Goal: Contribute content: Share content

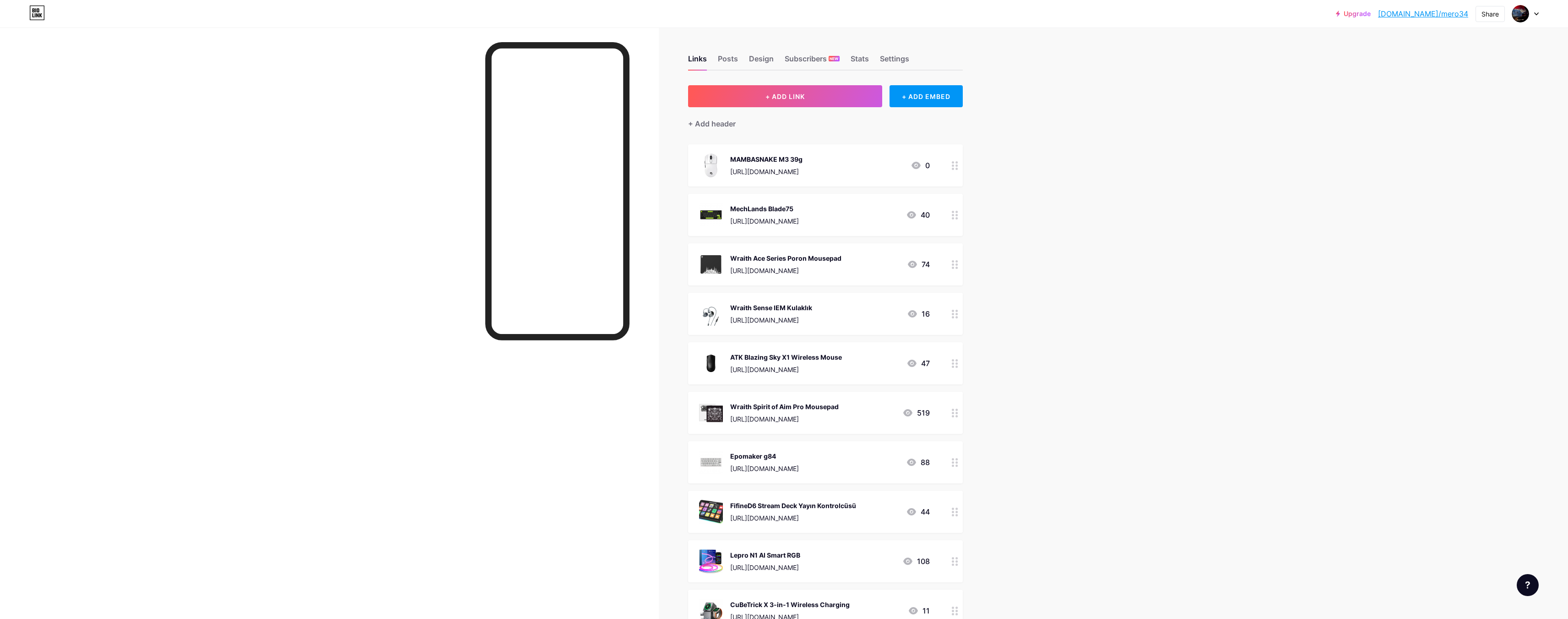
click at [929, 165] on div "0" at bounding box center [919, 165] width 19 height 11
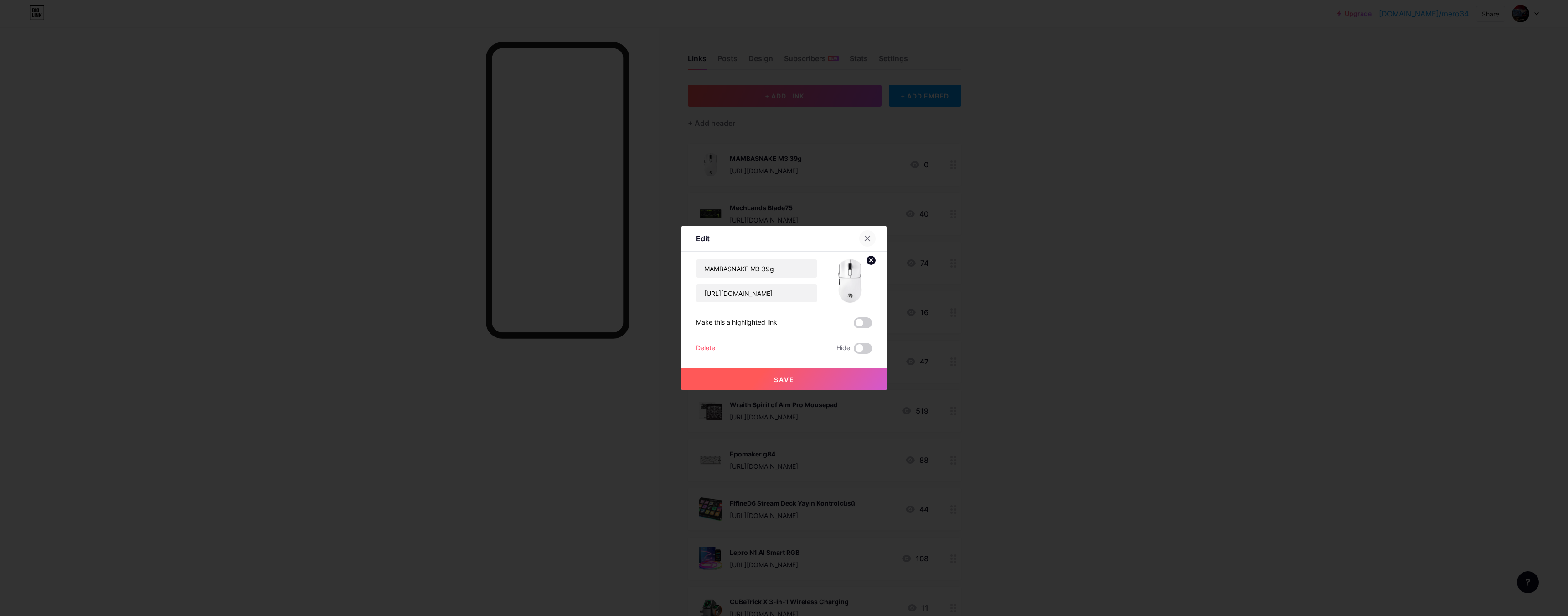
click at [864, 238] on icon at bounding box center [867, 239] width 7 height 7
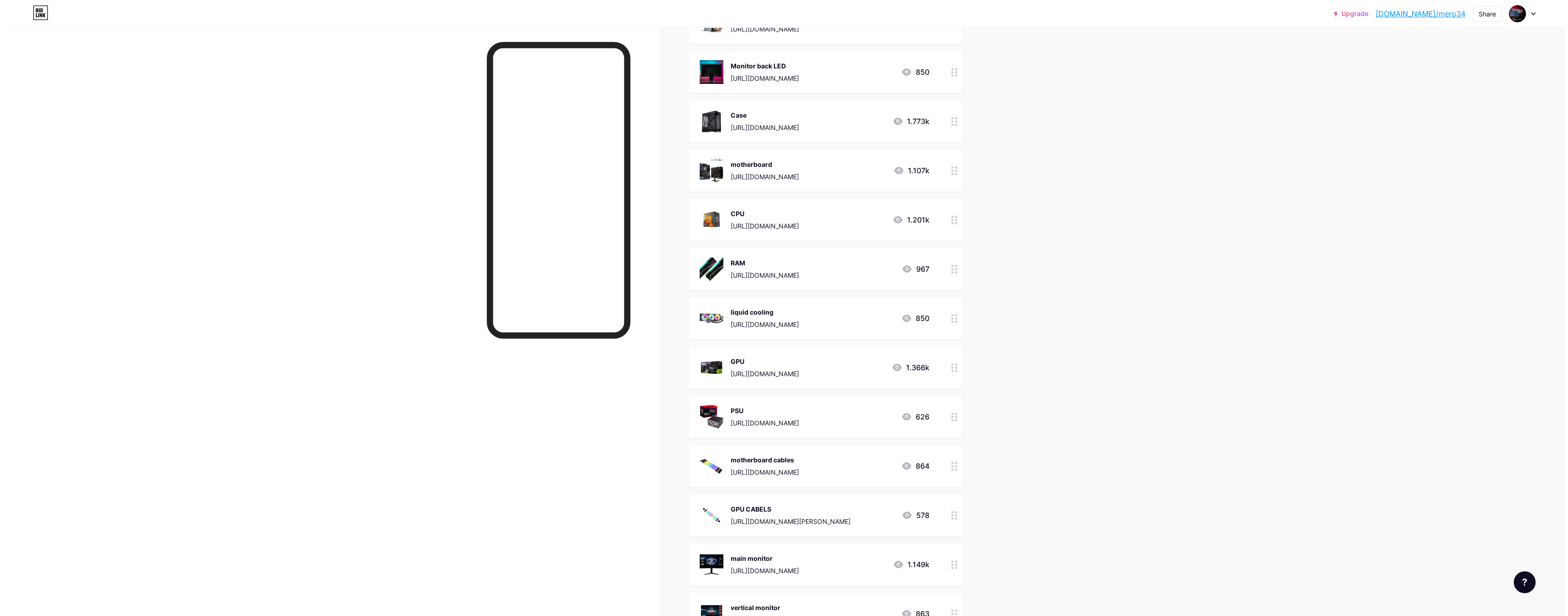
scroll to position [547, 0]
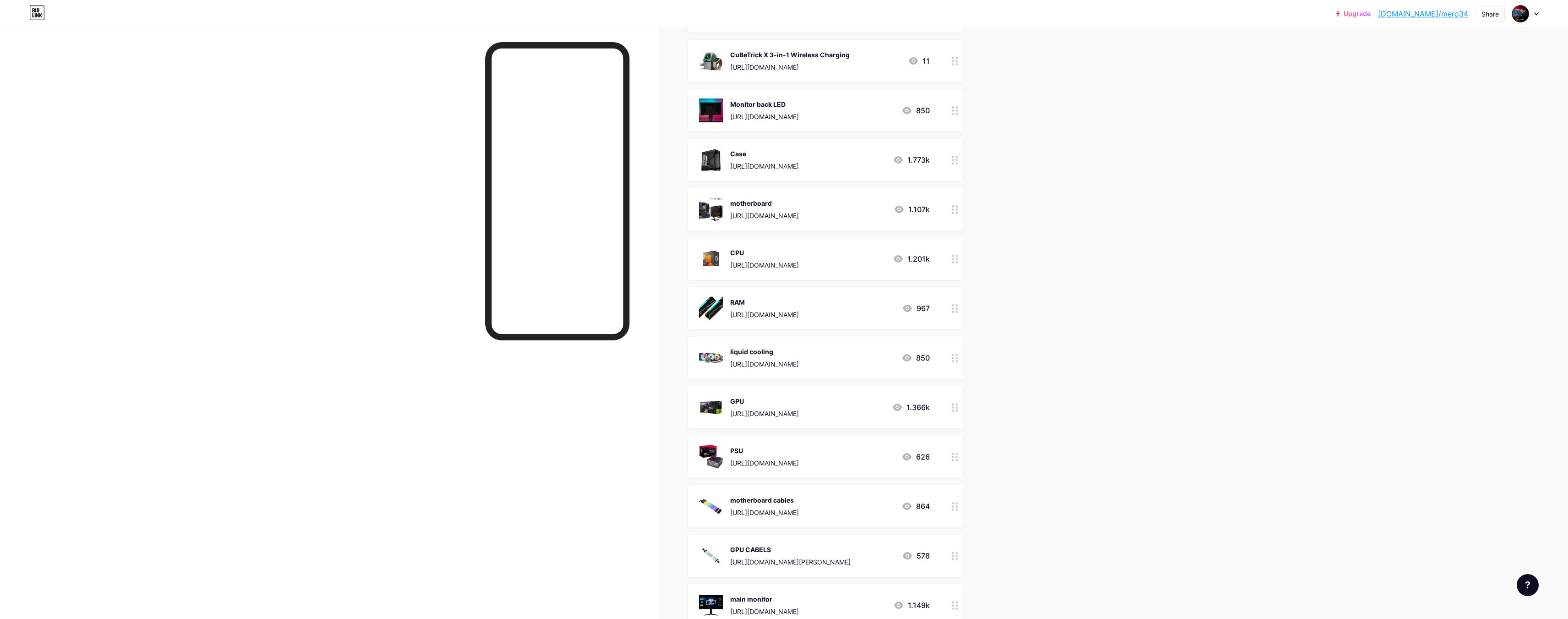
click at [717, 154] on img at bounding box center [710, 160] width 24 height 24
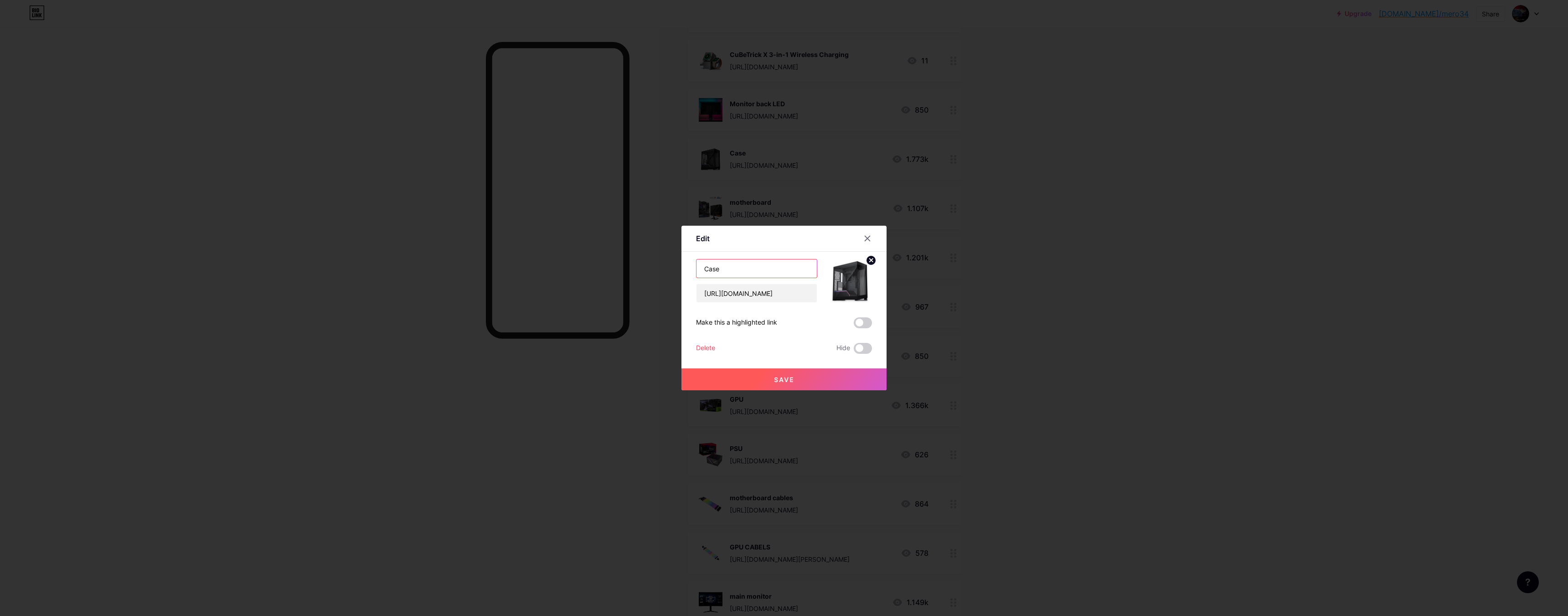
drag, startPoint x: 757, startPoint y: 268, endPoint x: 677, endPoint y: 262, distance: 80.2
click at [683, 264] on div "Edit Content YouTube Play YouTube video without leaving your page. ADD Vimeo Pl…" at bounding box center [784, 308] width 205 height 164
click at [742, 271] on input "Case" at bounding box center [757, 268] width 121 height 18
click at [797, 293] on input "[URL][DOMAIN_NAME]" at bounding box center [757, 293] width 121 height 18
click at [841, 283] on img at bounding box center [850, 281] width 44 height 44
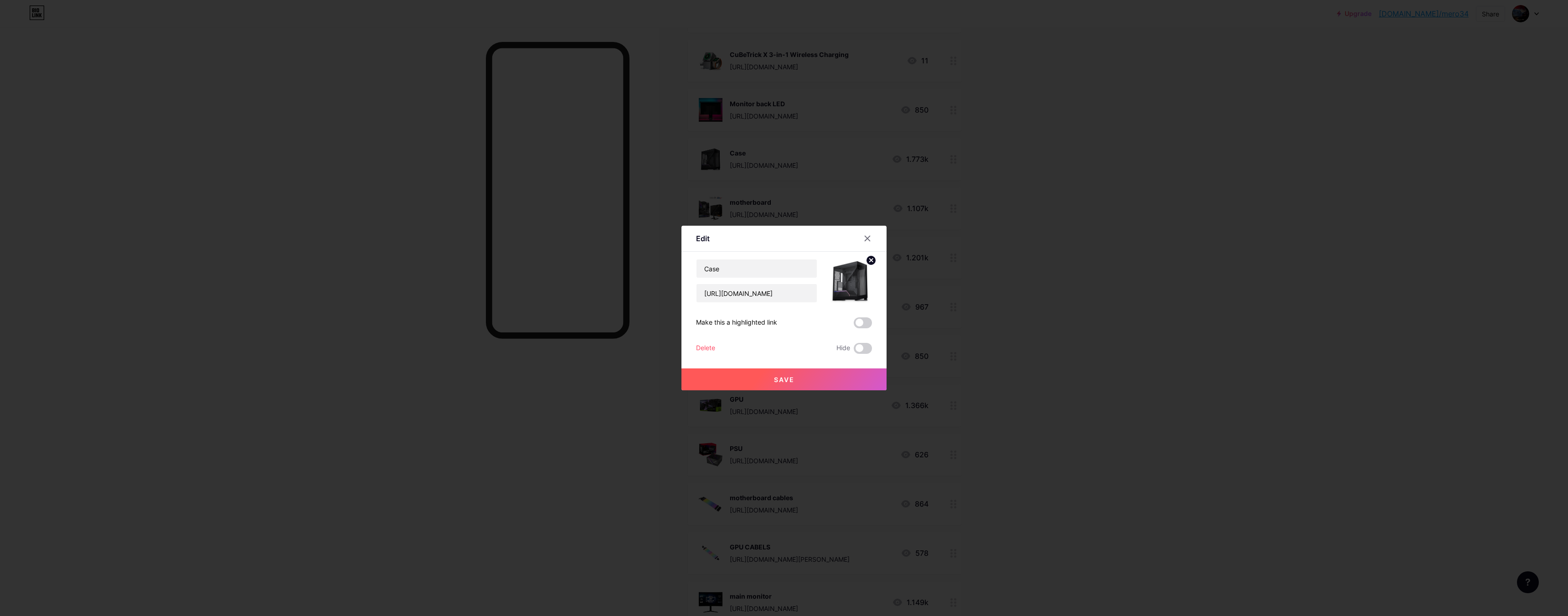
click at [841, 283] on img at bounding box center [850, 281] width 44 height 44
click at [865, 237] on icon at bounding box center [867, 239] width 5 height 5
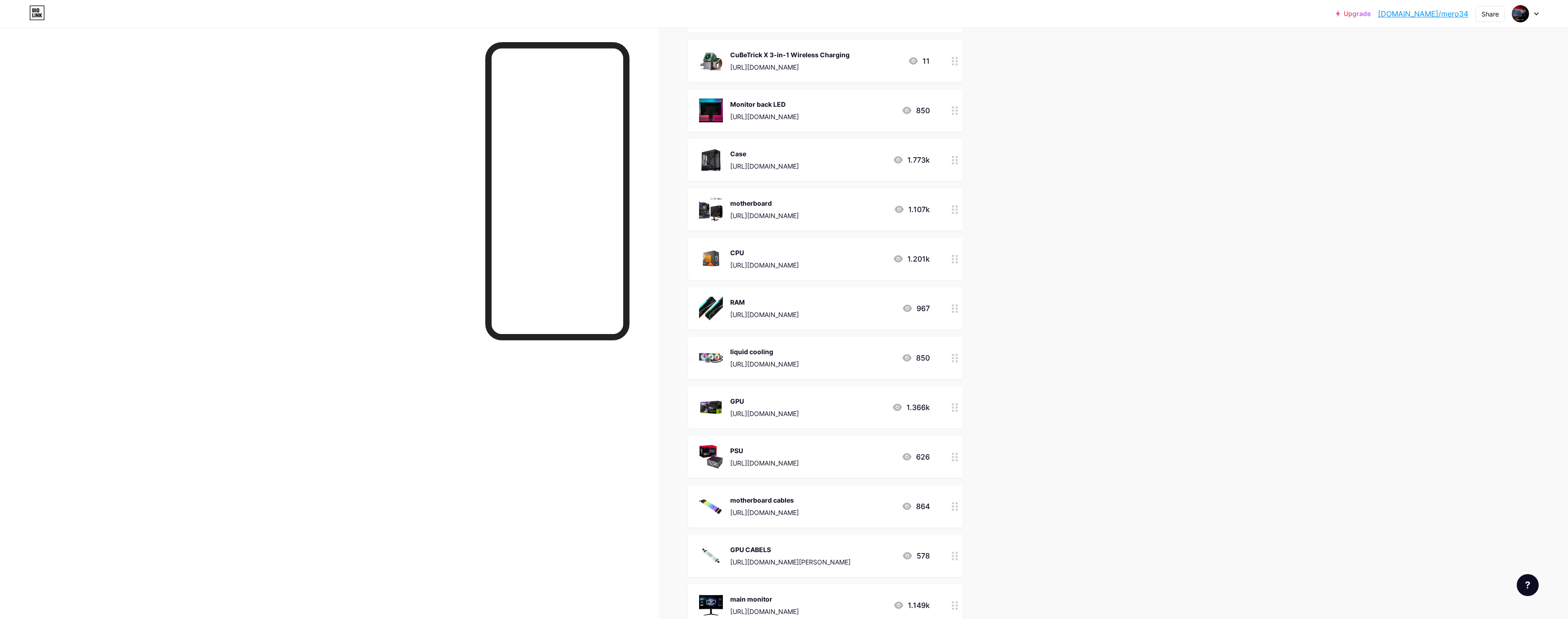
click at [799, 205] on div "motherboard" at bounding box center [764, 203] width 68 height 10
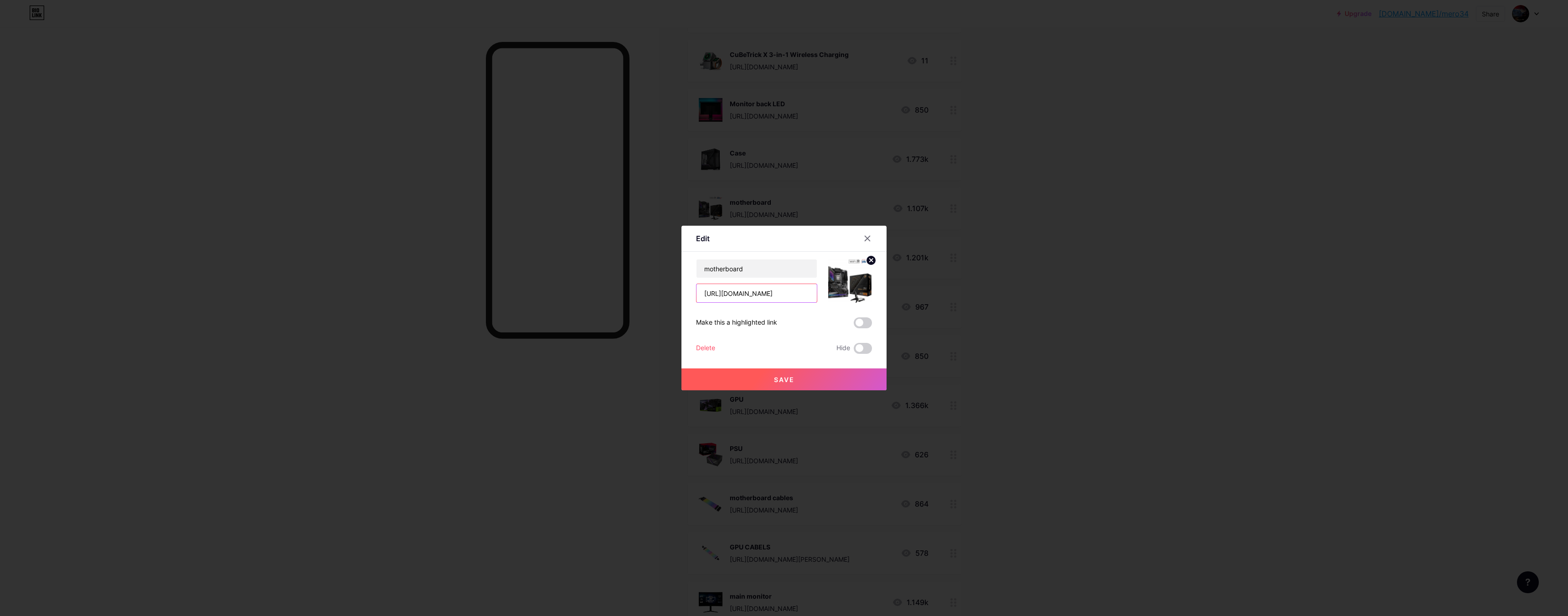
click at [719, 296] on input "[URL][DOMAIN_NAME]" at bounding box center [757, 293] width 121 height 18
drag, startPoint x: 719, startPoint y: 296, endPoint x: 703, endPoint y: 296, distance: 16.0
click at [706, 296] on input "[URL][DOMAIN_NAME]" at bounding box center [757, 293] width 121 height 18
drag, startPoint x: 700, startPoint y: 295, endPoint x: 936, endPoint y: 293, distance: 236.0
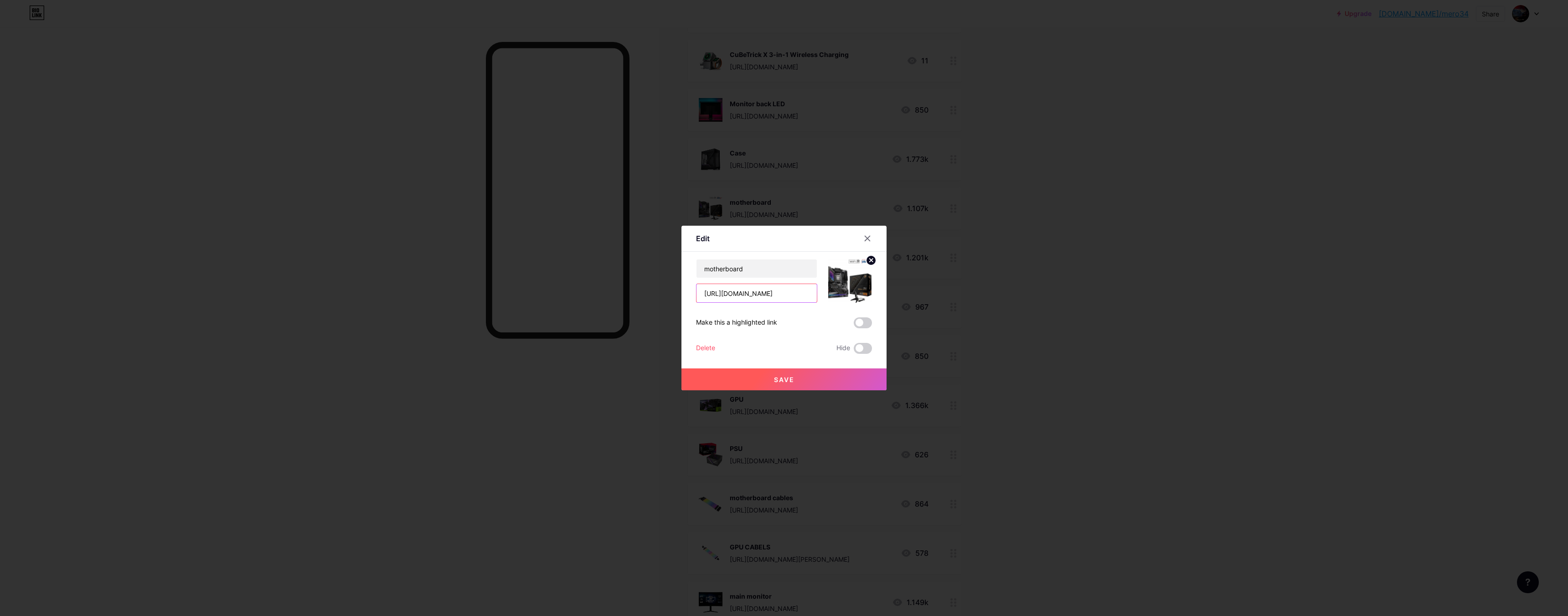
click at [936, 293] on div "Edit Content YouTube Play YouTube video without leaving your page. ADD Vimeo Pl…" at bounding box center [784, 308] width 1568 height 616
click at [864, 237] on icon at bounding box center [867, 239] width 7 height 7
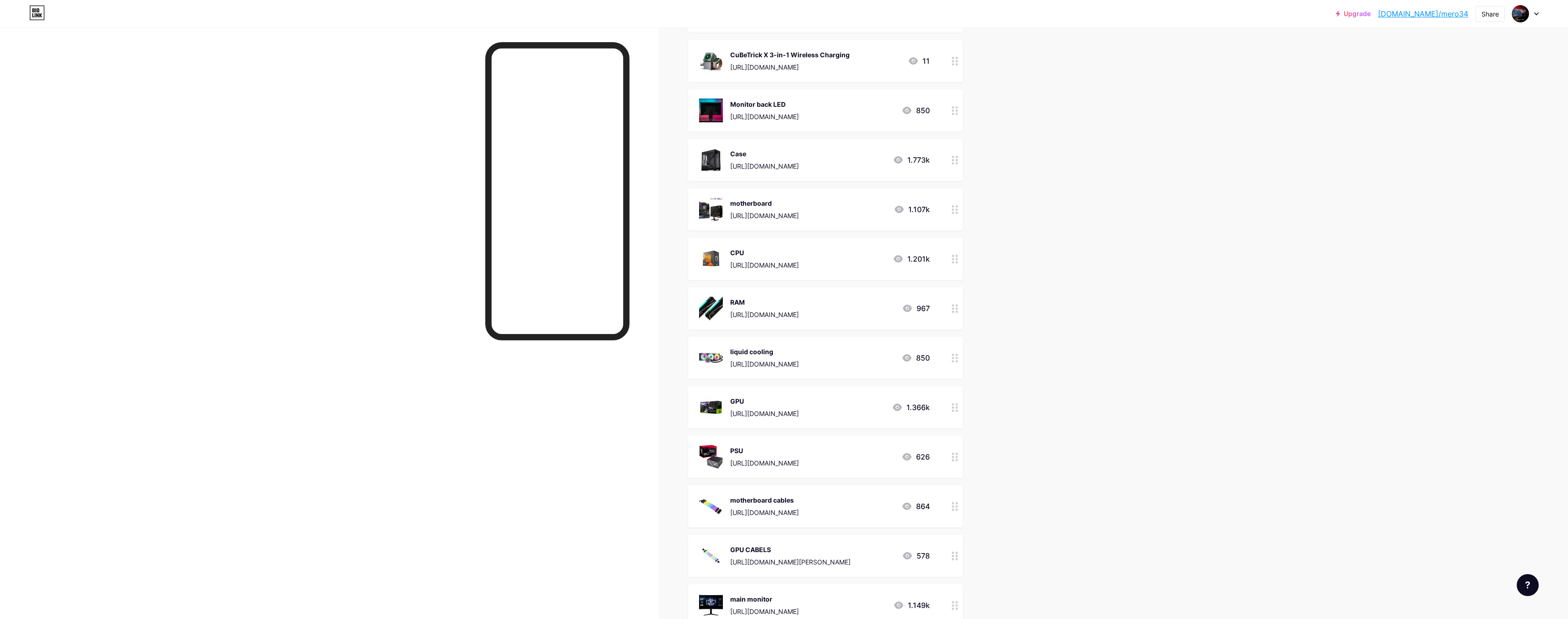
click at [907, 261] on div "1.201k" at bounding box center [911, 259] width 37 height 11
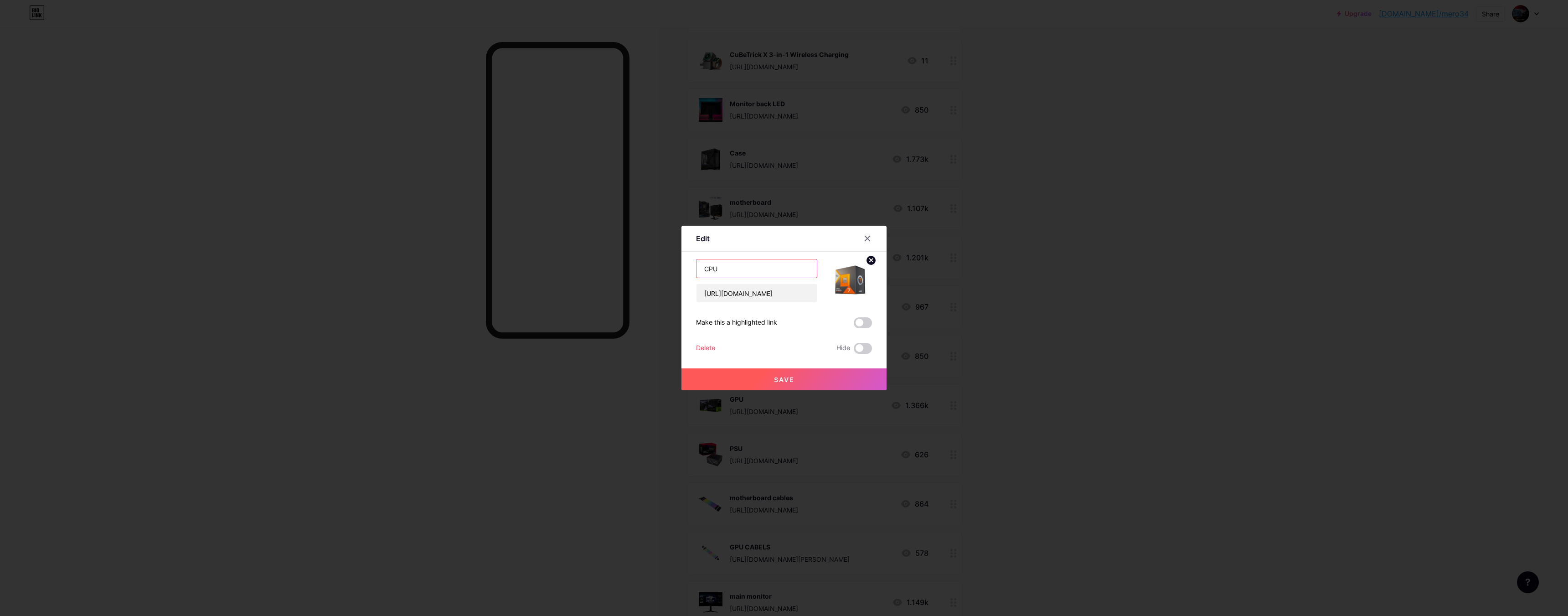
drag, startPoint x: 738, startPoint y: 270, endPoint x: 628, endPoint y: 261, distance: 110.4
click at [629, 262] on div "Edit Content YouTube Play YouTube video without leaving your page. ADD Vimeo Pl…" at bounding box center [784, 308] width 1568 height 616
drag, startPoint x: 712, startPoint y: 271, endPoint x: 703, endPoint y: 292, distance: 22.8
click at [707, 292] on input "[URL][DOMAIN_NAME]" at bounding box center [757, 293] width 121 height 18
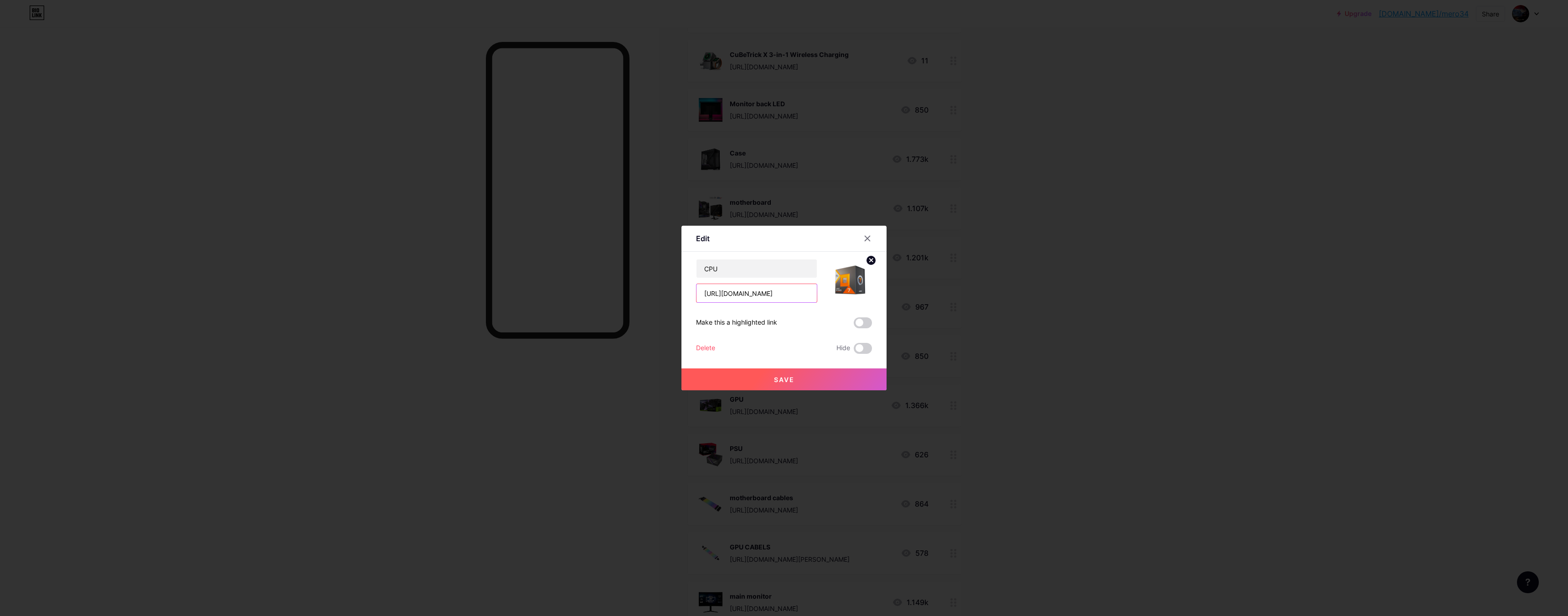
drag, startPoint x: 697, startPoint y: 292, endPoint x: 992, endPoint y: 312, distance: 295.7
click at [993, 312] on div "Edit Content YouTube Play YouTube video without leaving your page. ADD Vimeo Pl…" at bounding box center [784, 308] width 1568 height 616
click at [865, 239] on icon at bounding box center [867, 239] width 7 height 7
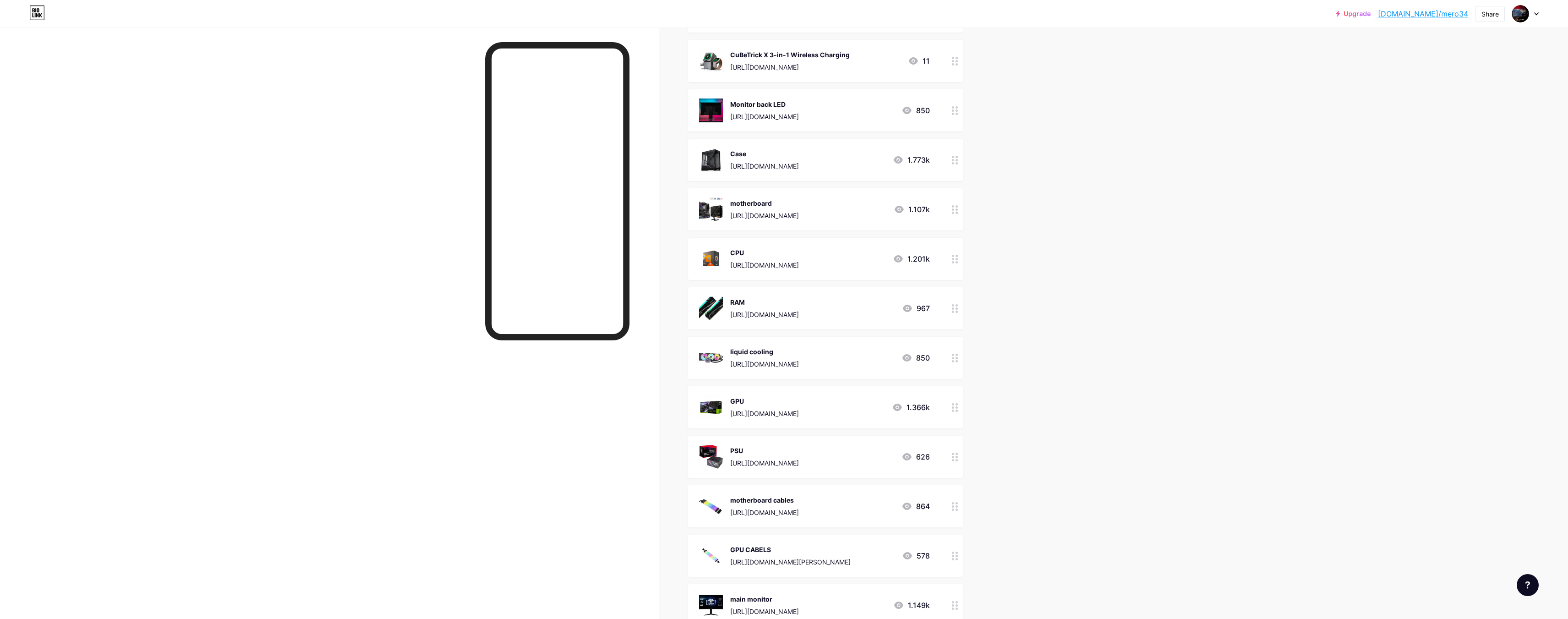
click at [799, 305] on div "RAM" at bounding box center [764, 302] width 68 height 10
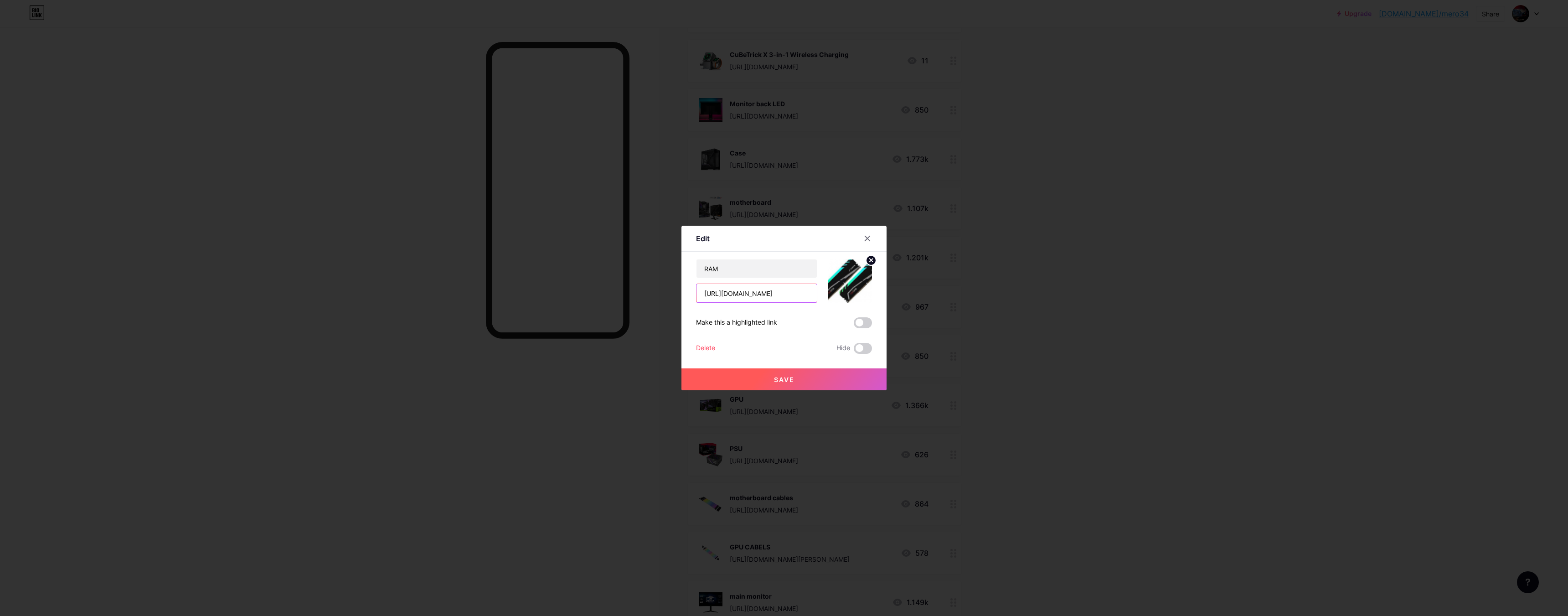
scroll to position [0, 339]
drag, startPoint x: 699, startPoint y: 296, endPoint x: 1091, endPoint y: 306, distance: 392.1
click at [1230, 295] on div "Edit Content YouTube Play YouTube video without leaving your page. ADD Vimeo Pl…" at bounding box center [784, 308] width 1568 height 616
click at [865, 240] on icon at bounding box center [867, 239] width 5 height 5
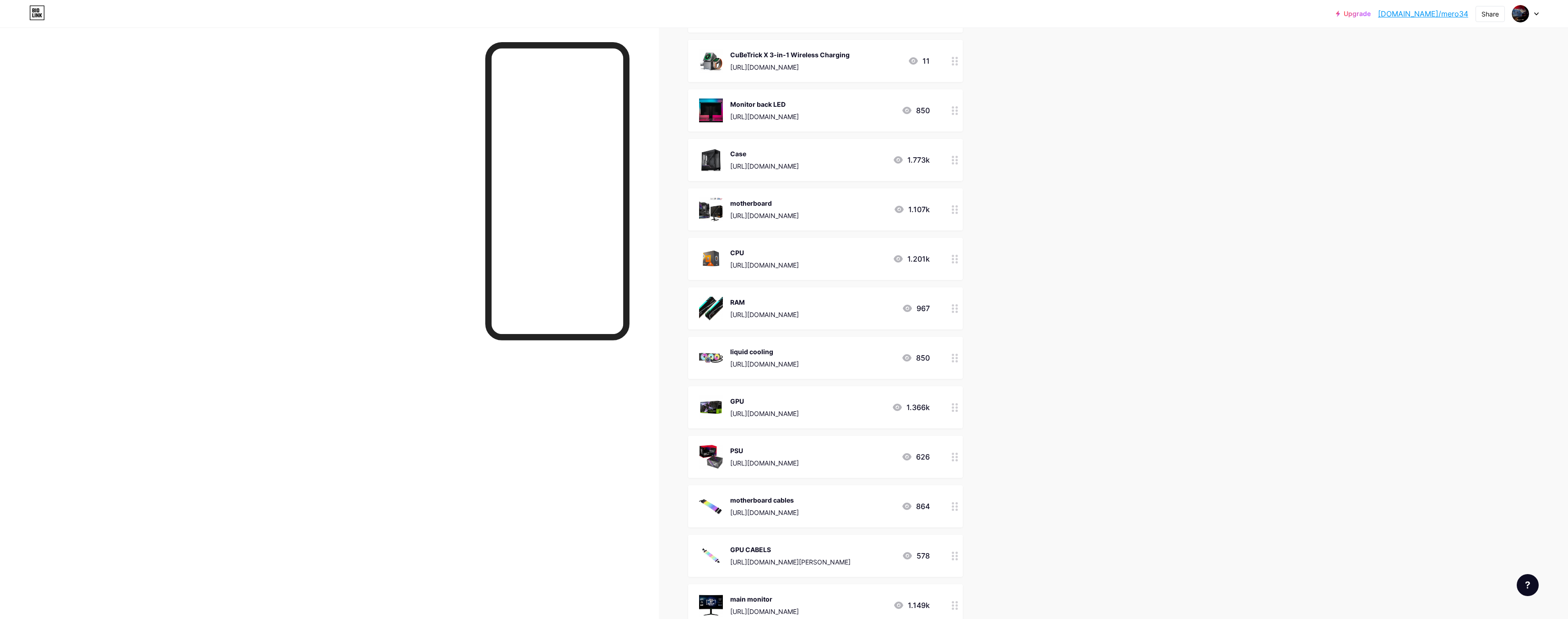
click at [799, 356] on div "liquid cooling [URL][DOMAIN_NAME]" at bounding box center [764, 357] width 68 height 24
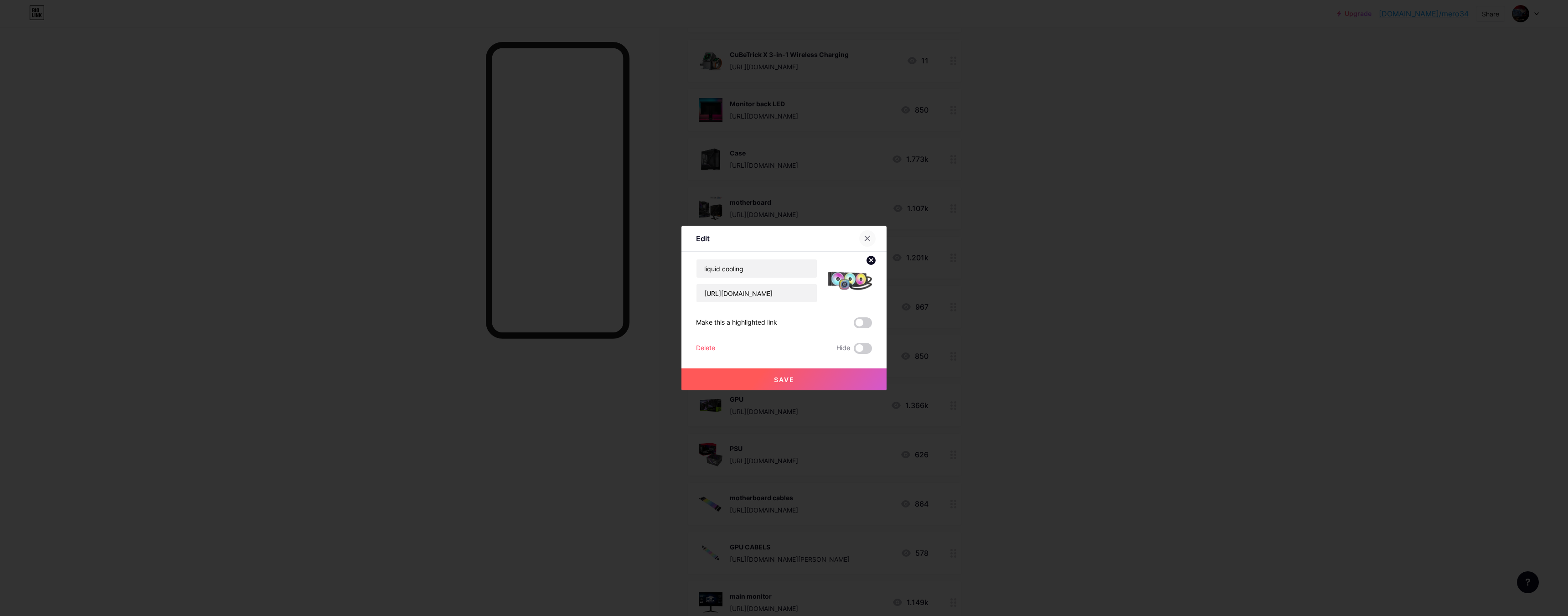
click at [866, 240] on icon at bounding box center [867, 239] width 7 height 7
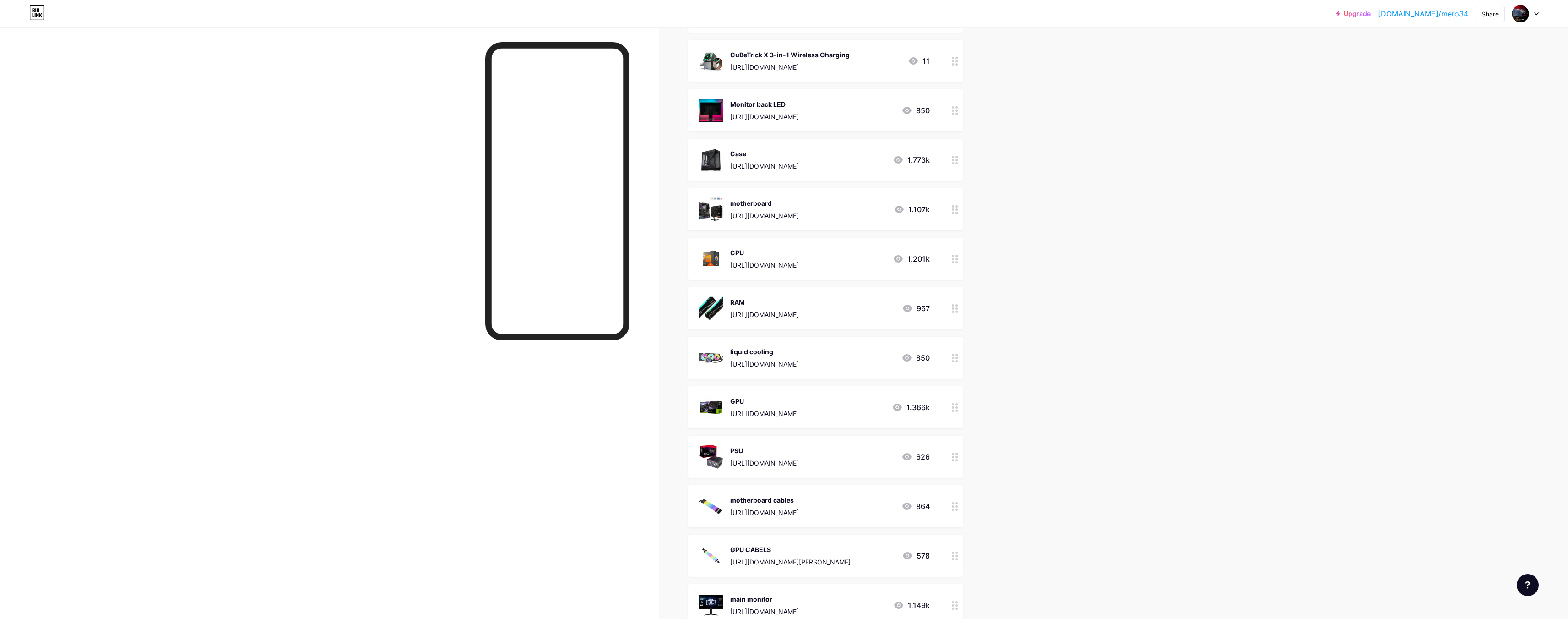
click at [799, 355] on div "liquid cooling" at bounding box center [764, 352] width 68 height 10
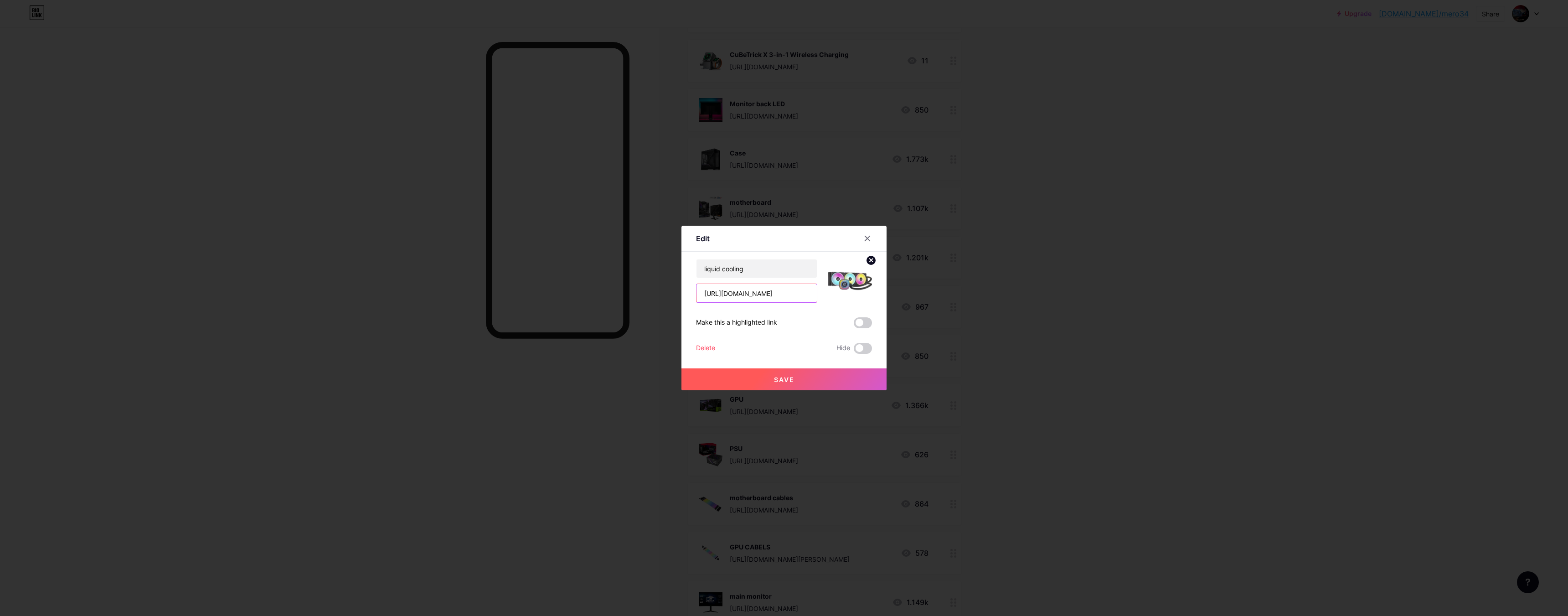
scroll to position [0, 458]
drag, startPoint x: 697, startPoint y: 295, endPoint x: 1038, endPoint y: 305, distance: 341.1
click at [1038, 305] on div "Edit Content YouTube Play YouTube video without leaving your page. ADD Vimeo Pl…" at bounding box center [784, 308] width 1568 height 616
click at [864, 237] on icon at bounding box center [867, 239] width 7 height 7
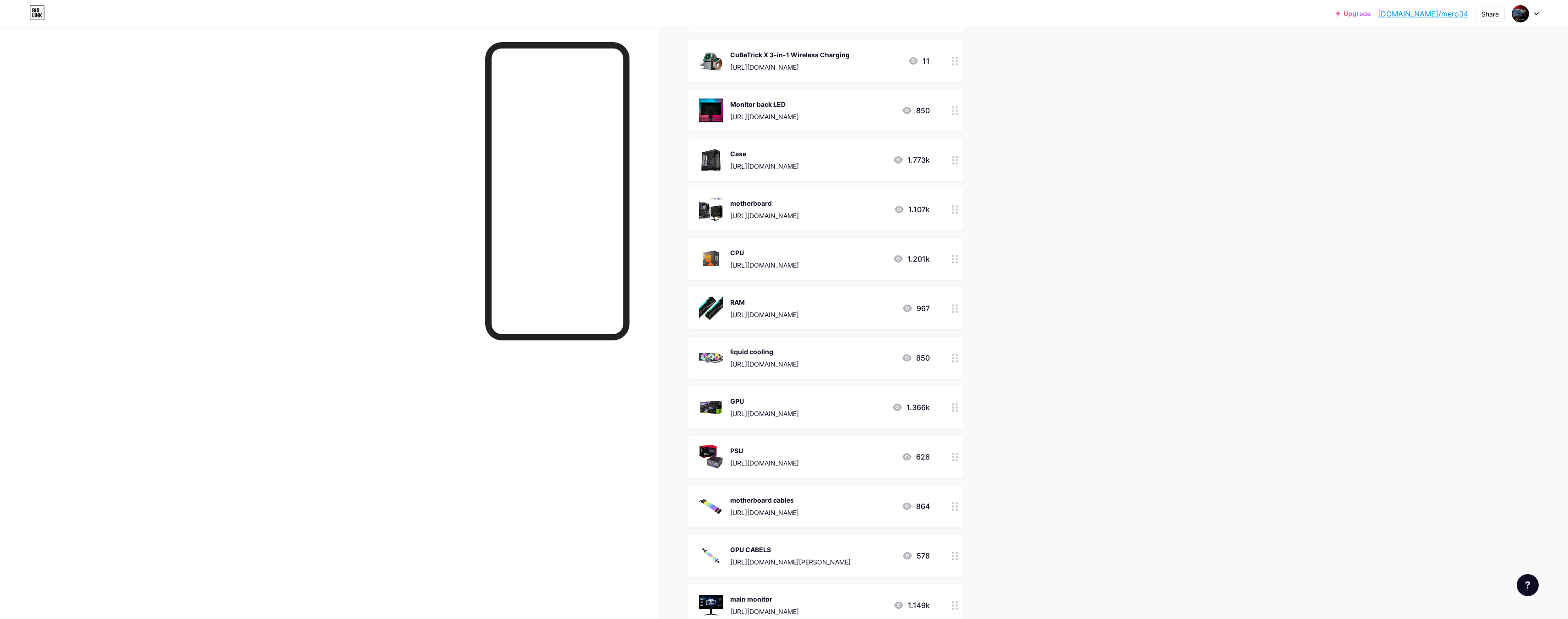
click at [799, 402] on div "GPU" at bounding box center [764, 401] width 68 height 10
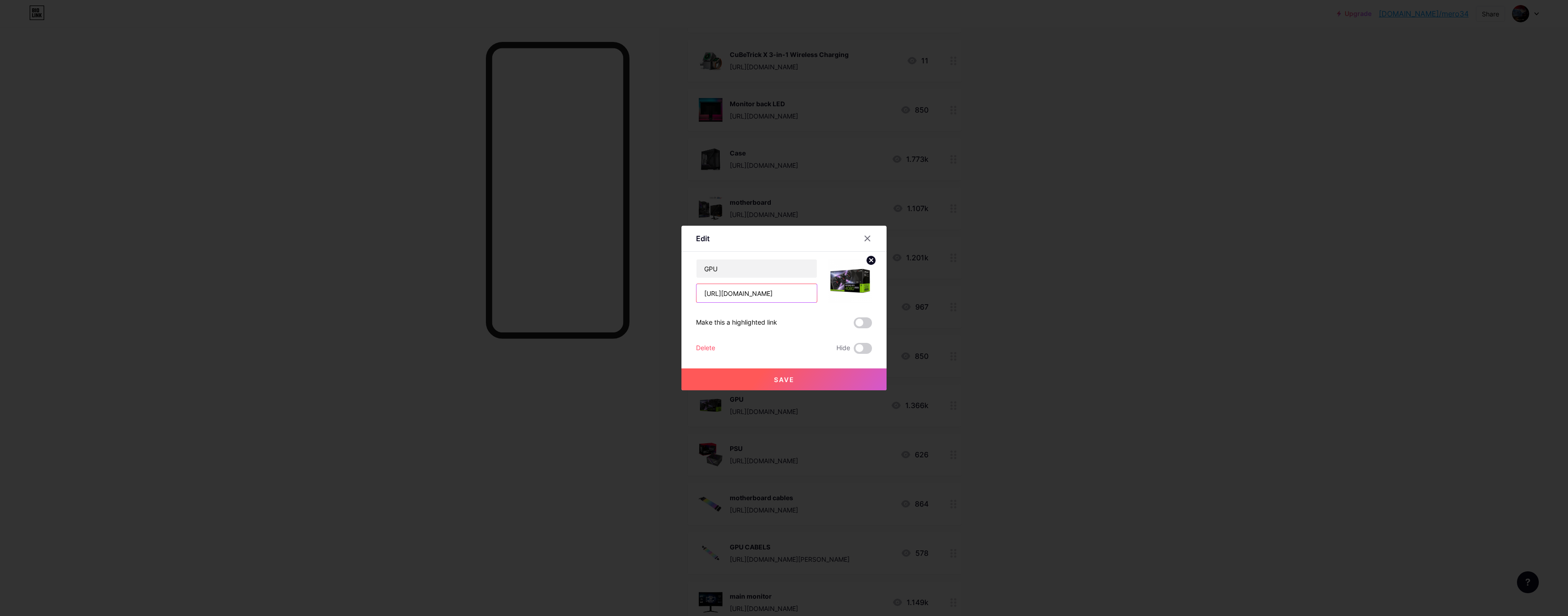
scroll to position [0, 203]
drag, startPoint x: 696, startPoint y: 293, endPoint x: 1030, endPoint y: 302, distance: 334.1
click at [1048, 299] on div "Edit Content YouTube Play YouTube video without leaving your page. ADD Vimeo Pl…" at bounding box center [784, 308] width 1568 height 616
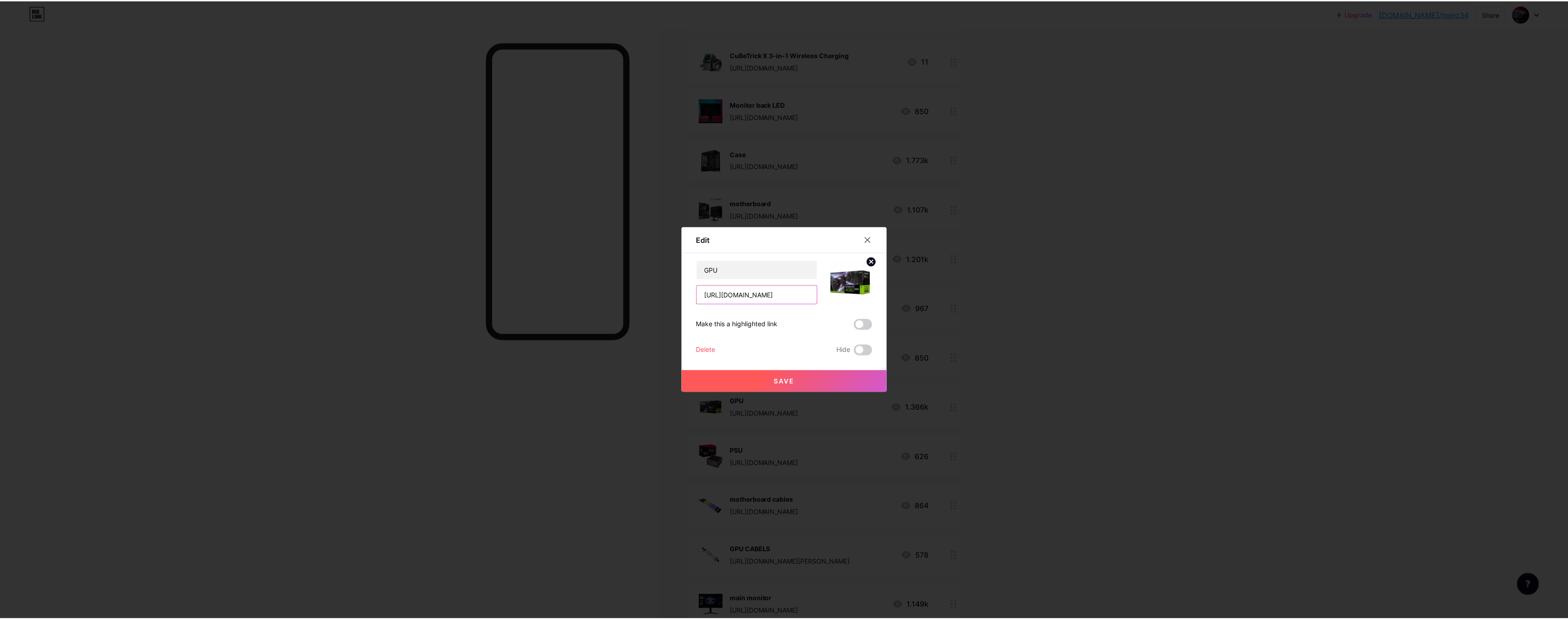
scroll to position [0, 0]
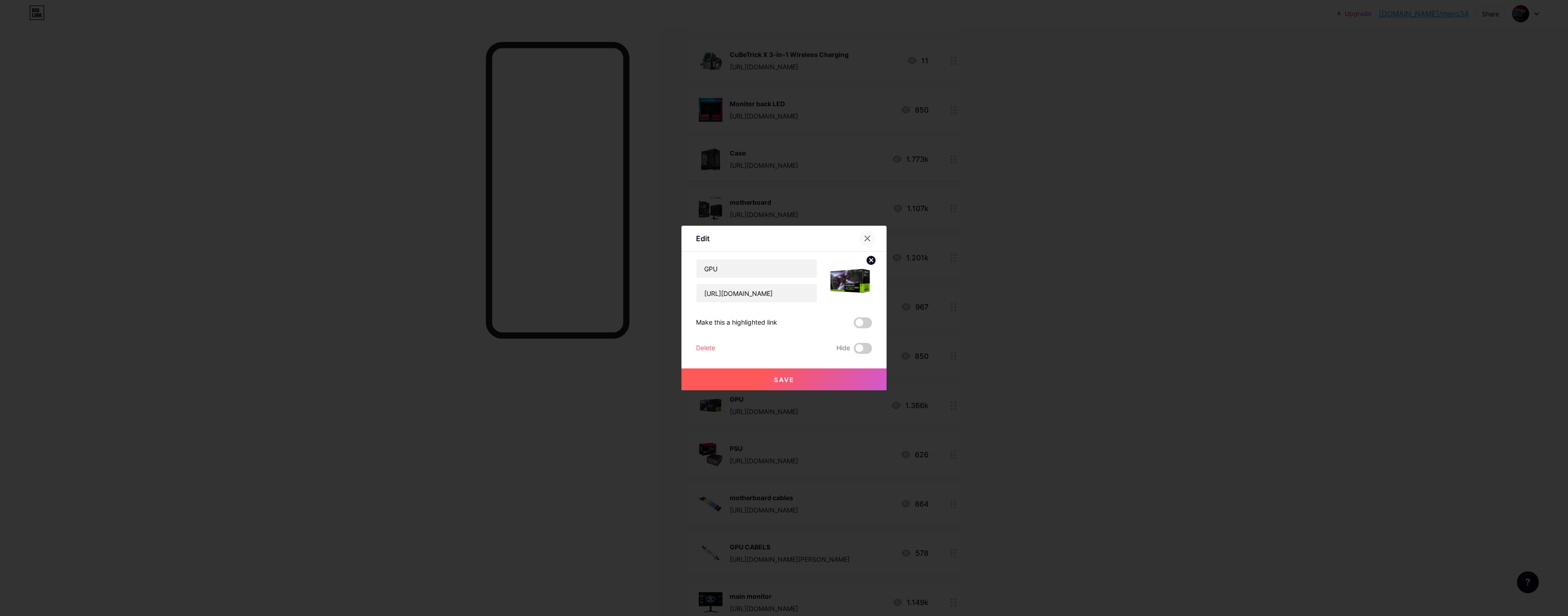
click at [859, 237] on div at bounding box center [867, 238] width 16 height 16
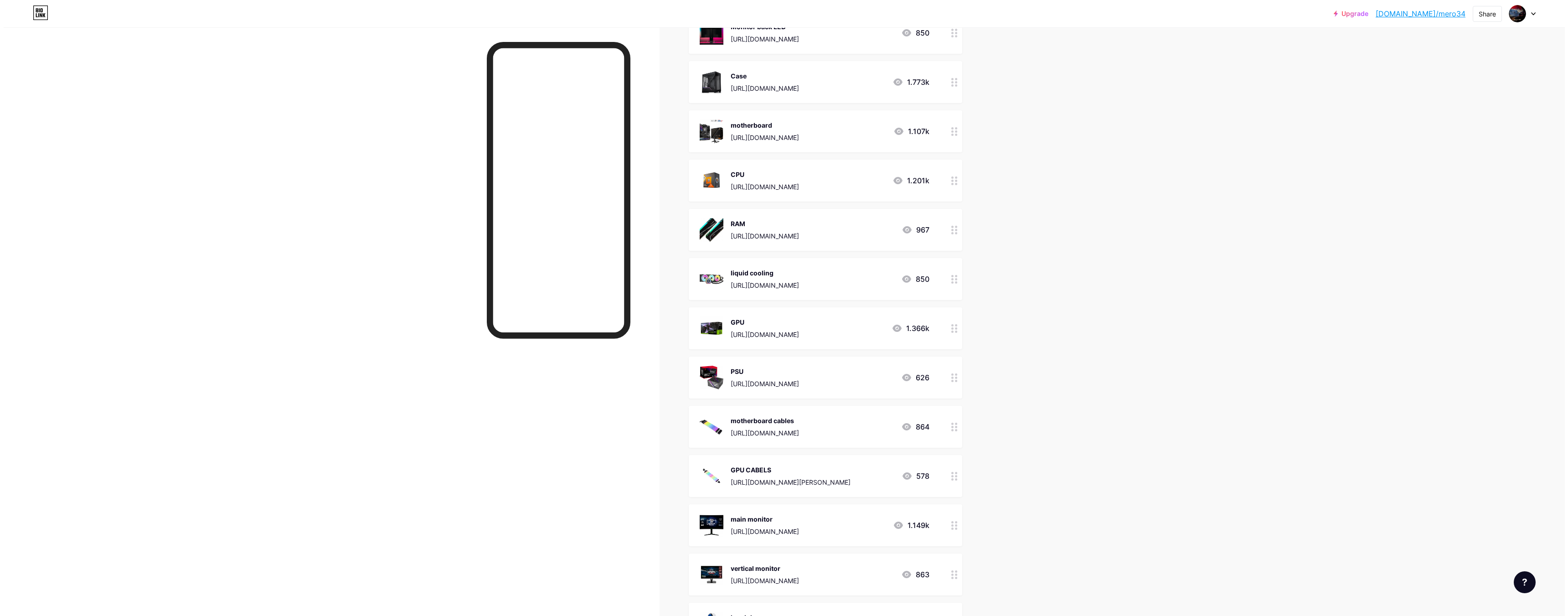
scroll to position [638, 0]
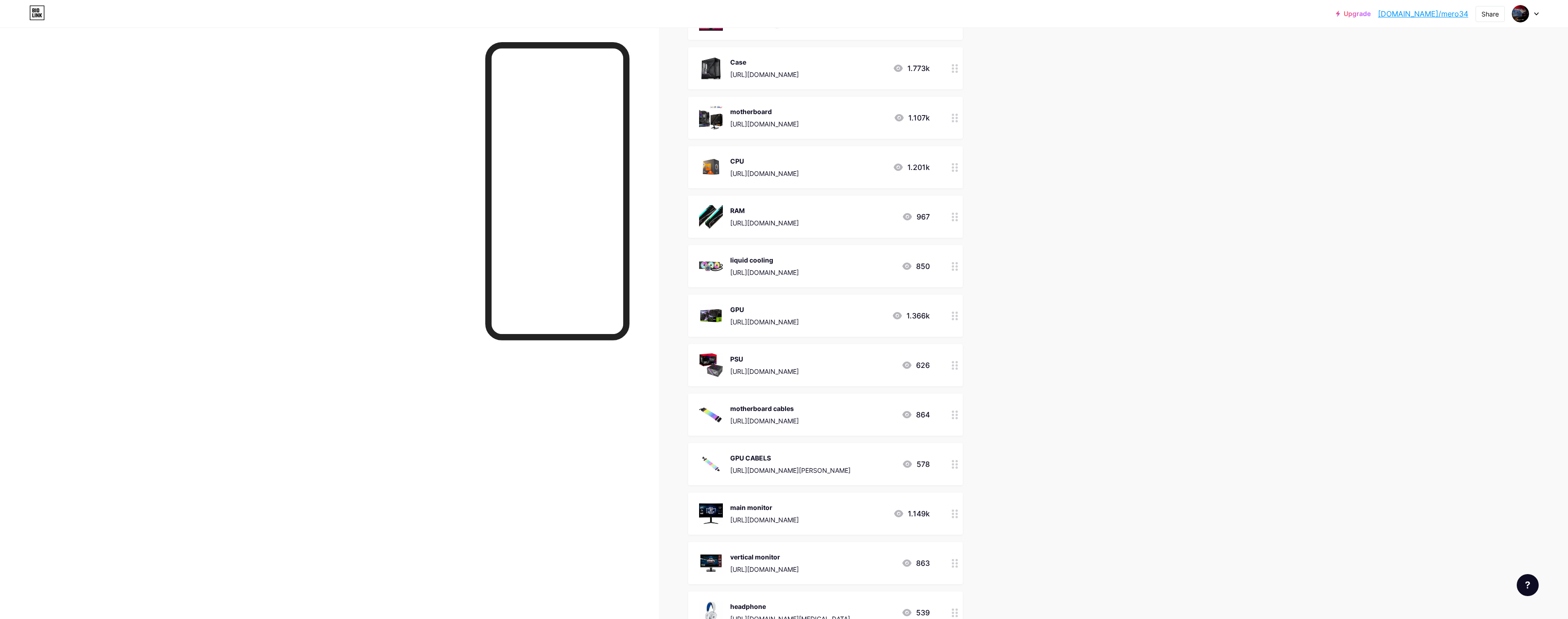
click at [773, 360] on div "PSU" at bounding box center [764, 359] width 68 height 10
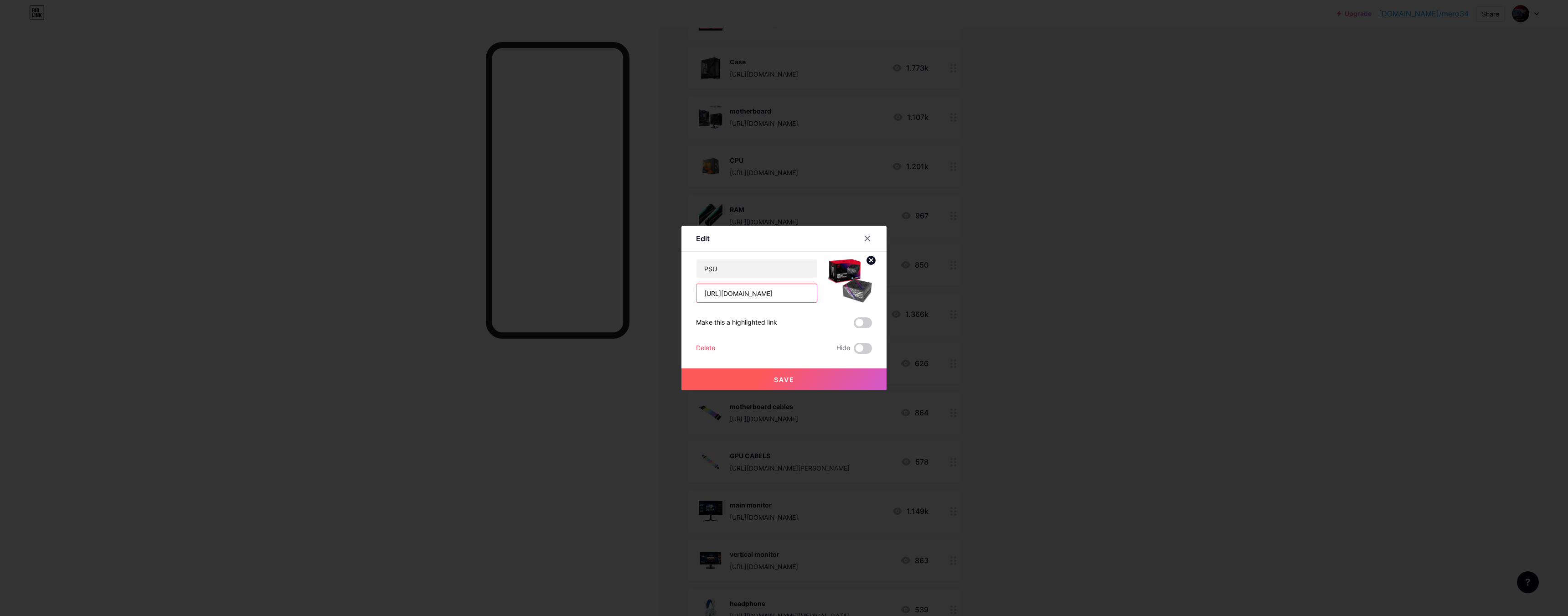
scroll to position [0, 357]
drag, startPoint x: 741, startPoint y: 293, endPoint x: 1015, endPoint y: 306, distance: 274.3
click at [1032, 306] on div "Edit Content YouTube Play YouTube video without leaving your page. ADD Vimeo Pl…" at bounding box center [784, 308] width 1568 height 616
click at [859, 241] on div at bounding box center [867, 238] width 16 height 16
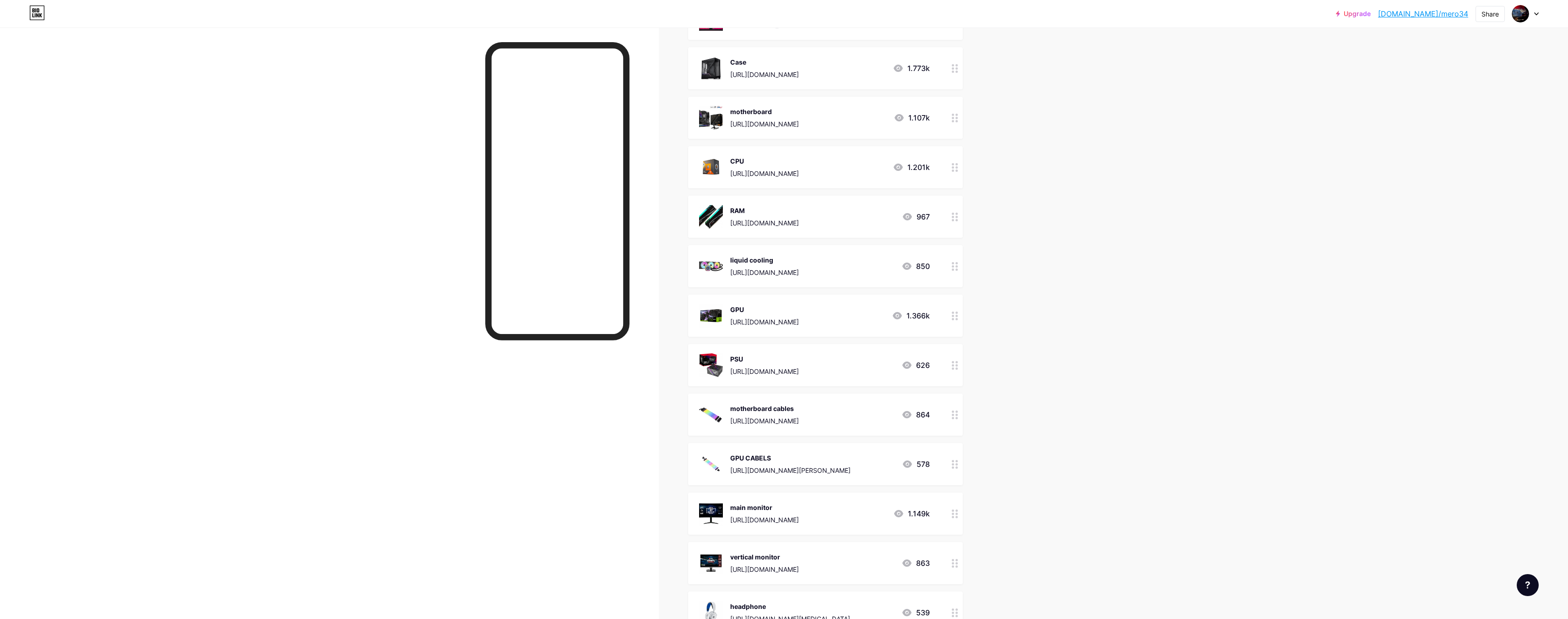
click at [799, 411] on div "motherboard cables" at bounding box center [764, 409] width 68 height 10
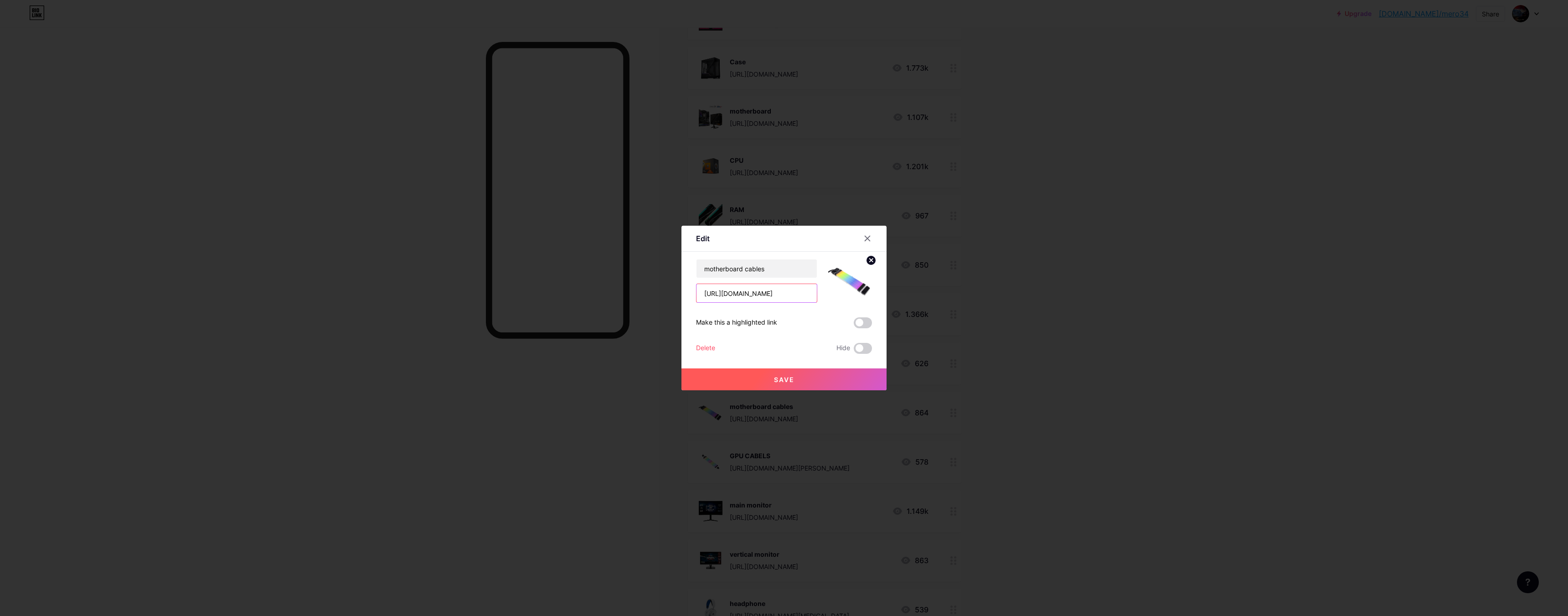
scroll to position [0, 26]
drag, startPoint x: 695, startPoint y: 294, endPoint x: 947, endPoint y: 311, distance: 252.6
click at [947, 311] on div "Edit Content YouTube Play YouTube video without leaving your page. ADD Vimeo Pl…" at bounding box center [784, 308] width 1568 height 616
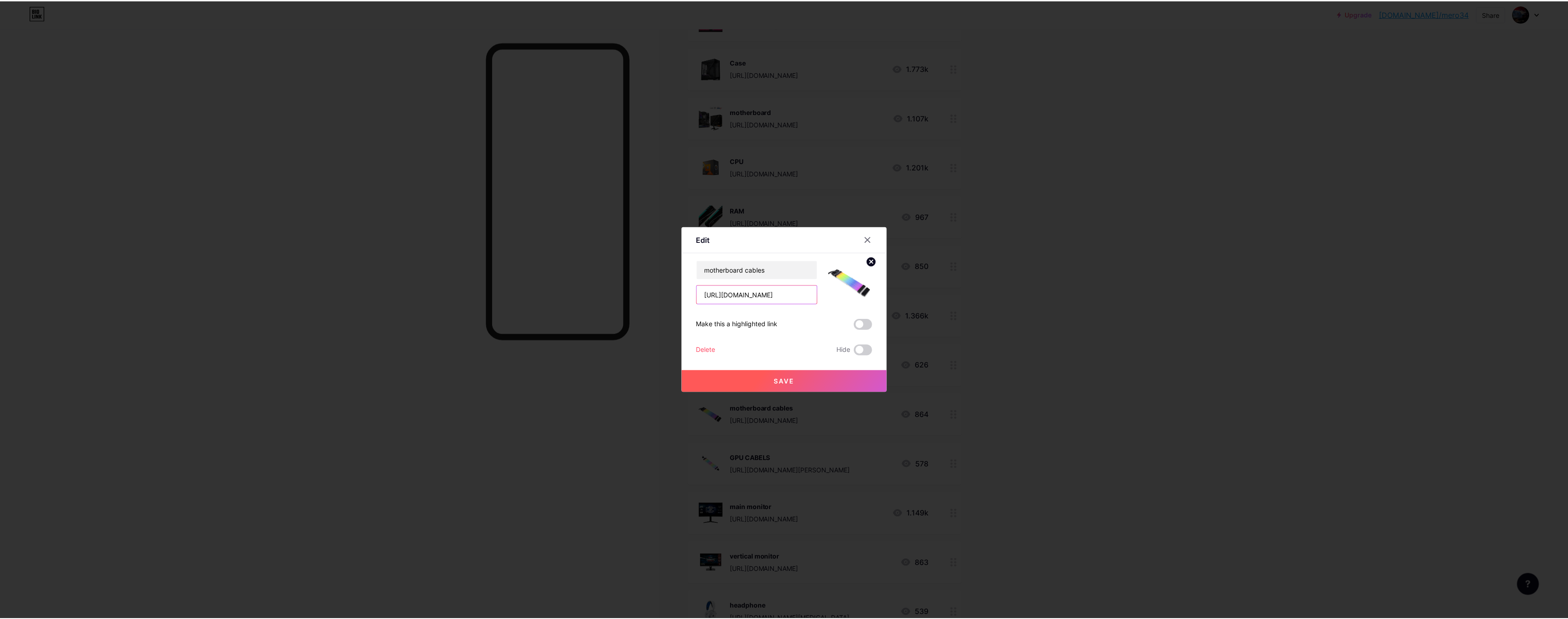
scroll to position [0, 0]
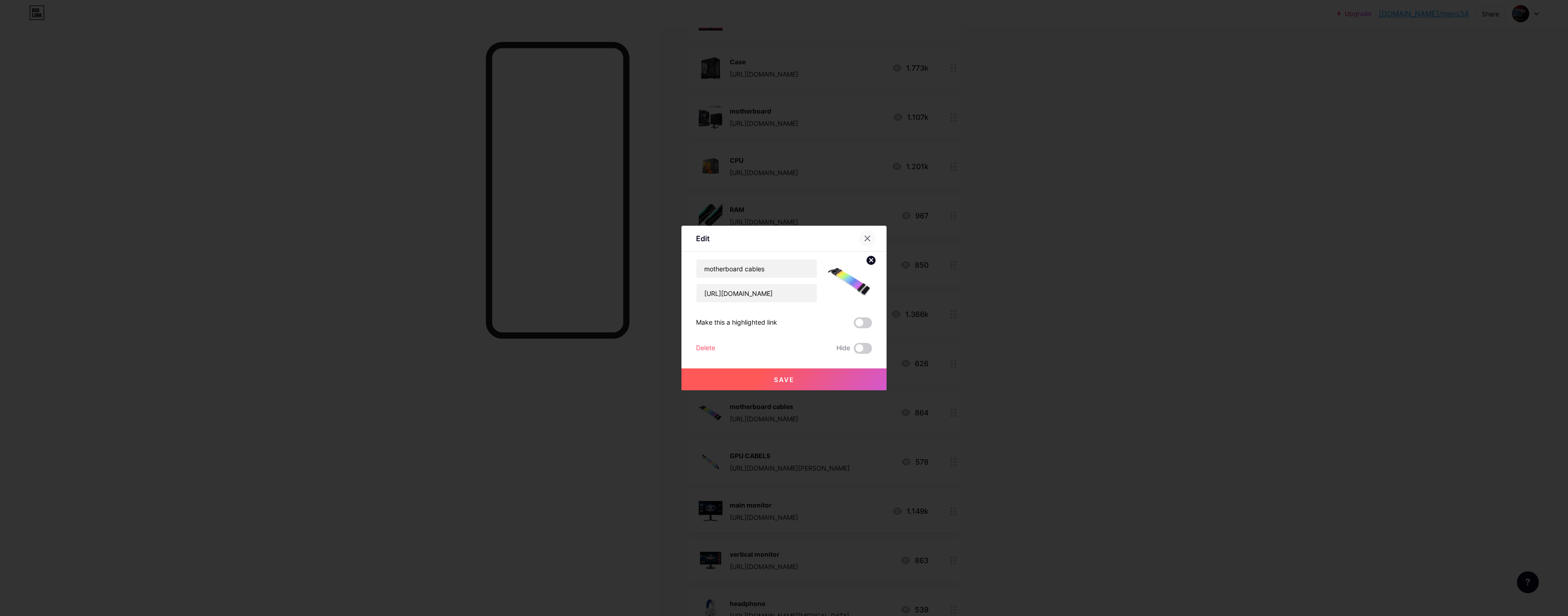
click at [864, 242] on div at bounding box center [867, 238] width 16 height 16
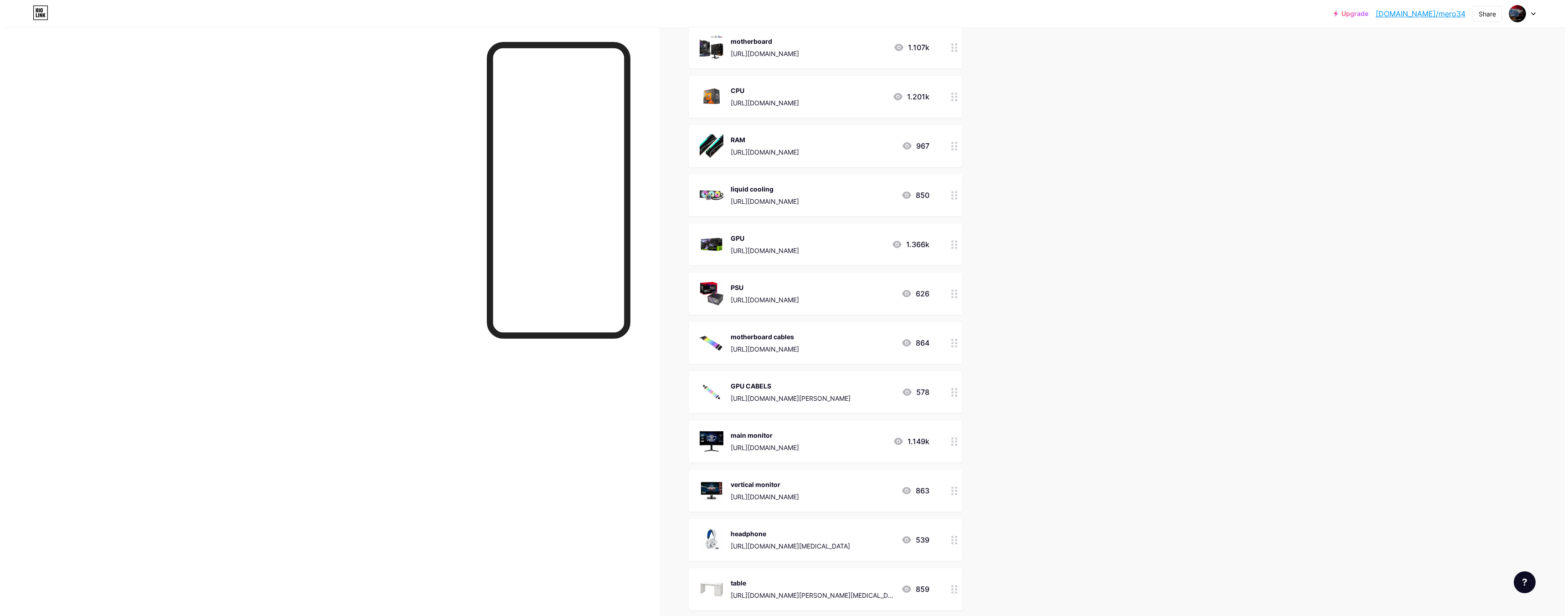
scroll to position [729, 0]
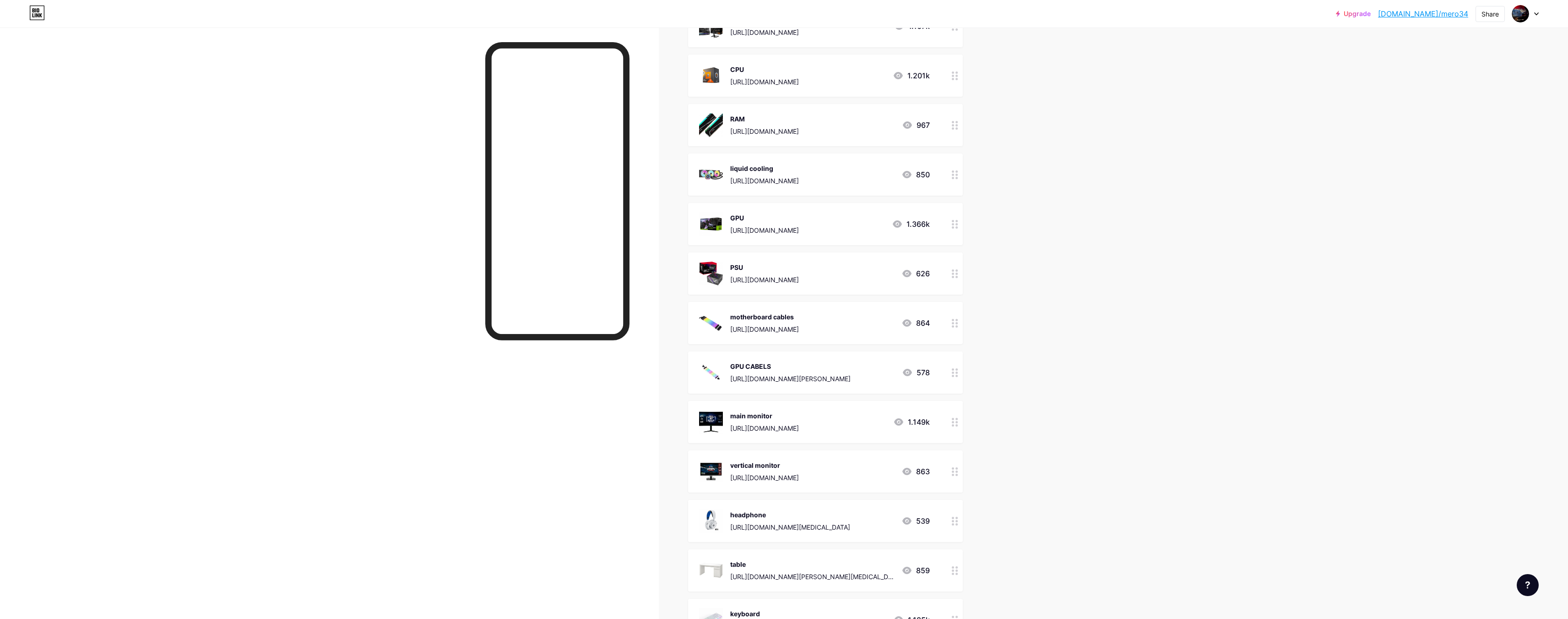
click at [850, 373] on div "GPU CABELS [URL][DOMAIN_NAME][PERSON_NAME]" at bounding box center [790, 372] width 120 height 24
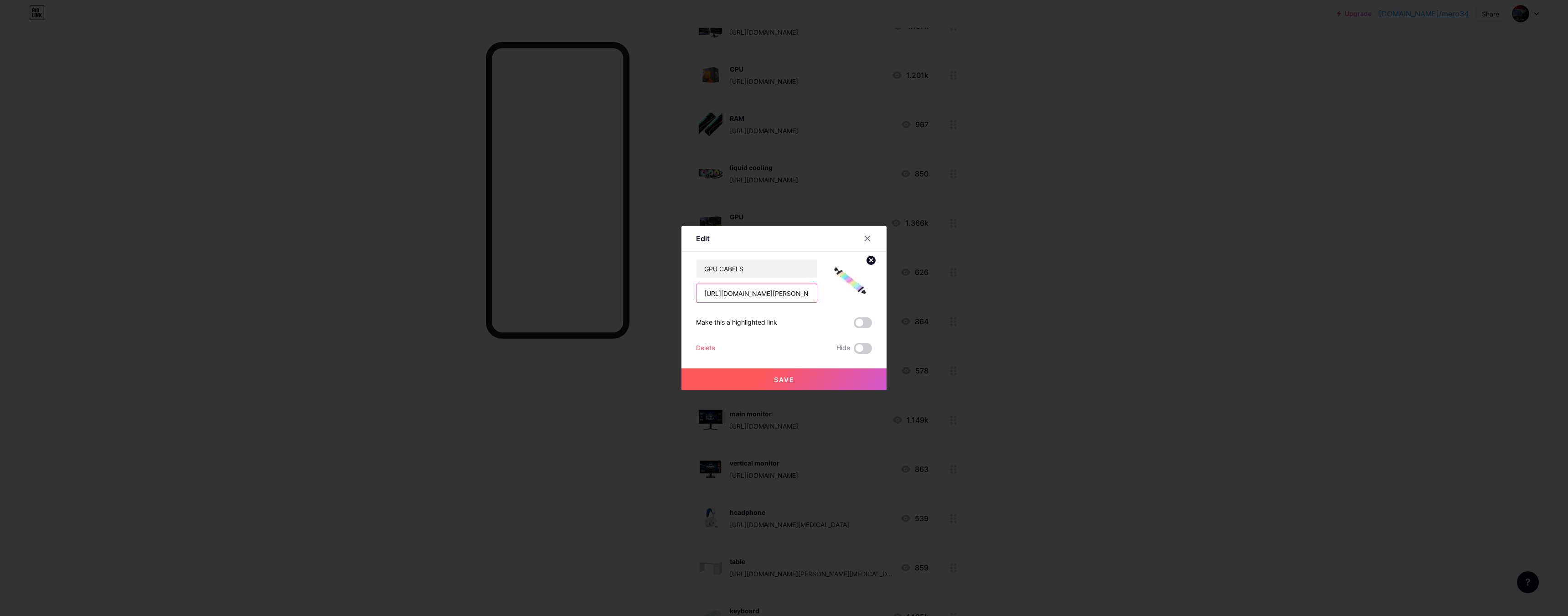
scroll to position [0, 182]
drag, startPoint x: 695, startPoint y: 292, endPoint x: 984, endPoint y: 312, distance: 289.7
click at [985, 312] on div "Edit Content YouTube Play YouTube video without leaving your page. ADD Vimeo Pl…" at bounding box center [784, 308] width 1568 height 616
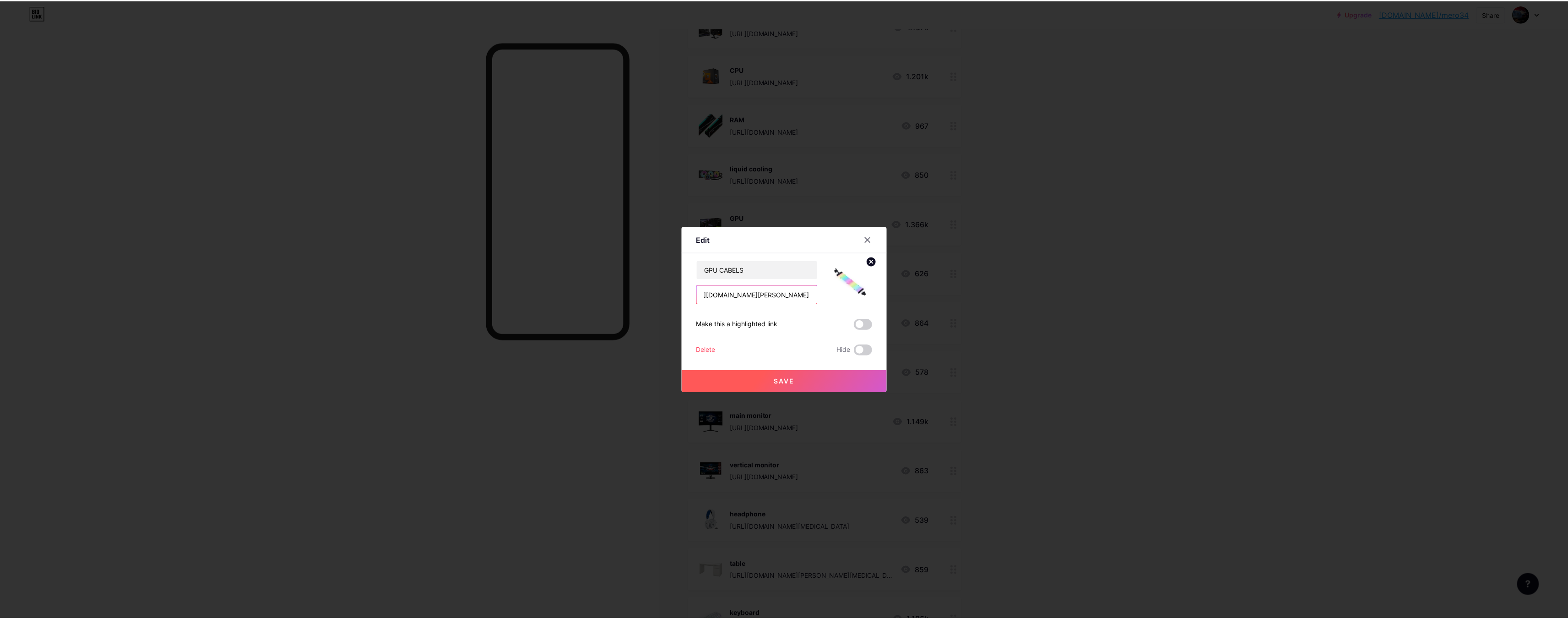
scroll to position [0, 0]
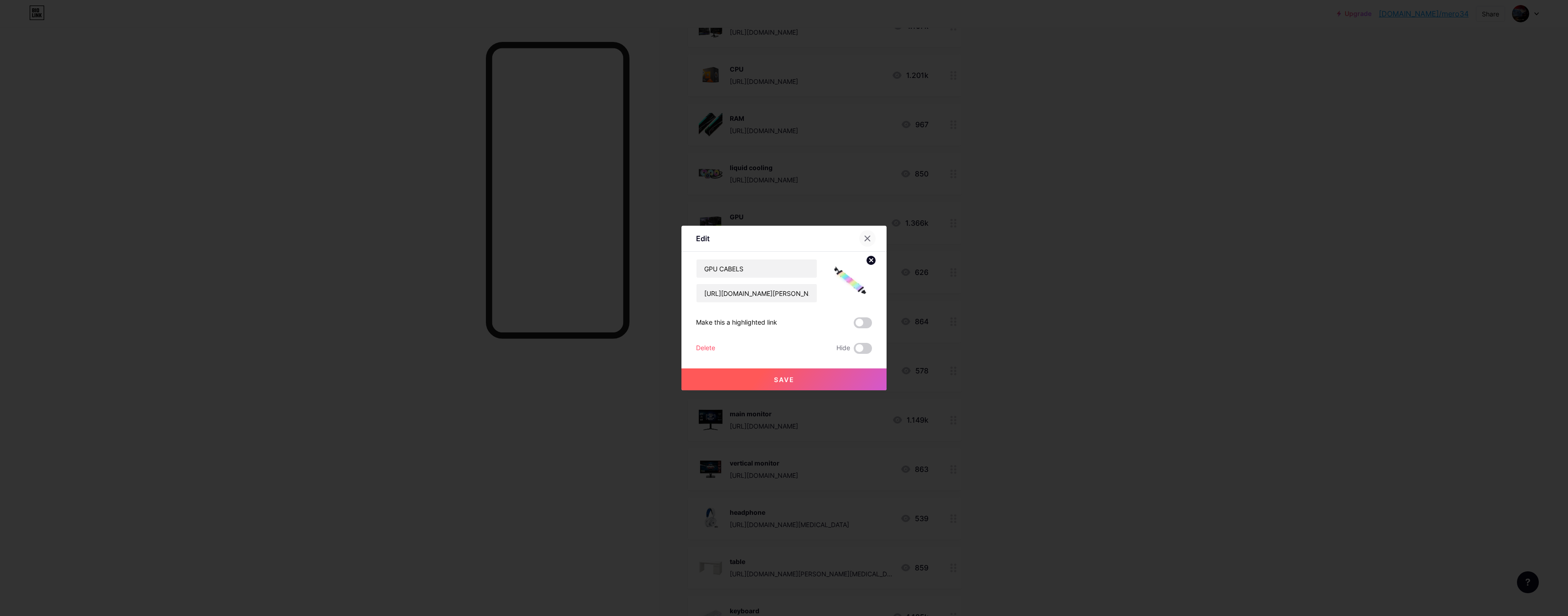
click at [866, 240] on icon at bounding box center [867, 239] width 5 height 5
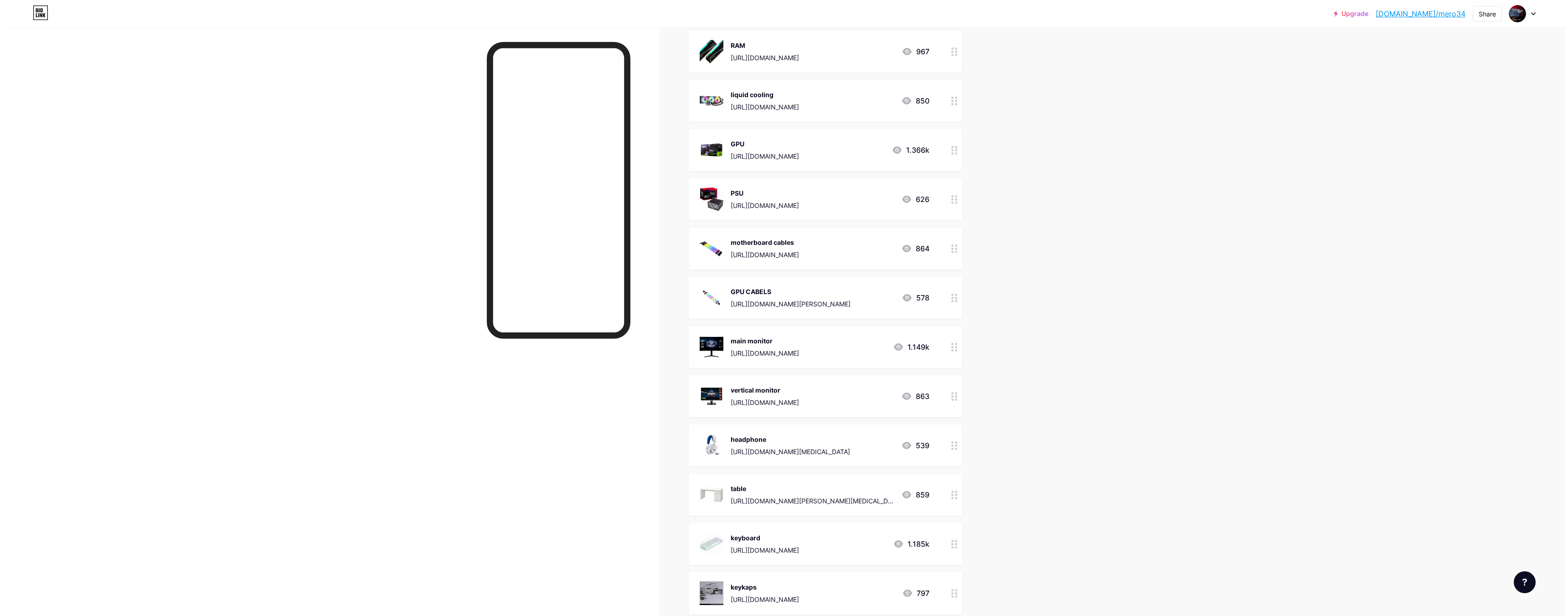
scroll to position [866, 0]
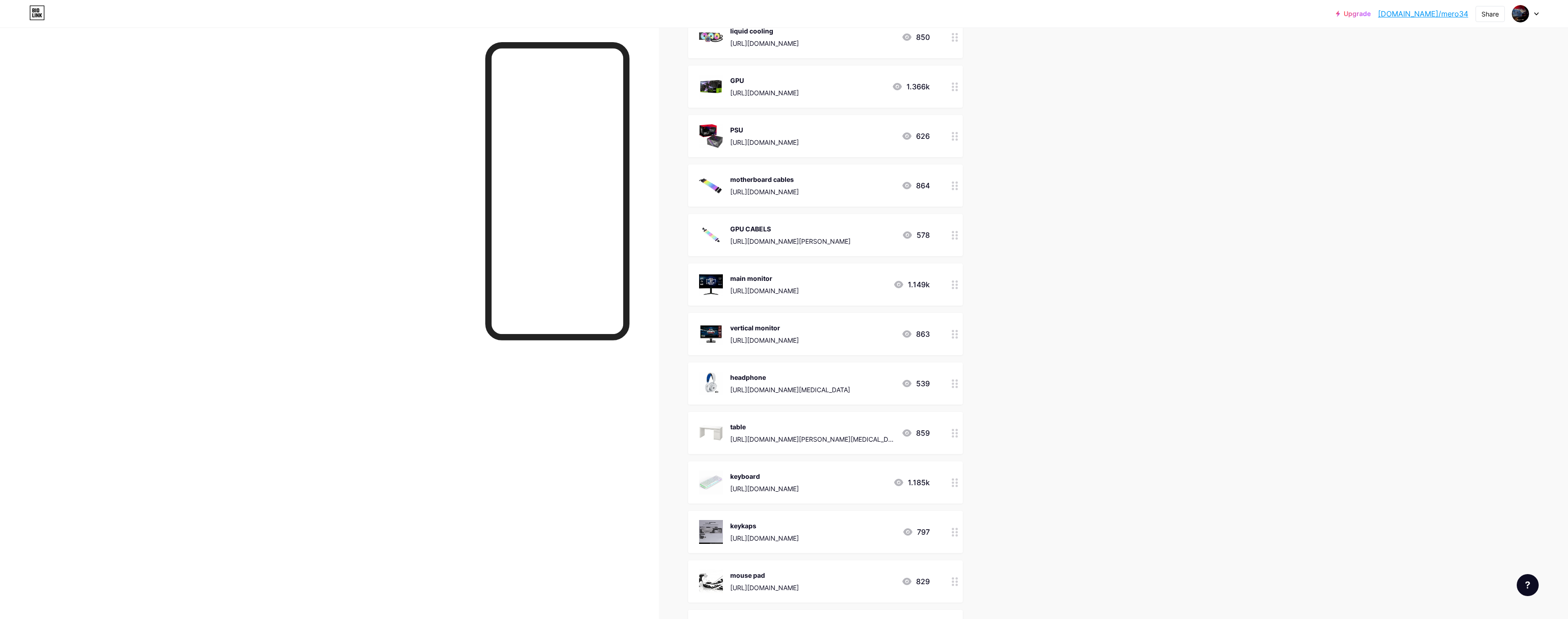
click at [930, 288] on div "1.149k" at bounding box center [911, 284] width 37 height 11
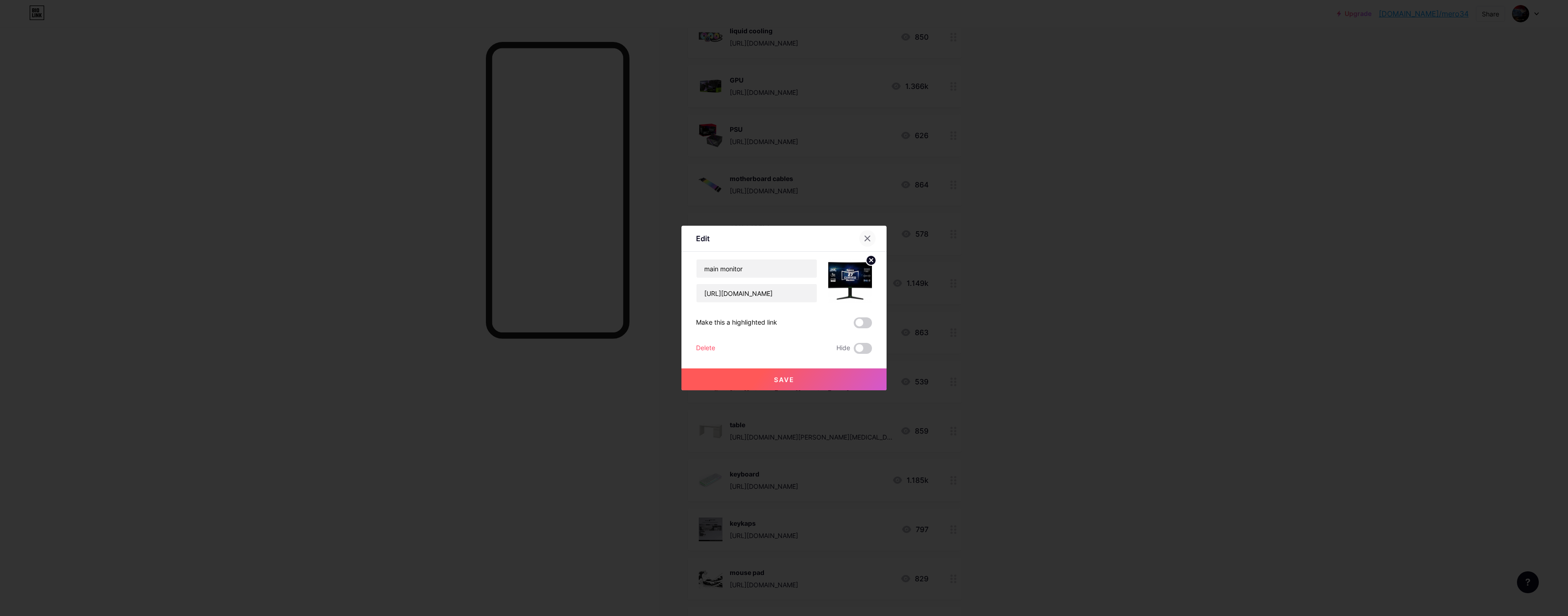
click at [864, 242] on icon at bounding box center [867, 239] width 7 height 7
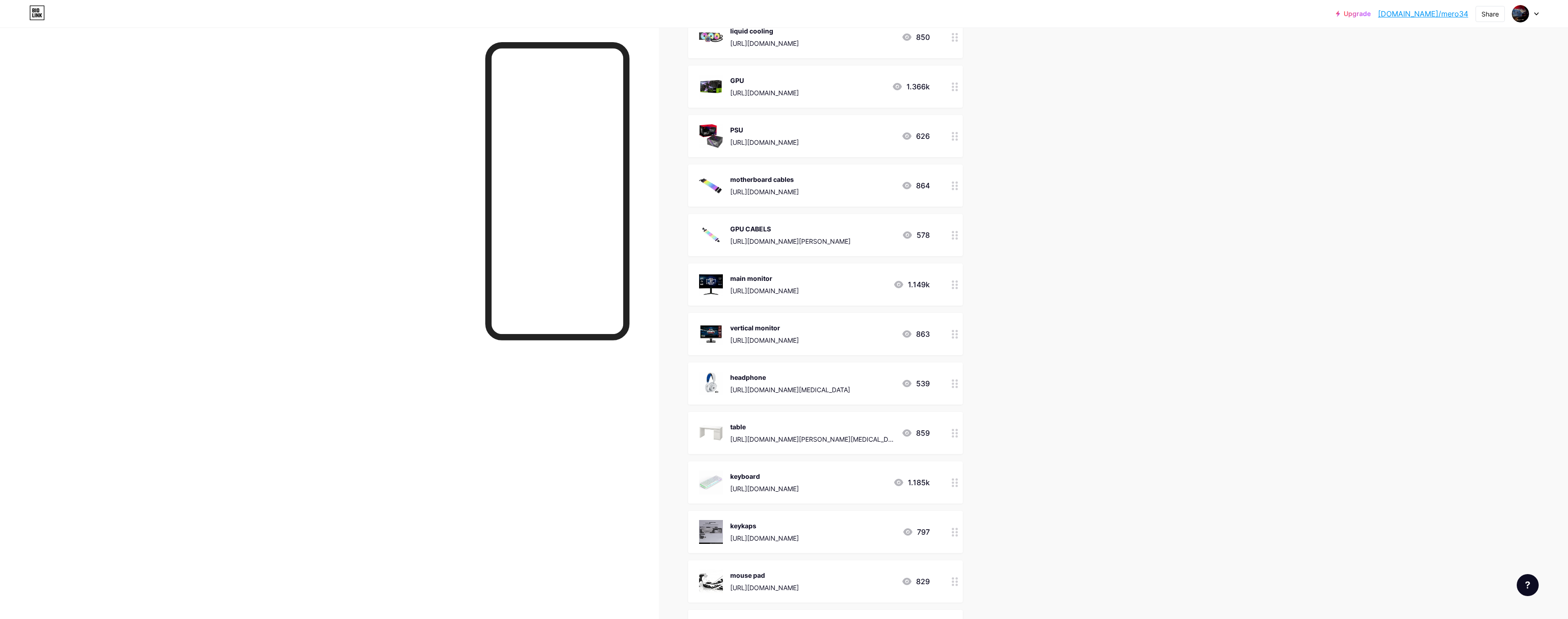
click at [779, 328] on div "vertical monitor" at bounding box center [764, 328] width 68 height 10
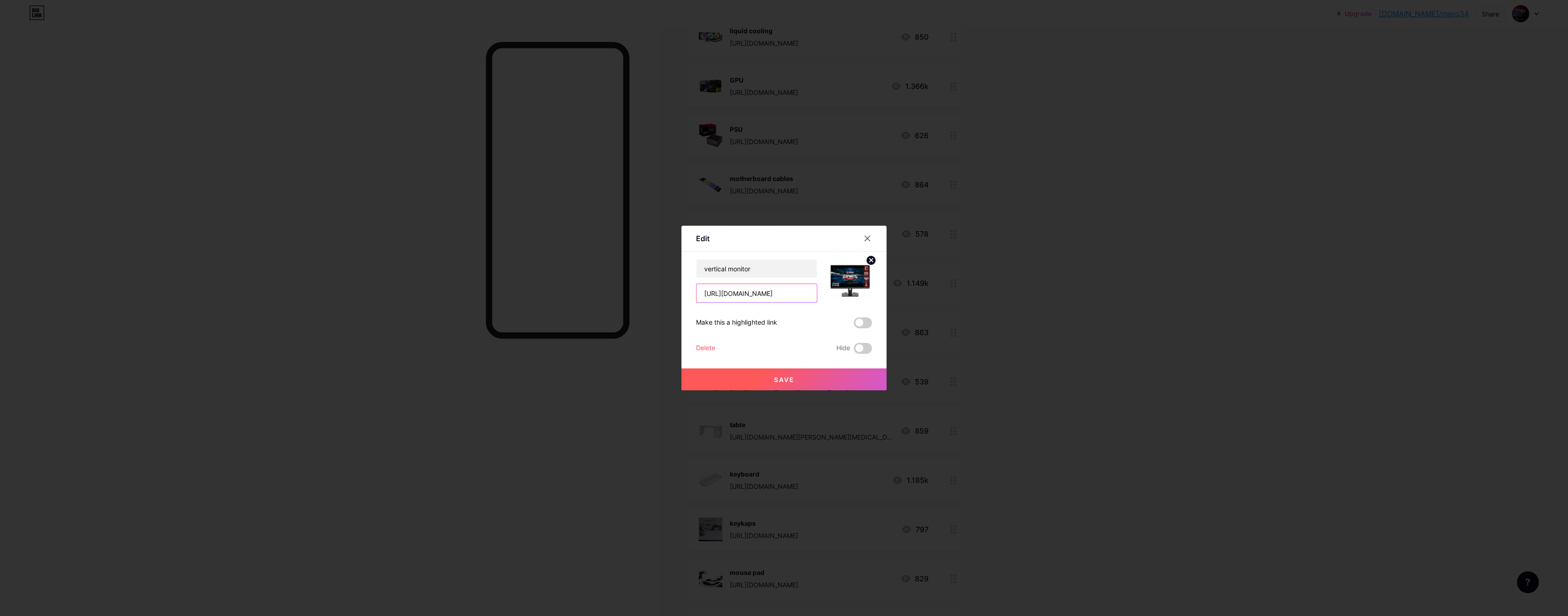
scroll to position [0, 259]
drag, startPoint x: 698, startPoint y: 291, endPoint x: 923, endPoint y: 299, distance: 225.1
click at [1065, 301] on div "Edit Content YouTube Play YouTube video without leaving your page. ADD Vimeo Pl…" at bounding box center [784, 308] width 1568 height 616
drag, startPoint x: 731, startPoint y: 294, endPoint x: 866, endPoint y: 242, distance: 144.7
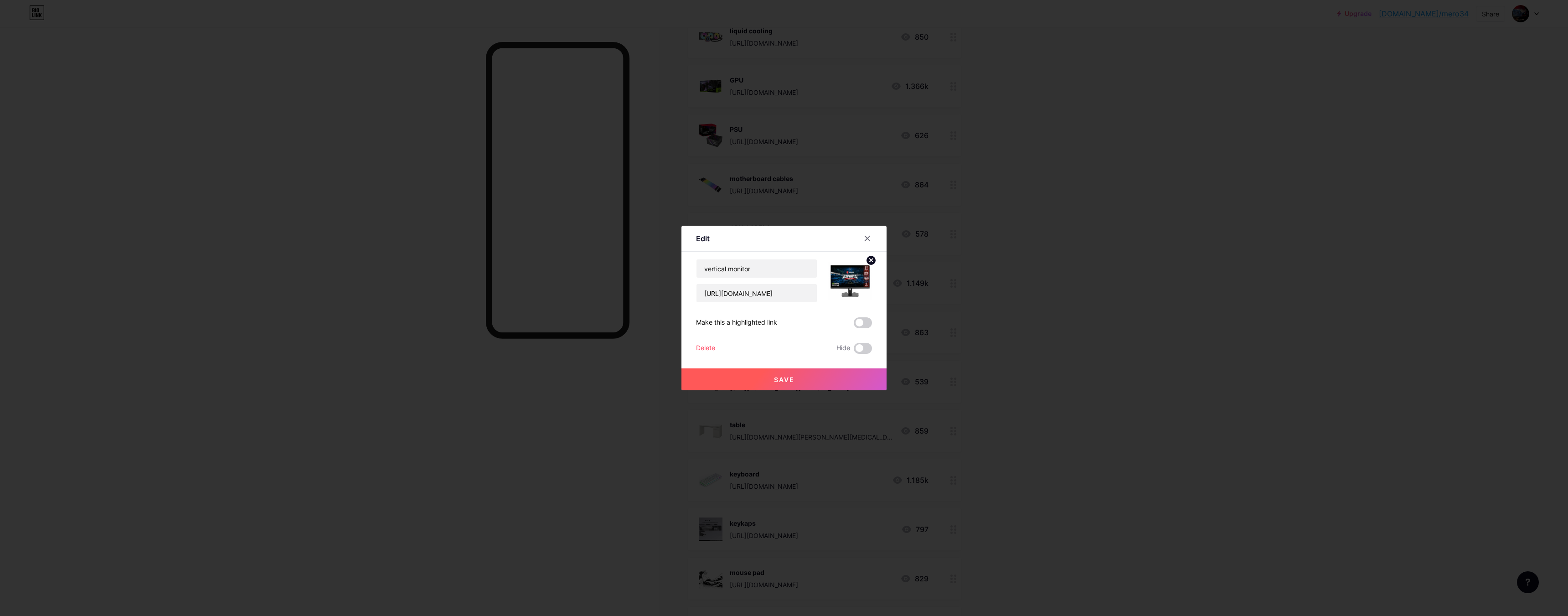
click at [865, 244] on div at bounding box center [867, 238] width 16 height 16
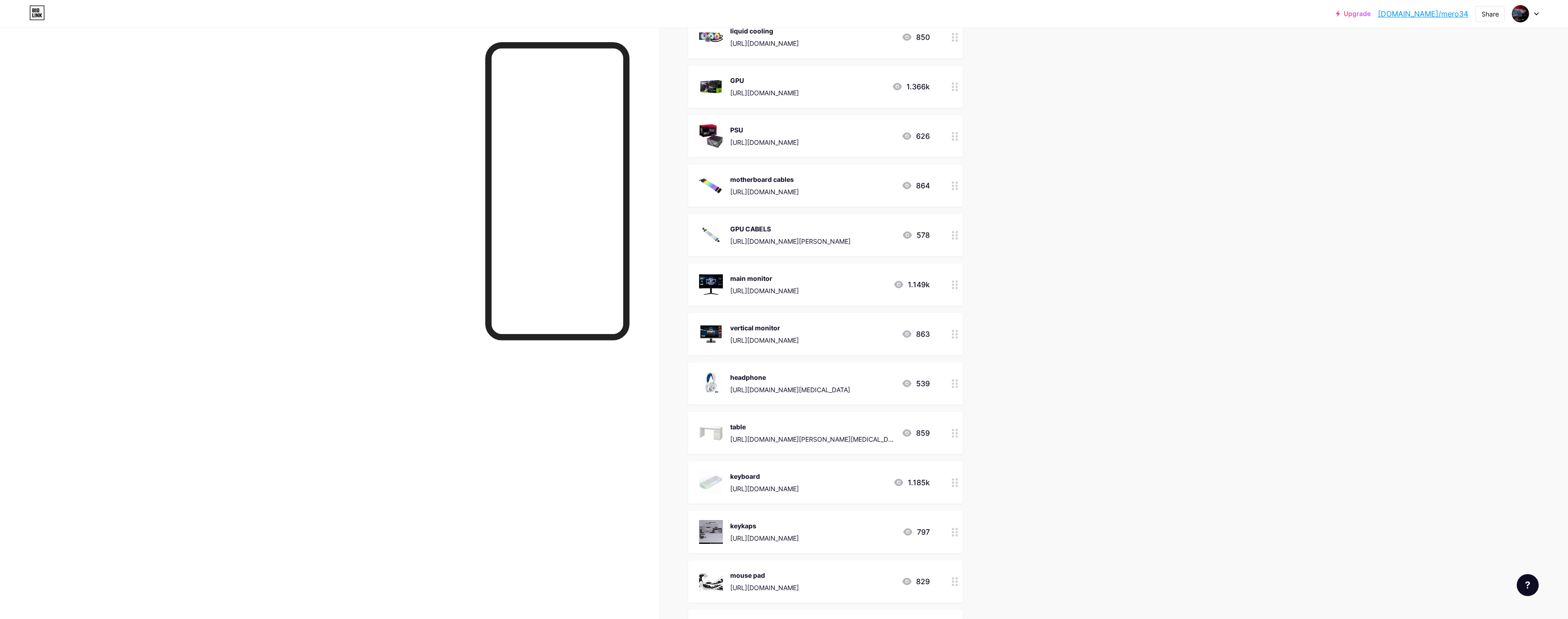
click at [760, 330] on div "vertical monitor" at bounding box center [764, 328] width 68 height 10
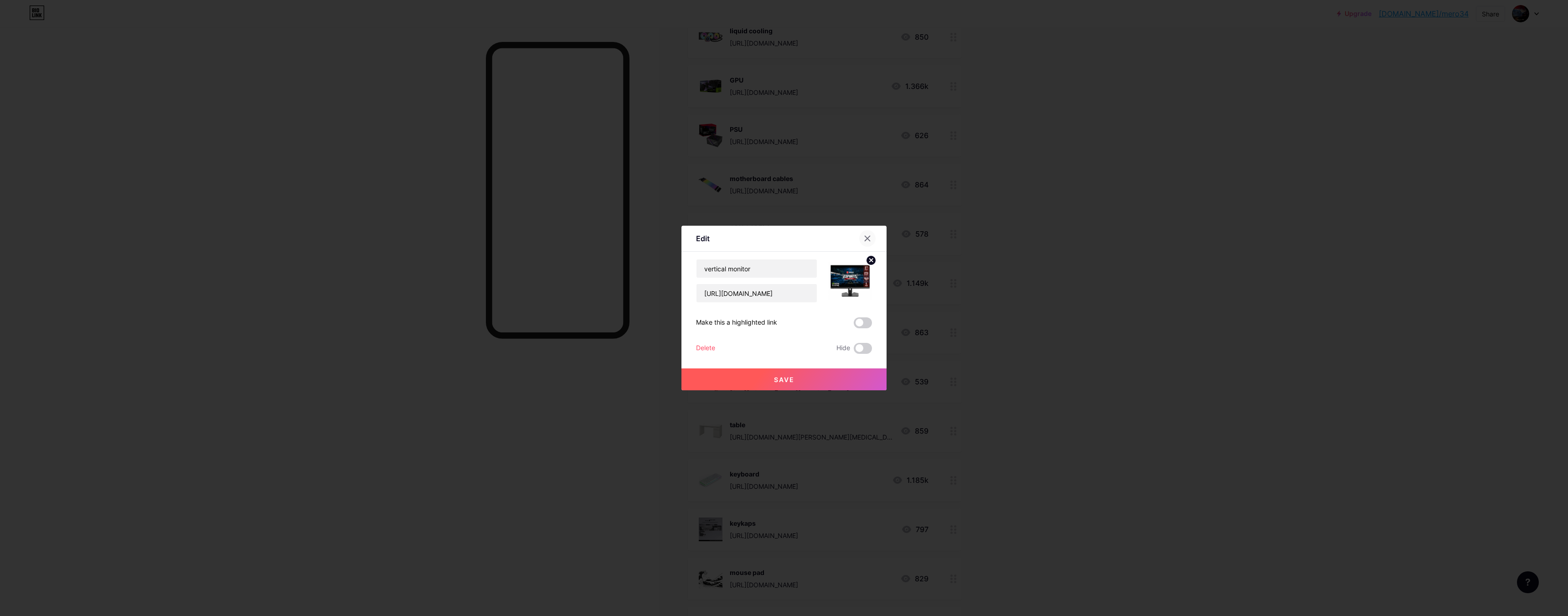
click at [864, 240] on icon at bounding box center [867, 239] width 7 height 7
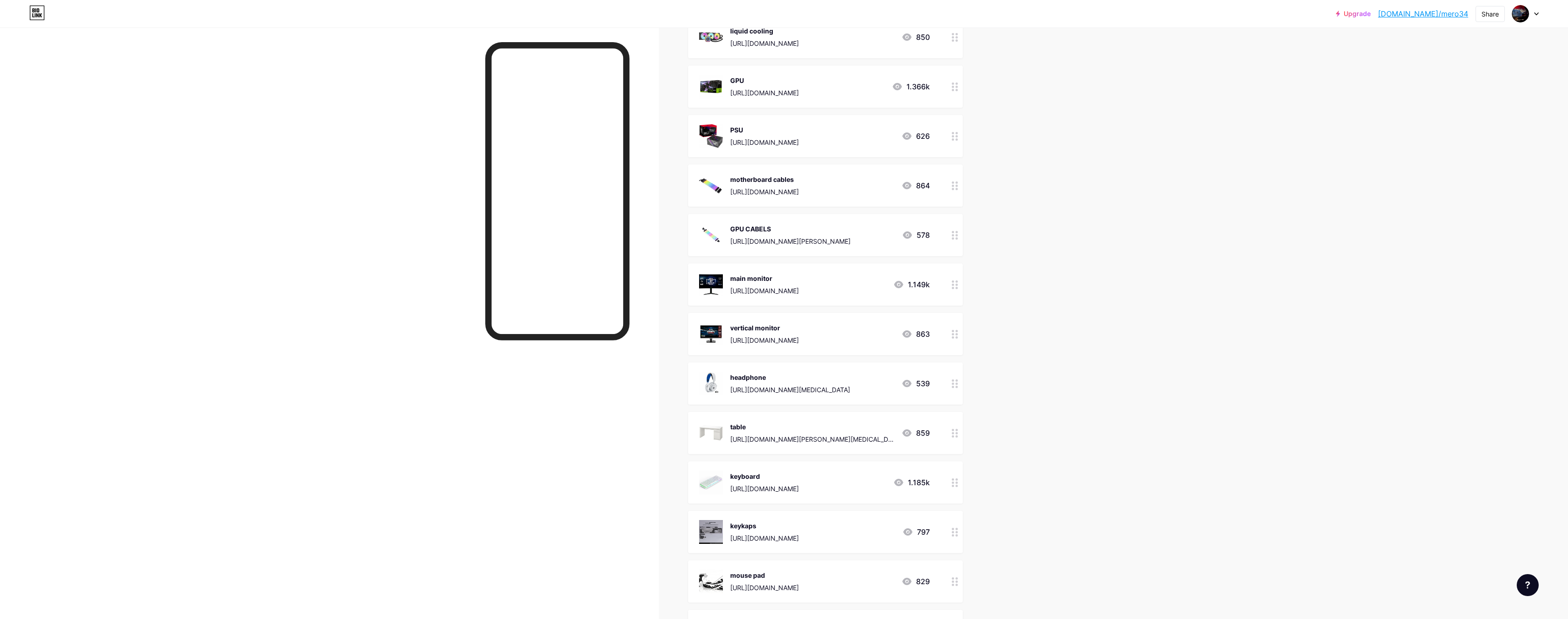
click at [918, 336] on div "863" at bounding box center [915, 334] width 28 height 11
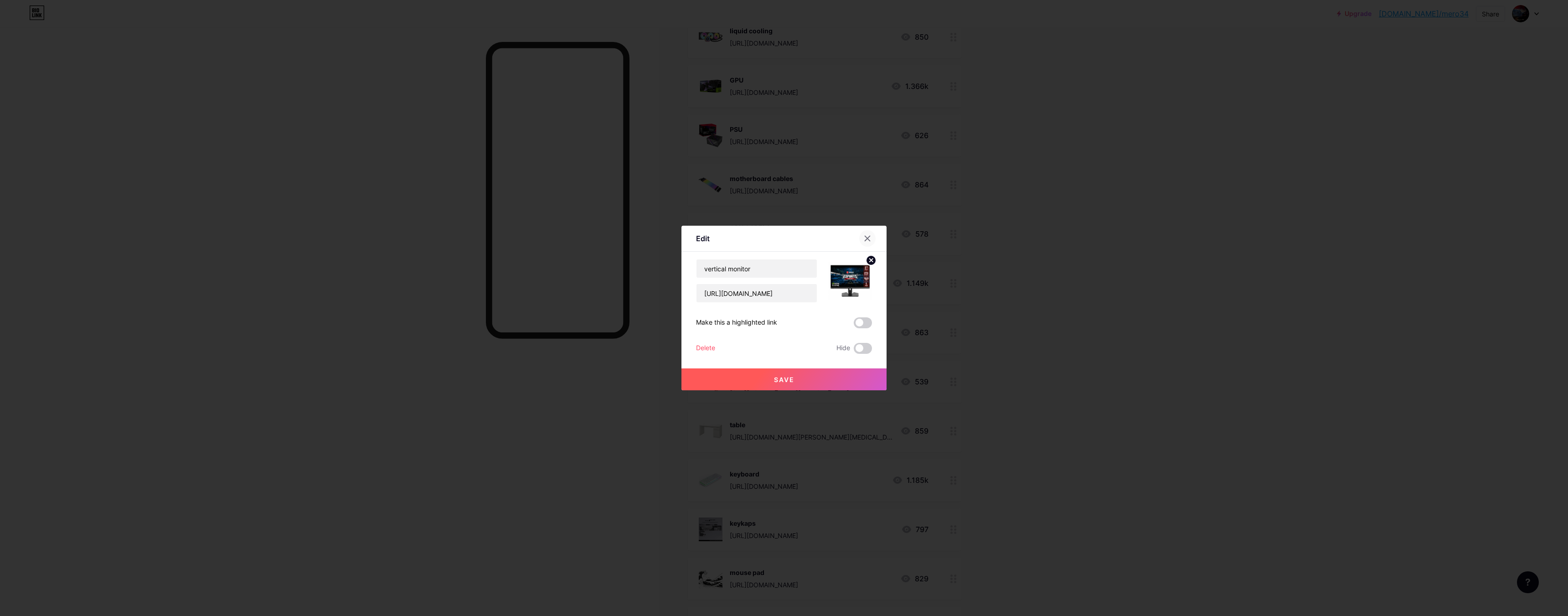
click at [864, 237] on icon at bounding box center [867, 239] width 7 height 7
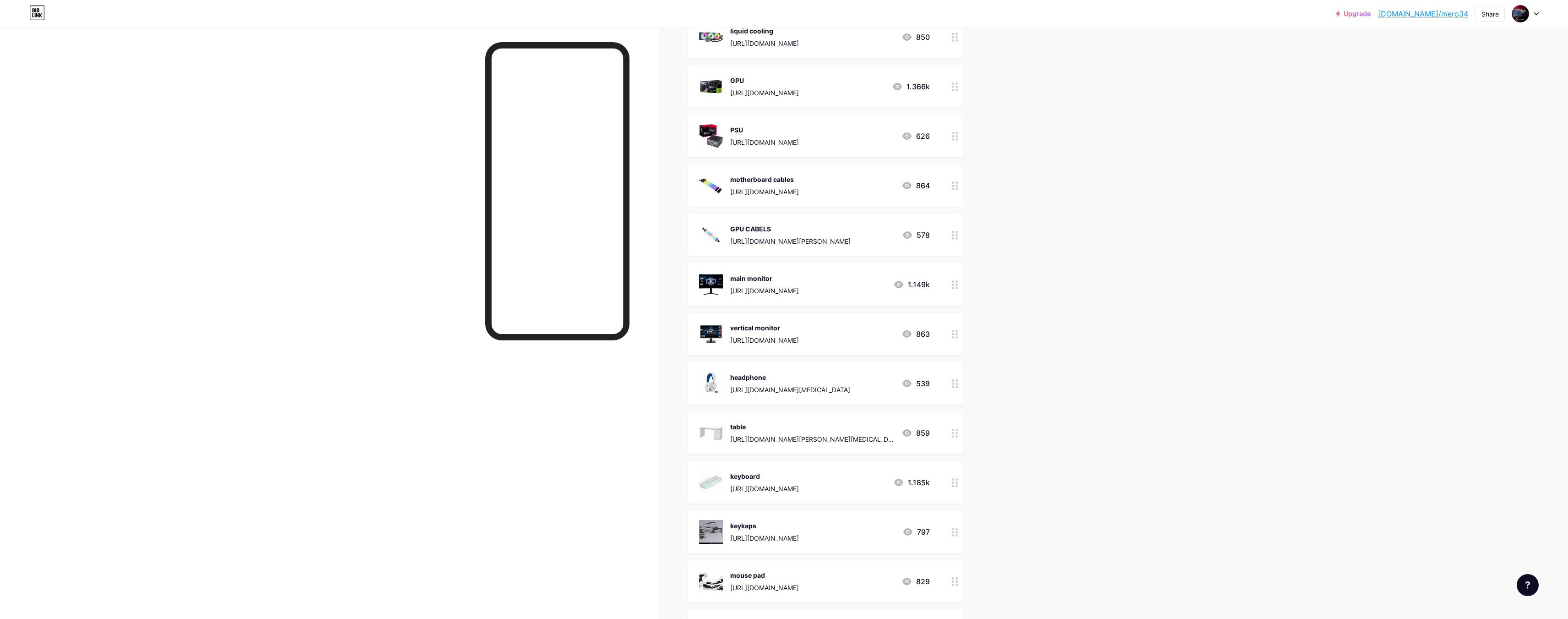
click at [721, 332] on img at bounding box center [710, 333] width 24 height 24
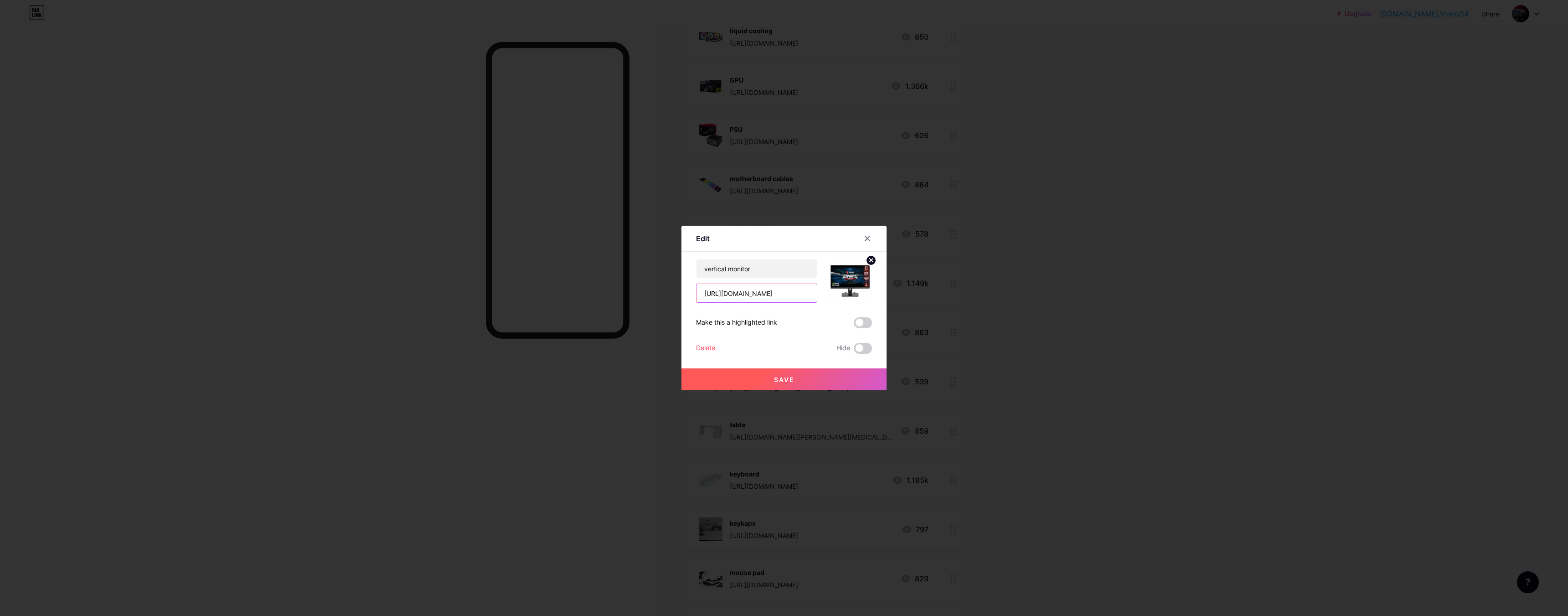
scroll to position [0, 259]
drag, startPoint x: 702, startPoint y: 295, endPoint x: 850, endPoint y: 295, distance: 148.0
click at [1031, 302] on div "Edit Content YouTube Play YouTube video without leaving your page. ADD Vimeo Pl…" at bounding box center [784, 308] width 1568 height 616
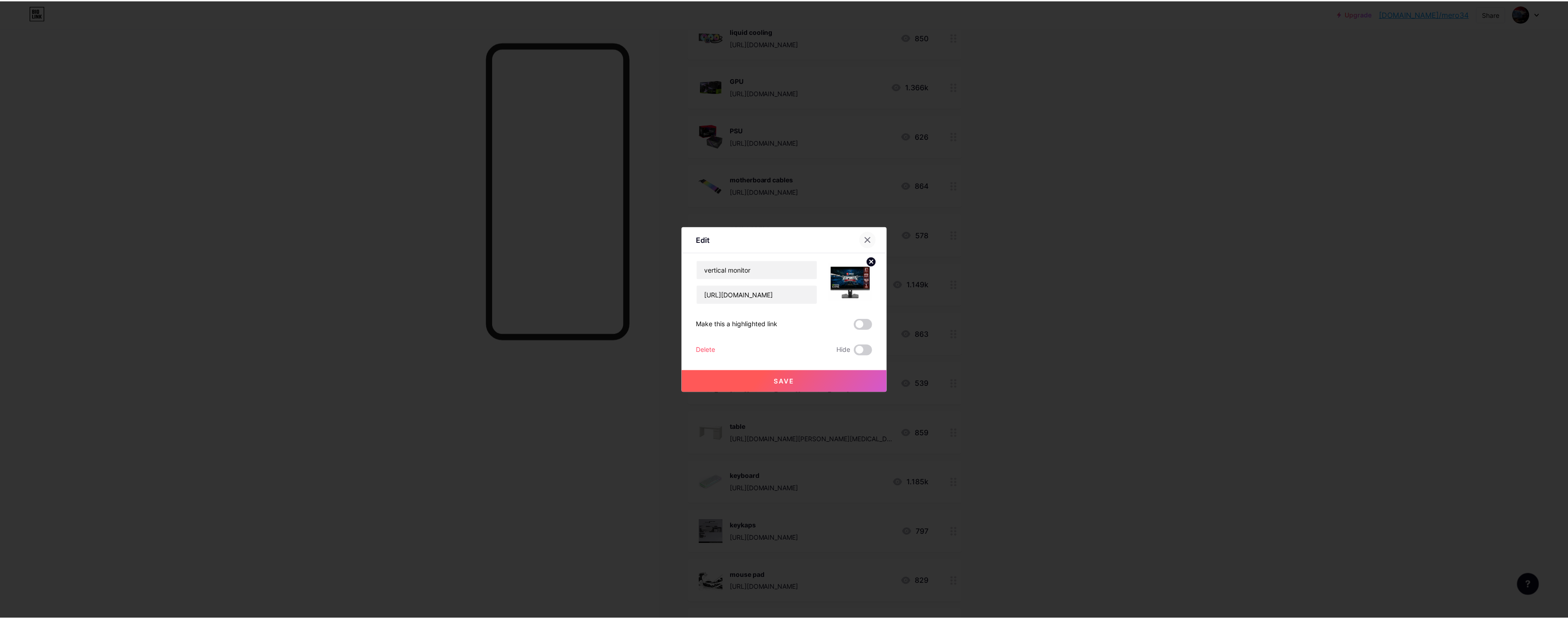
scroll to position [0, 0]
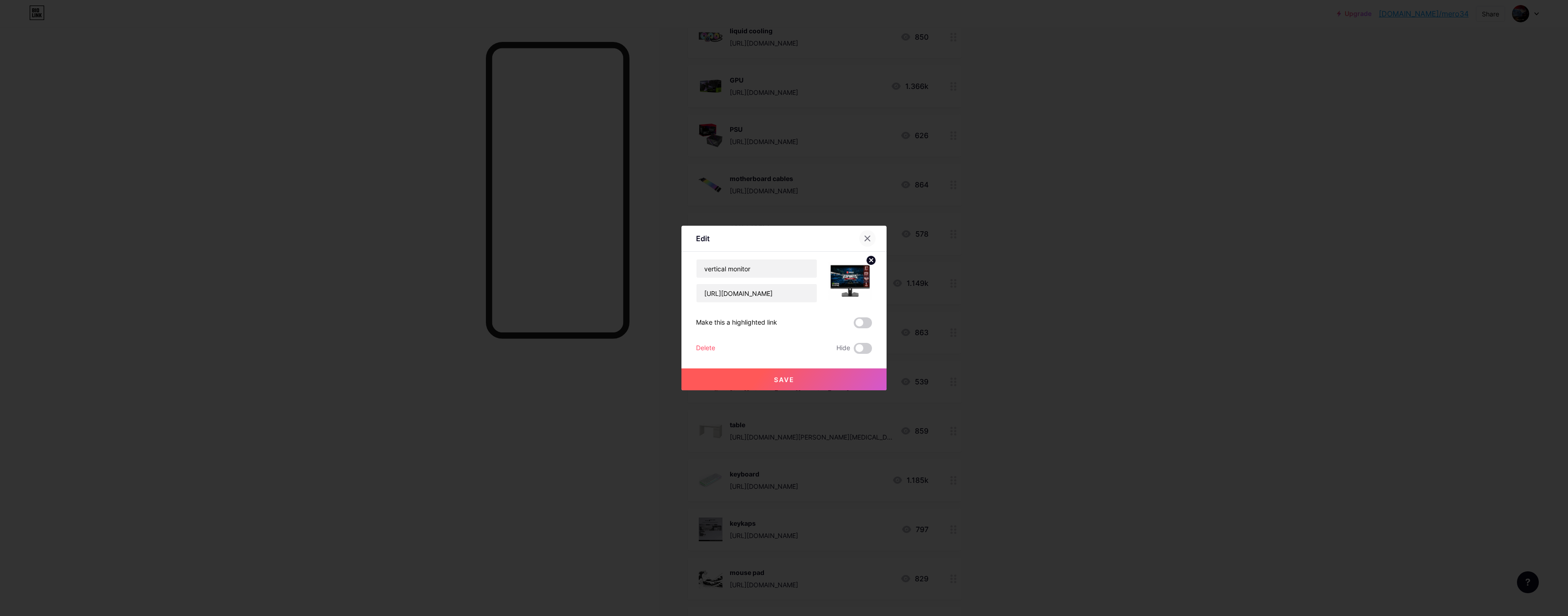
click at [860, 243] on div at bounding box center [867, 238] width 16 height 16
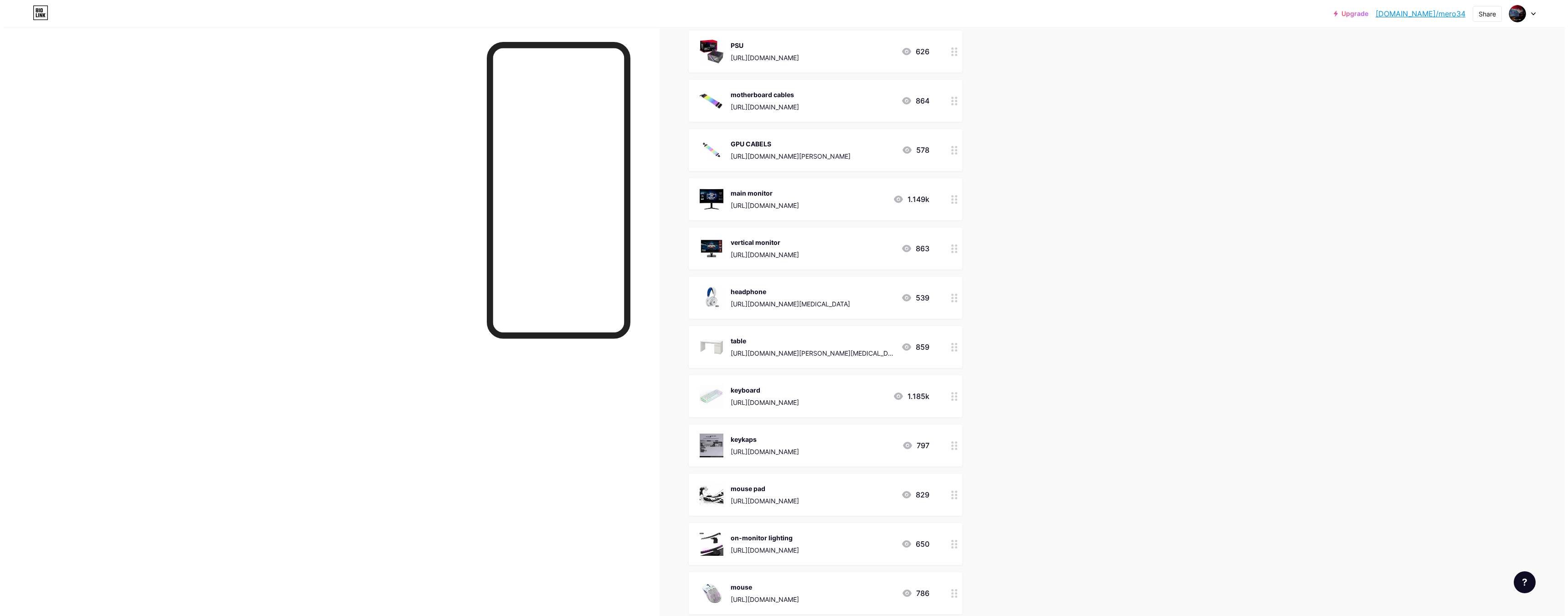
scroll to position [957, 0]
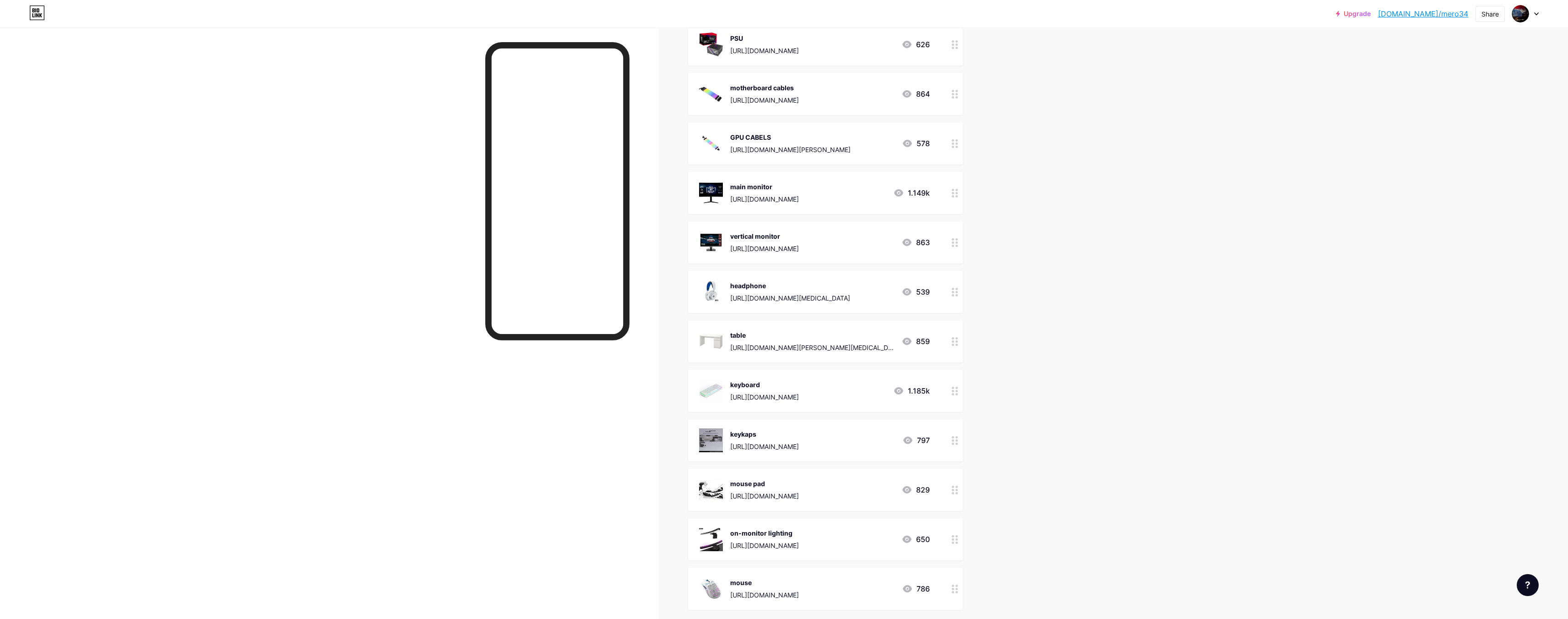
click at [749, 291] on div "headphone [URL][DOMAIN_NAME][MEDICAL_DATA]" at bounding box center [790, 292] width 120 height 24
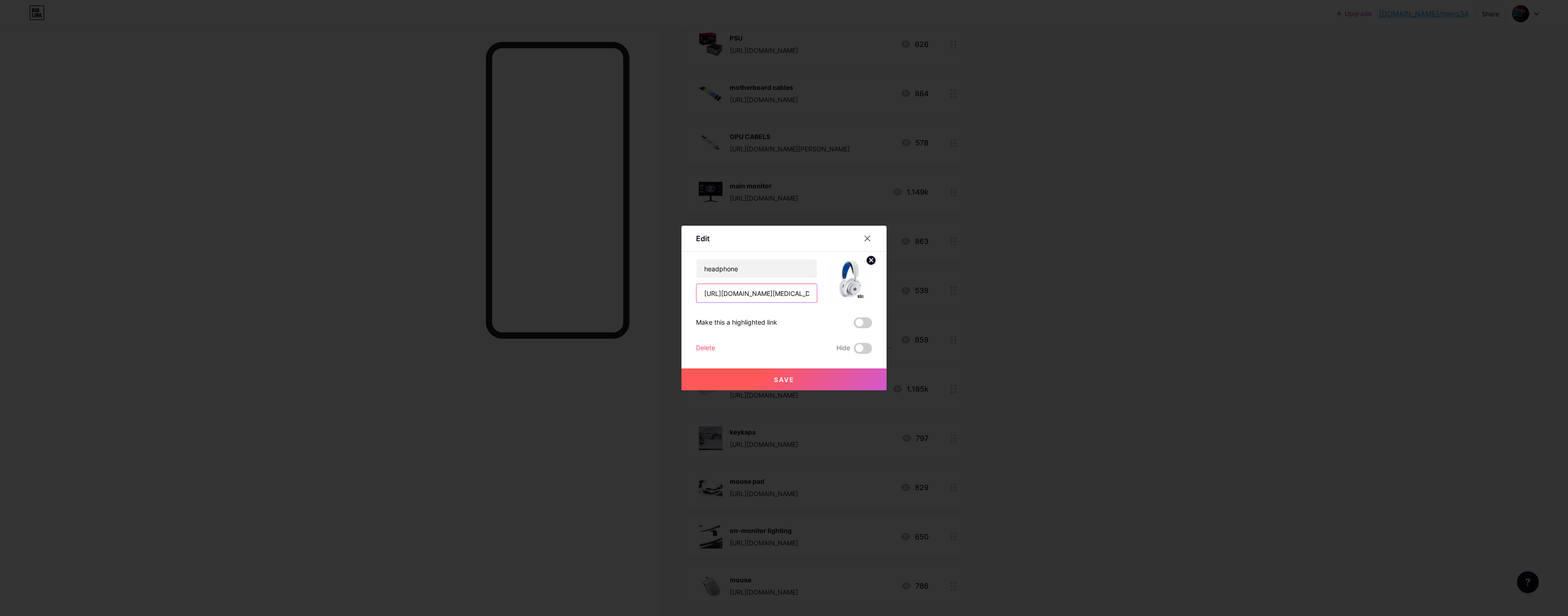
scroll to position [0, 2565]
drag, startPoint x: 698, startPoint y: 295, endPoint x: 1167, endPoint y: 312, distance: 469.3
click at [1167, 312] on div "Edit Content YouTube Play YouTube video without leaving your page. ADD Vimeo Pl…" at bounding box center [784, 308] width 1568 height 616
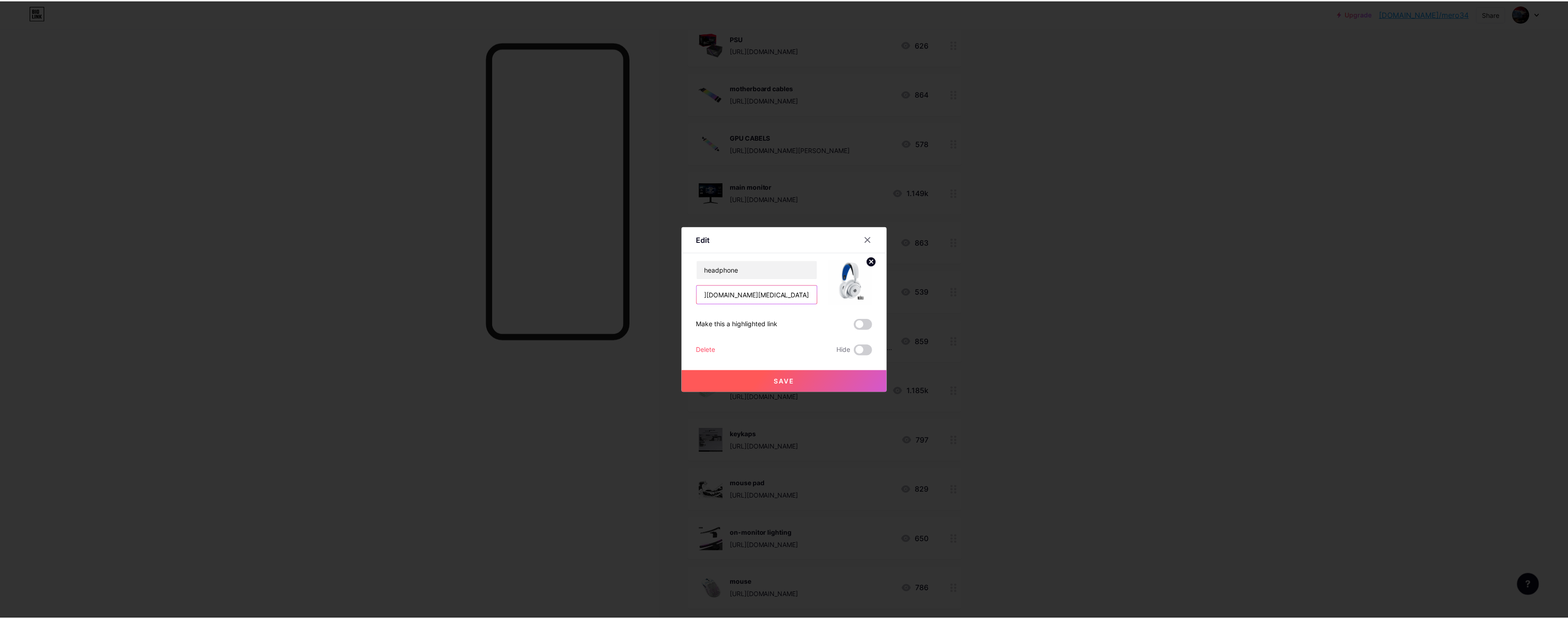
scroll to position [0, 0]
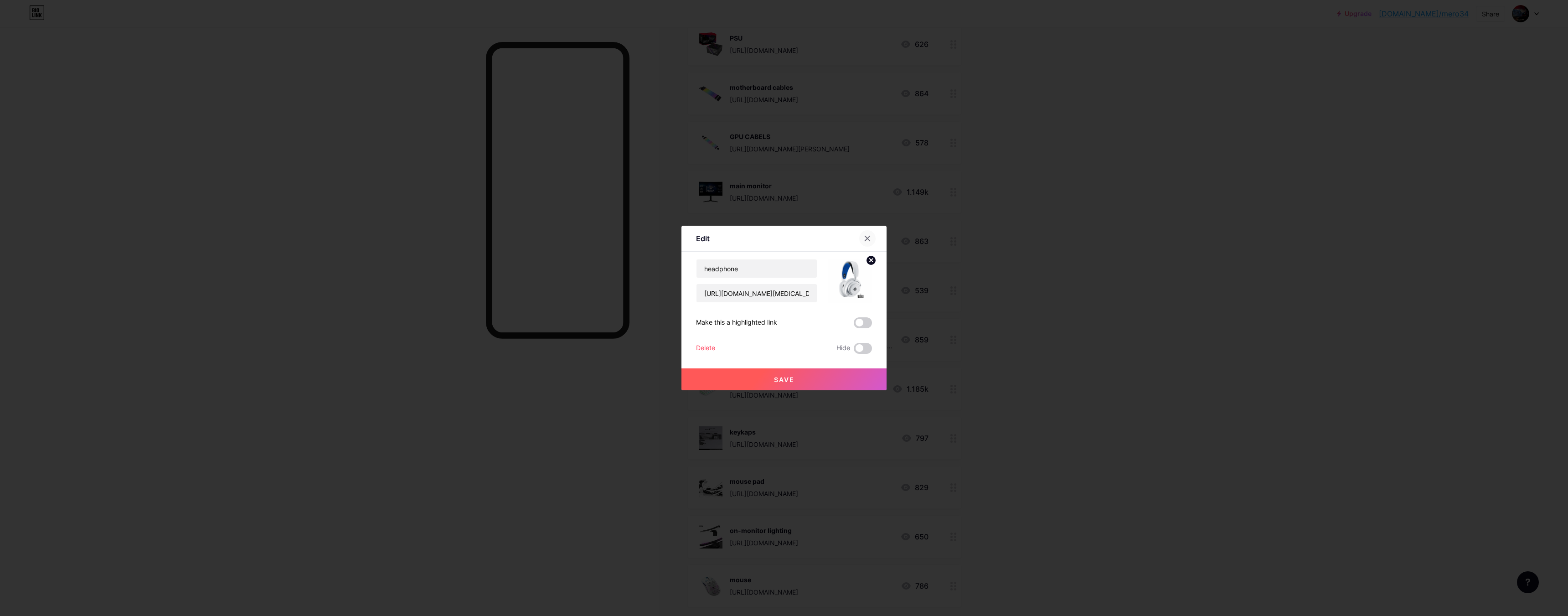
click at [866, 240] on icon at bounding box center [867, 239] width 5 height 5
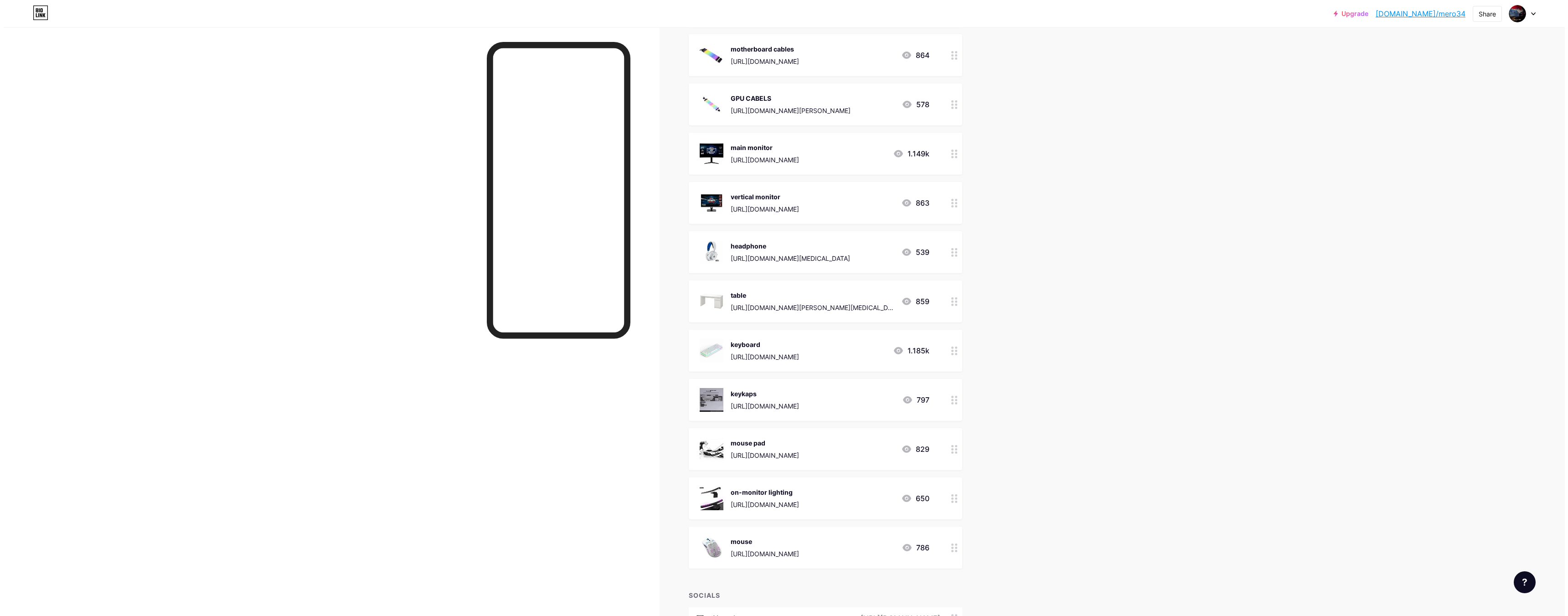
scroll to position [1003, 0]
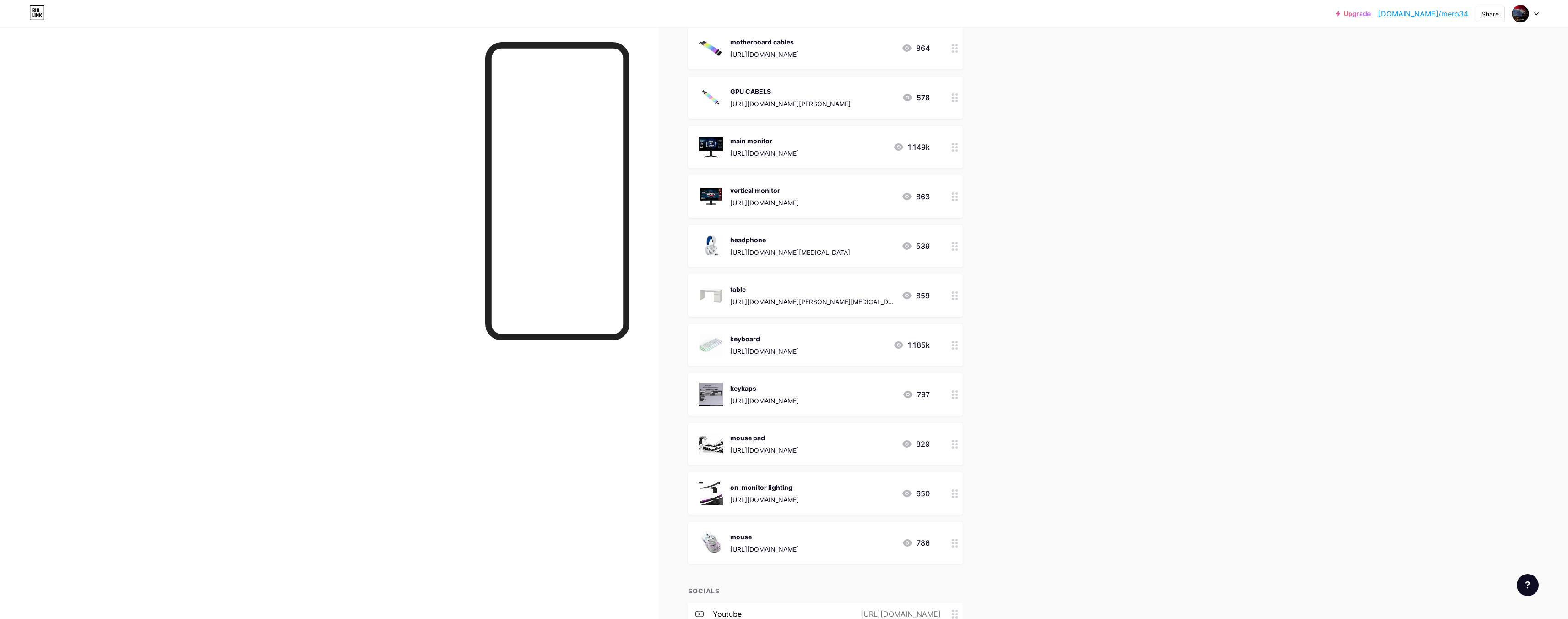
click at [799, 344] on div "keyboard [URL][DOMAIN_NAME]" at bounding box center [764, 344] width 68 height 24
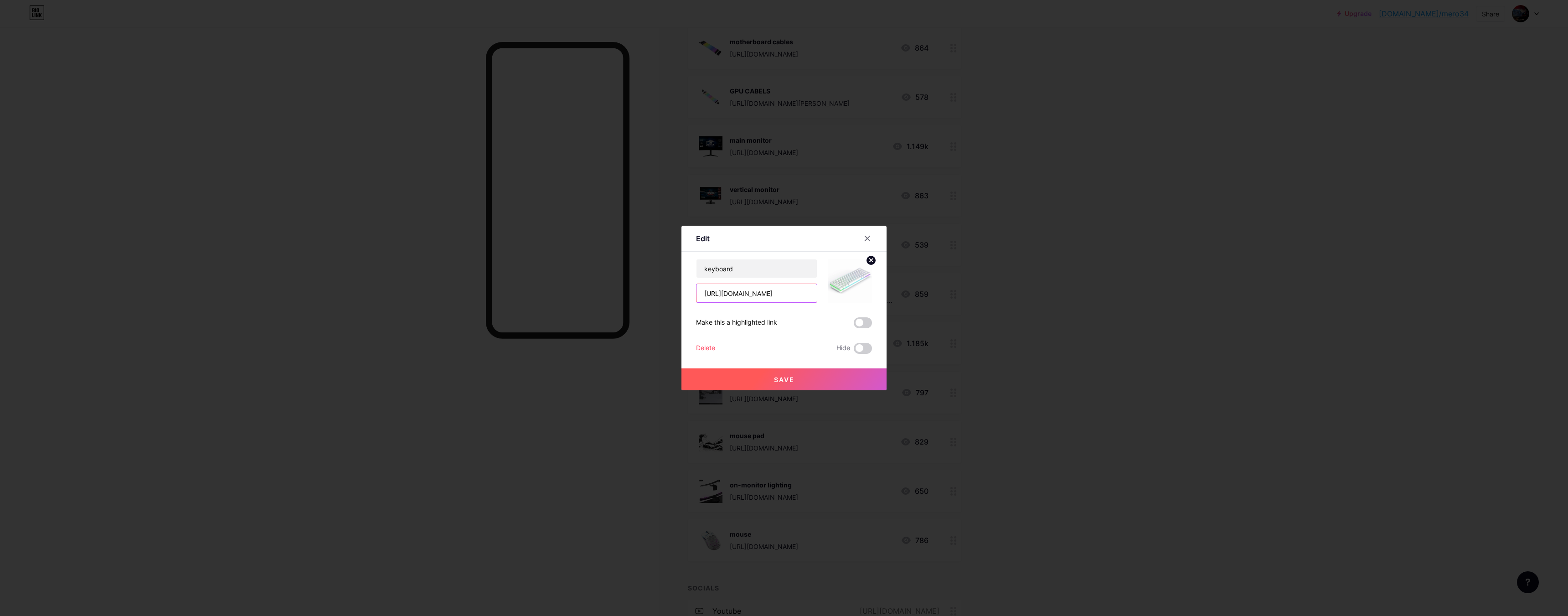
scroll to position [0, 459]
drag, startPoint x: 698, startPoint y: 290, endPoint x: 881, endPoint y: 306, distance: 183.7
click at [1063, 309] on div "Edit Content YouTube Play YouTube video without leaving your page. ADD Vimeo Pl…" at bounding box center [784, 308] width 1568 height 616
click at [853, 281] on img at bounding box center [850, 281] width 44 height 44
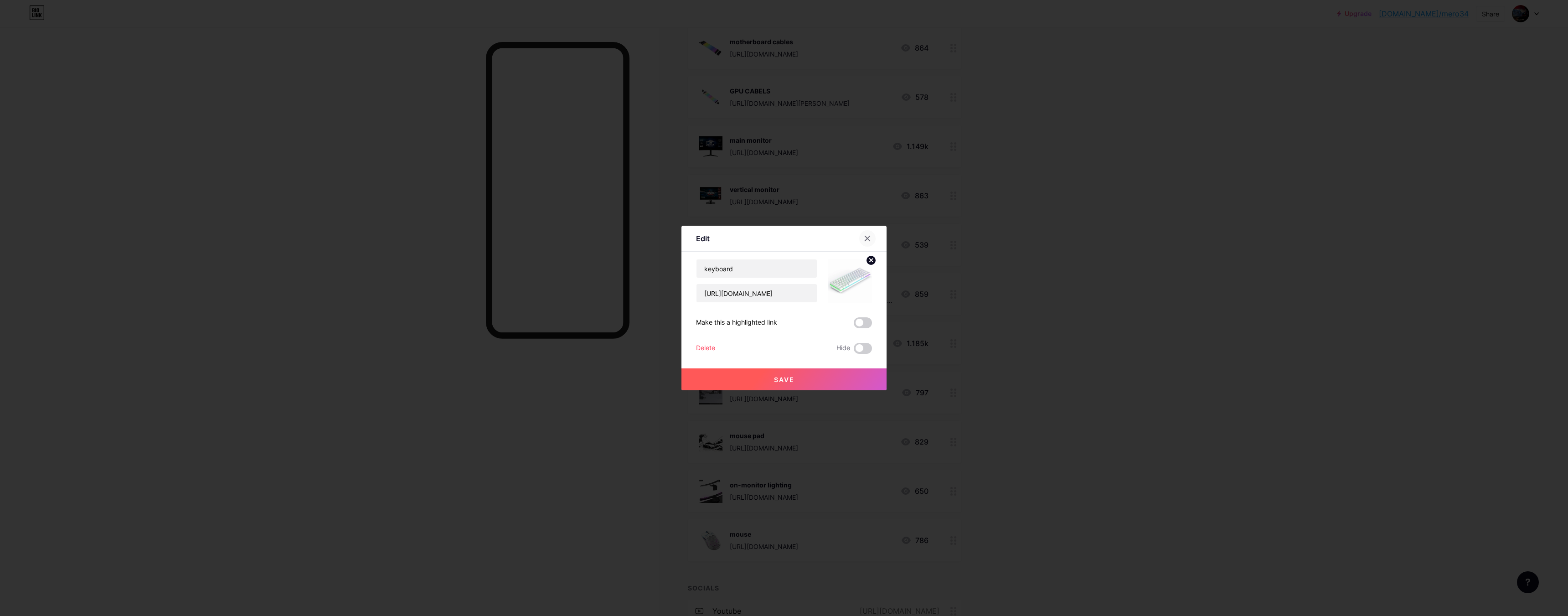
click at [864, 235] on icon at bounding box center [867, 239] width 7 height 7
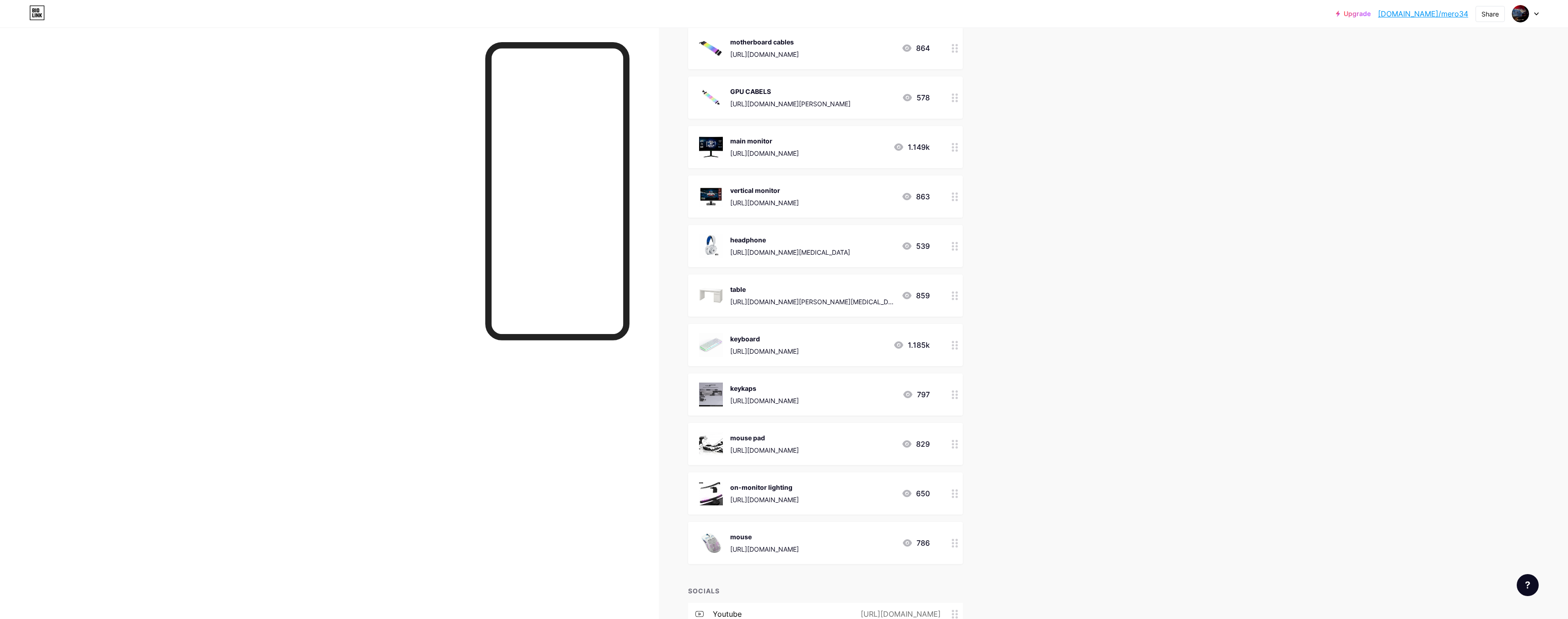
click at [746, 391] on div "keykaps" at bounding box center [764, 388] width 68 height 10
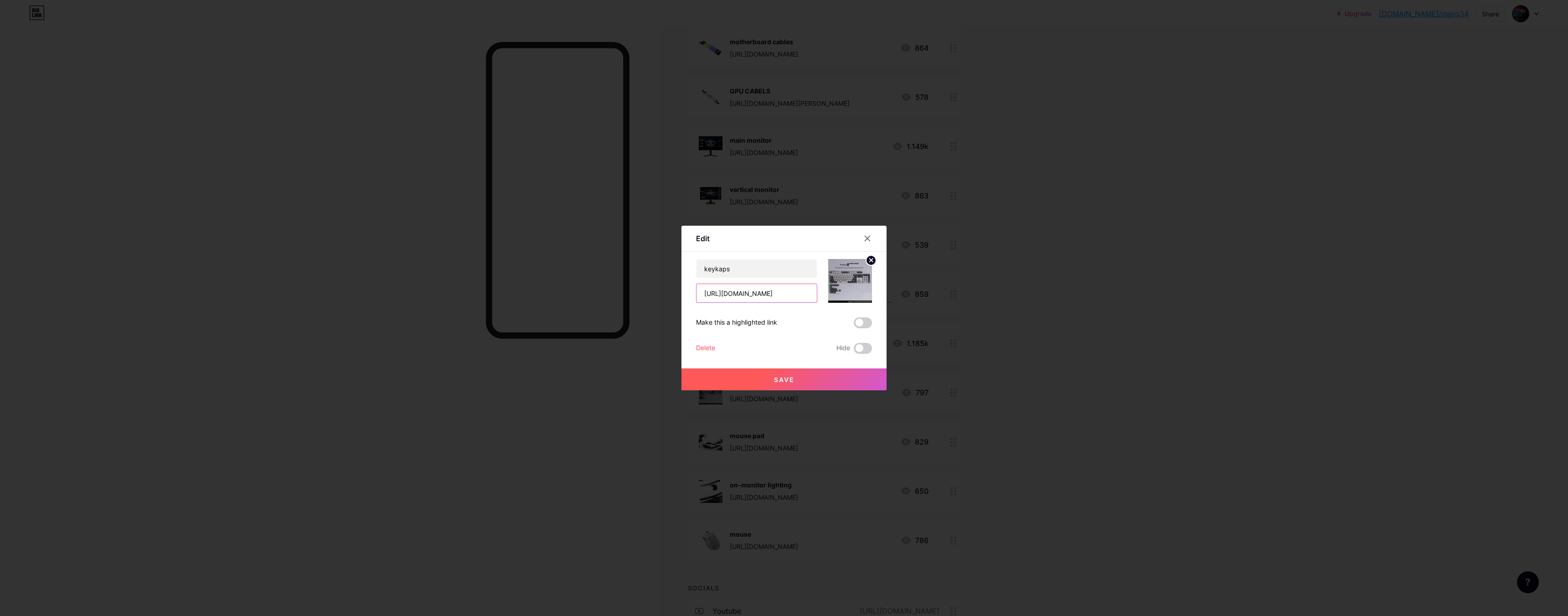
scroll to position [0, 13]
drag, startPoint x: 699, startPoint y: 295, endPoint x: 945, endPoint y: 309, distance: 246.4
click at [978, 310] on div "Edit Content YouTube Play YouTube video without leaving your page. ADD Vimeo Pl…" at bounding box center [784, 308] width 1568 height 616
drag, startPoint x: 761, startPoint y: 271, endPoint x: 638, endPoint y: 263, distance: 123.3
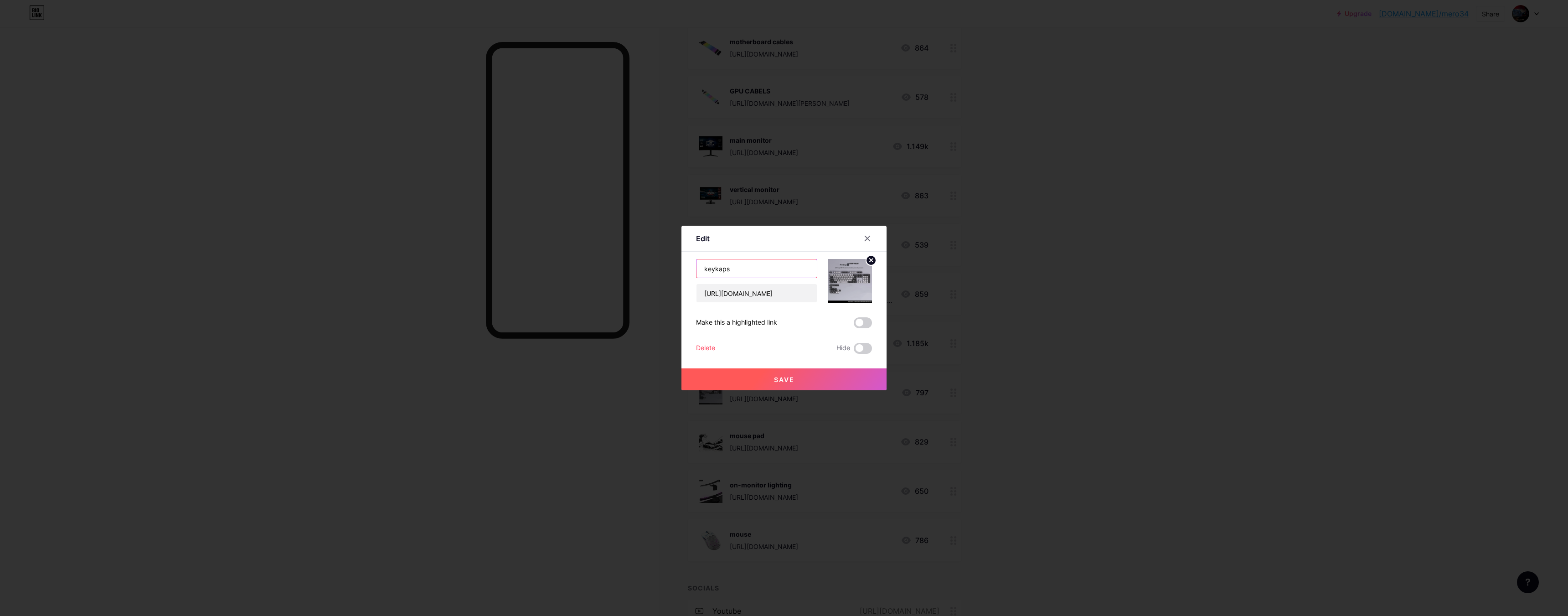
click at [637, 264] on div "Edit Content YouTube Play YouTube video without leaving your page. ADD Vimeo Pl…" at bounding box center [784, 308] width 1568 height 616
click at [733, 299] on input "[URL][DOMAIN_NAME]" at bounding box center [757, 293] width 121 height 18
click at [710, 294] on input "[URL][DOMAIN_NAME]" at bounding box center [757, 293] width 121 height 18
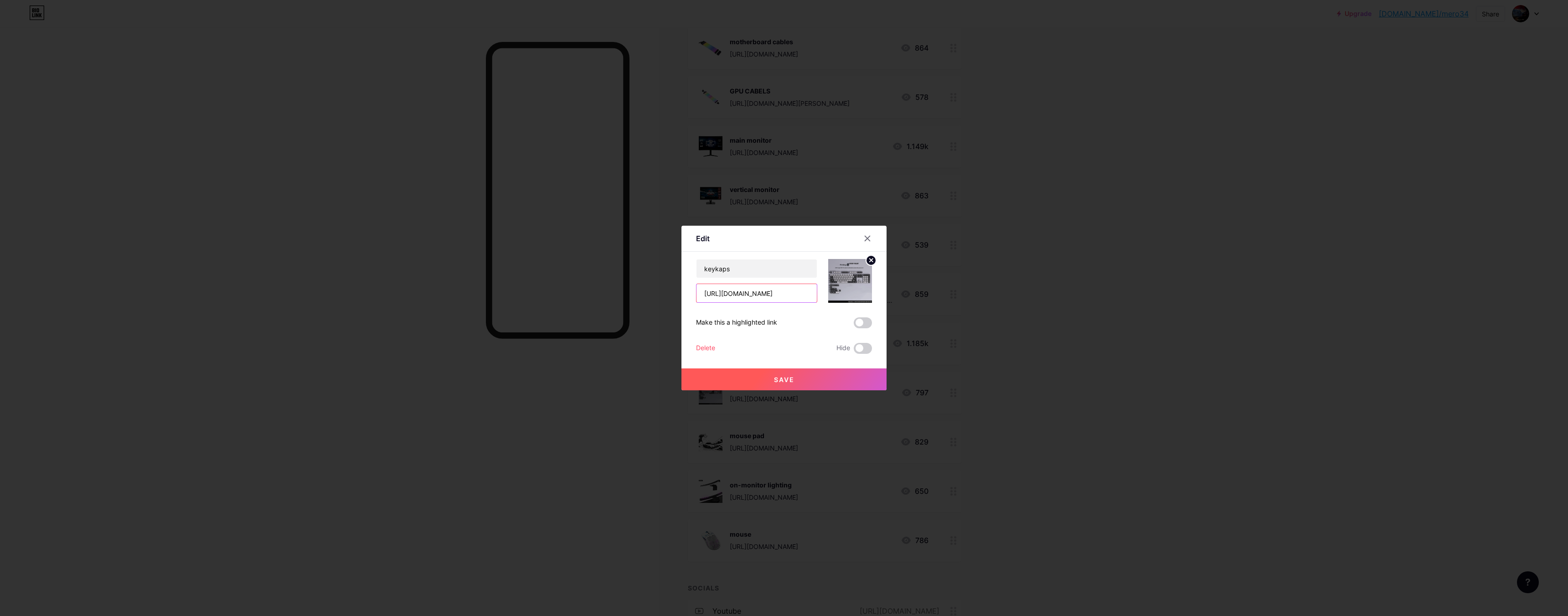
drag, startPoint x: 700, startPoint y: 294, endPoint x: 847, endPoint y: 288, distance: 147.1
click at [984, 289] on div "Edit Content YouTube Play YouTube video without leaving your page. ADD Vimeo Pl…" at bounding box center [784, 308] width 1568 height 616
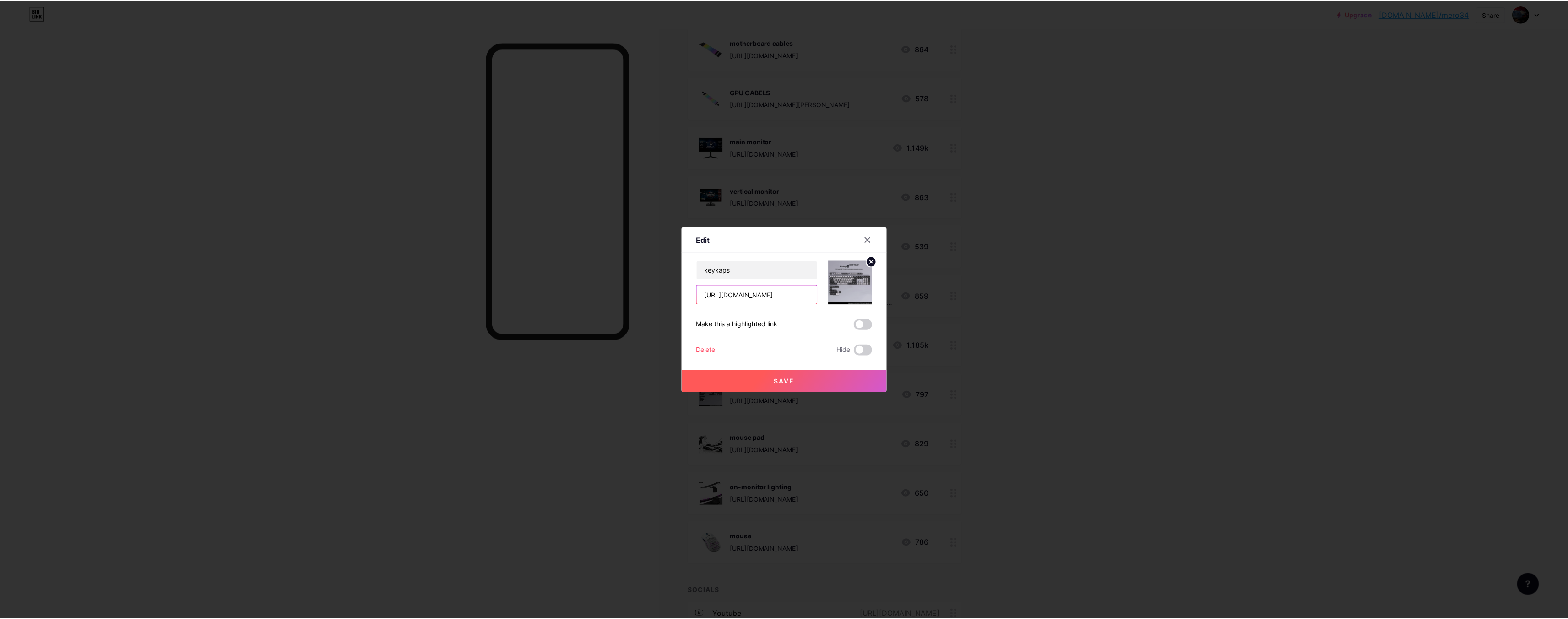
scroll to position [0, 0]
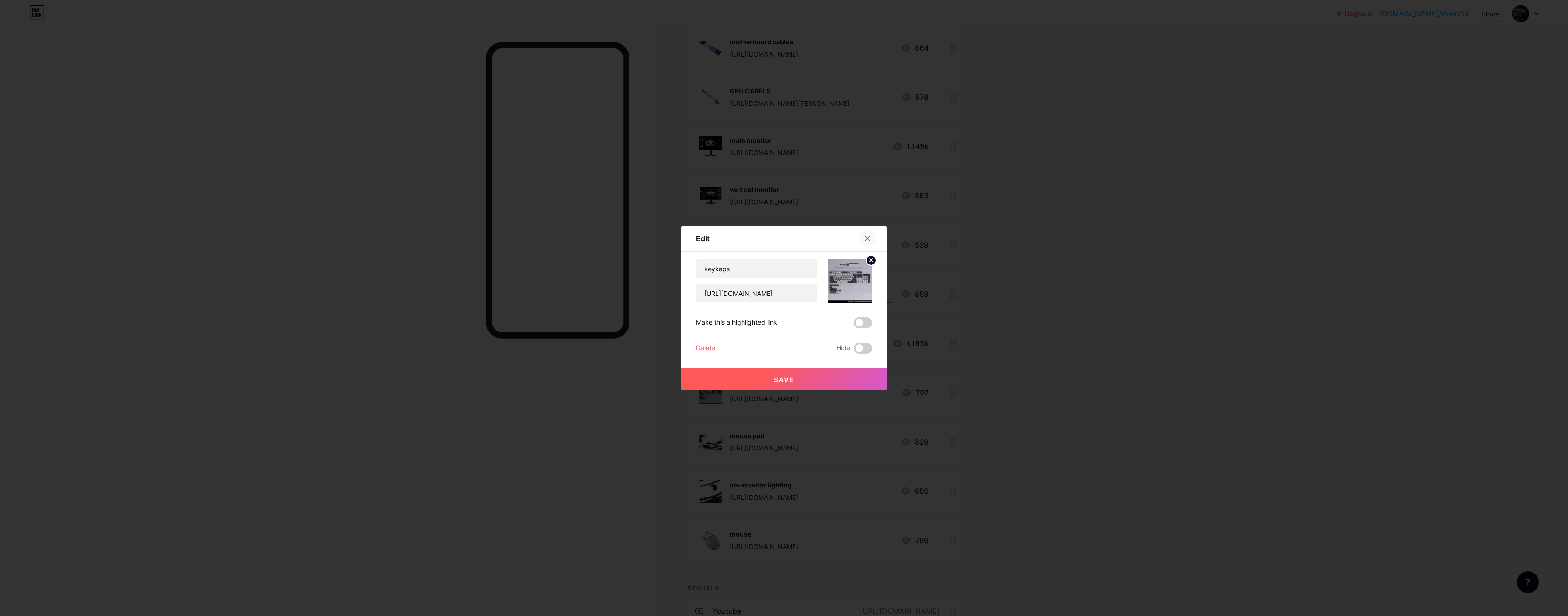
click at [864, 237] on icon at bounding box center [867, 239] width 7 height 7
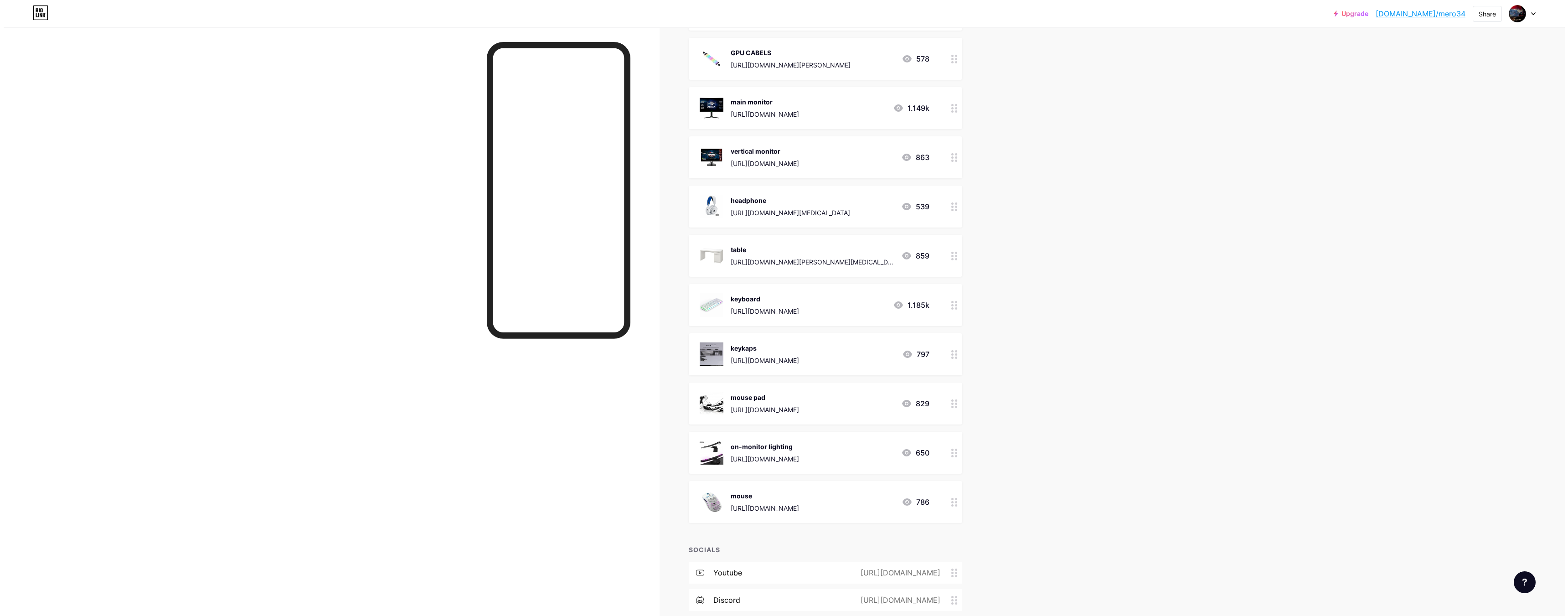
scroll to position [1048, 0]
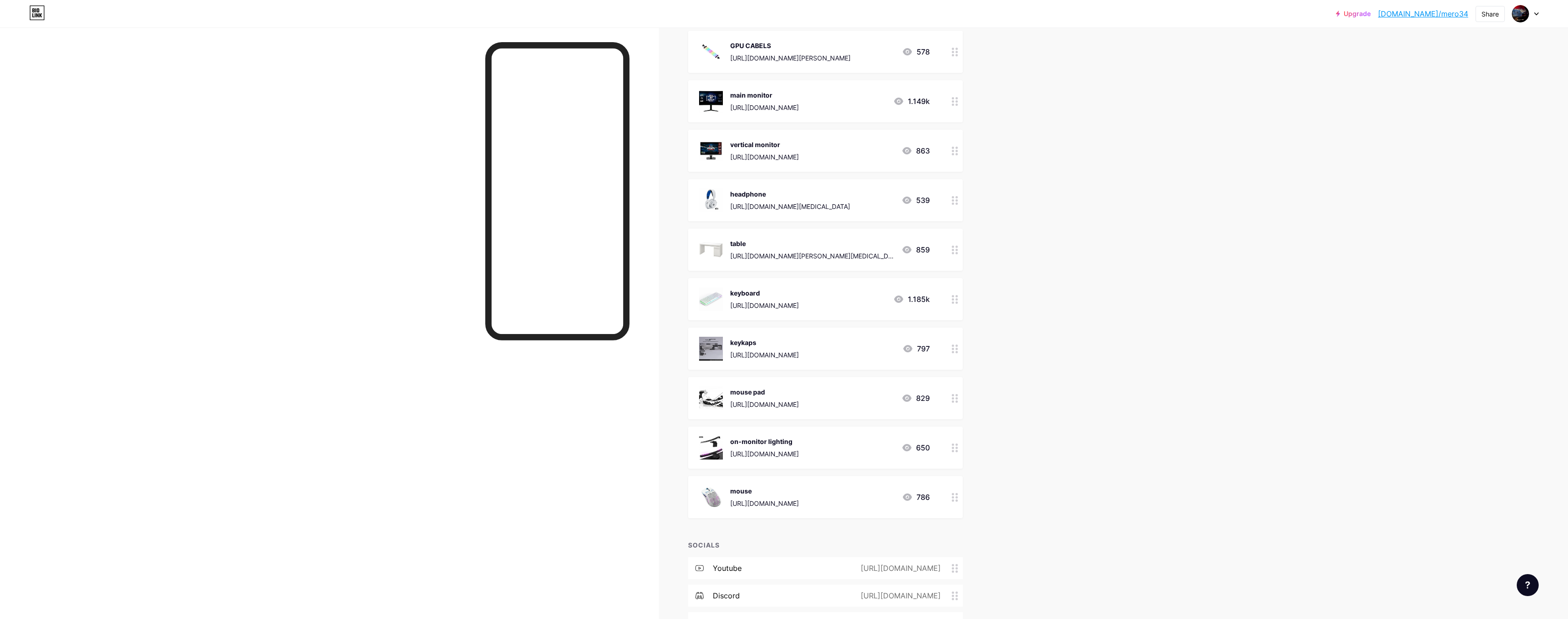
click at [783, 437] on div "on-monitor lighting" at bounding box center [764, 442] width 68 height 10
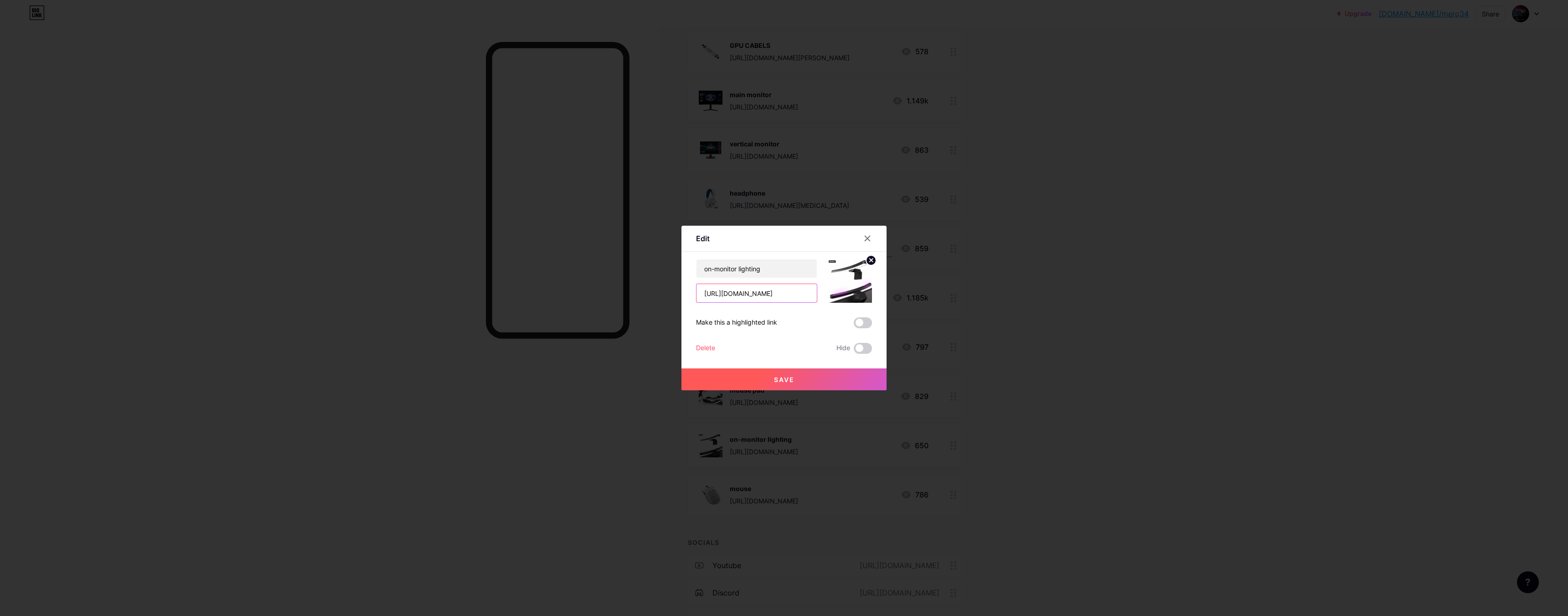
scroll to position [0, 3]
drag, startPoint x: 696, startPoint y: 298, endPoint x: 824, endPoint y: 300, distance: 128.0
click at [929, 310] on div "Edit Content YouTube Play YouTube video without leaving your page. ADD Vimeo Pl…" at bounding box center [784, 308] width 1568 height 616
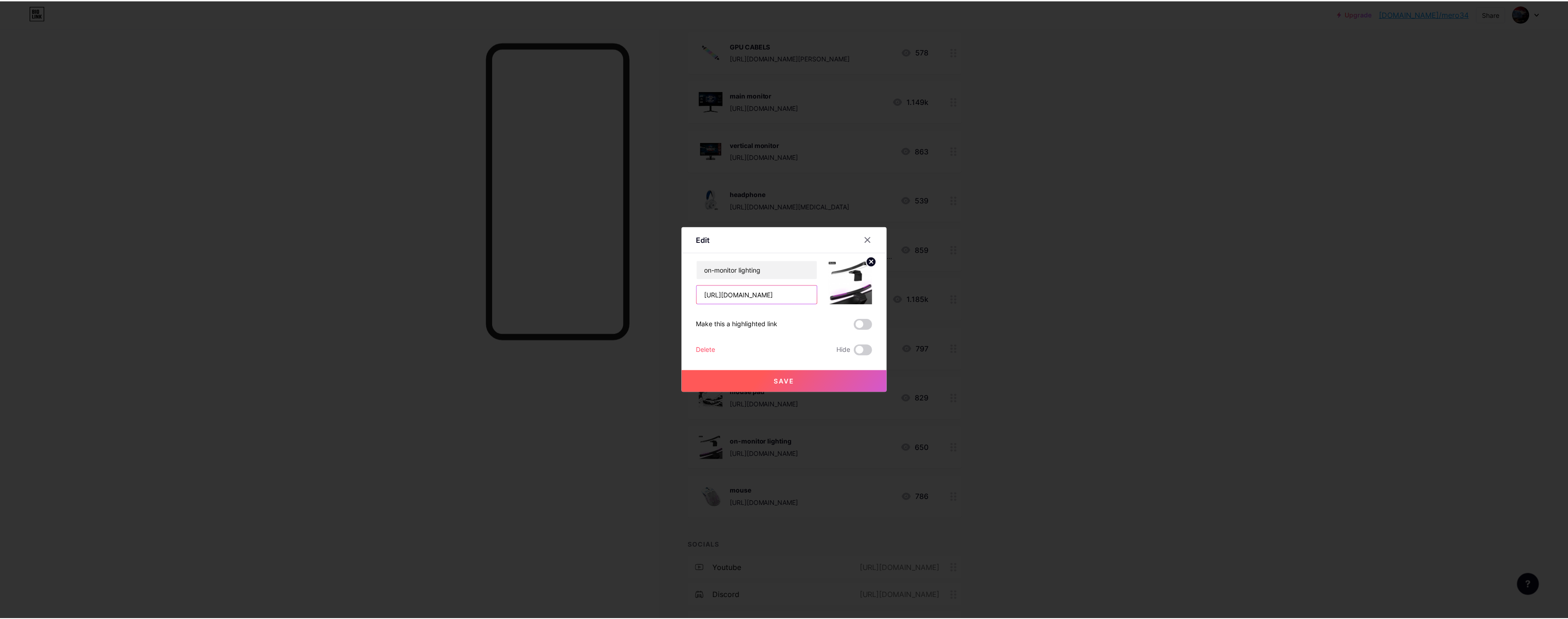
scroll to position [0, 0]
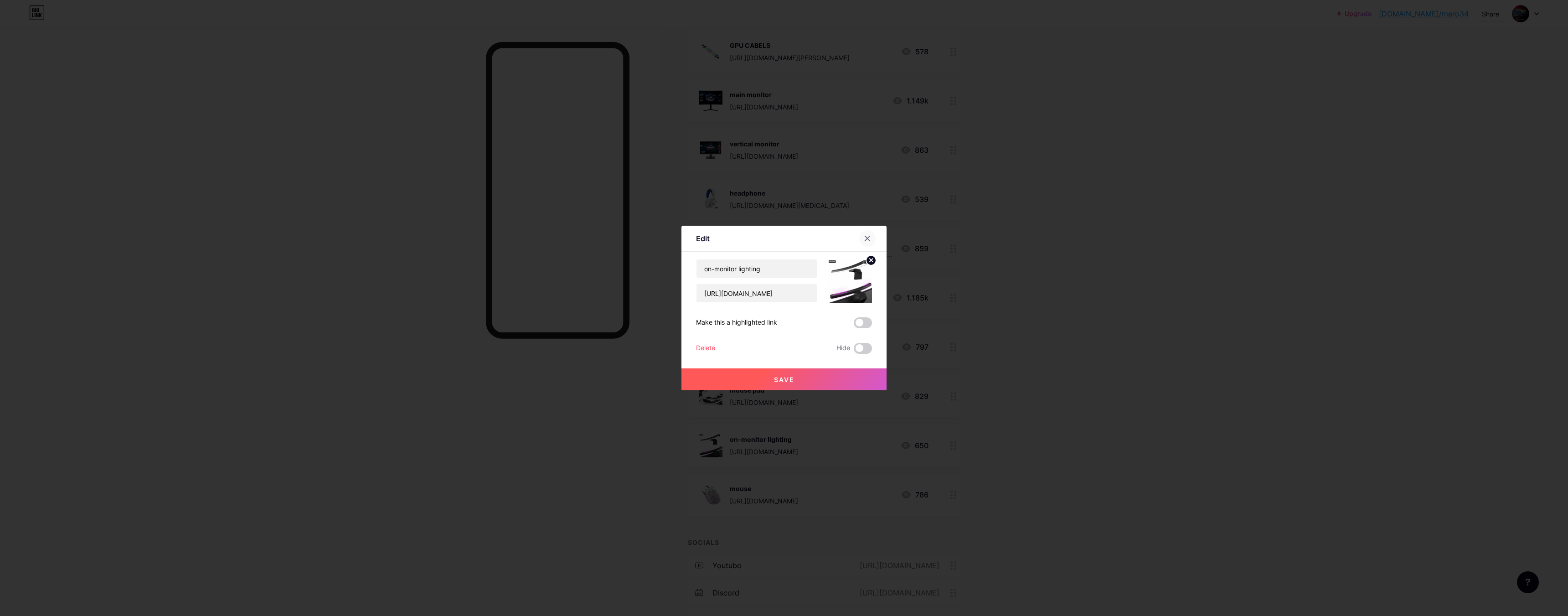
click at [865, 239] on icon at bounding box center [867, 239] width 5 height 5
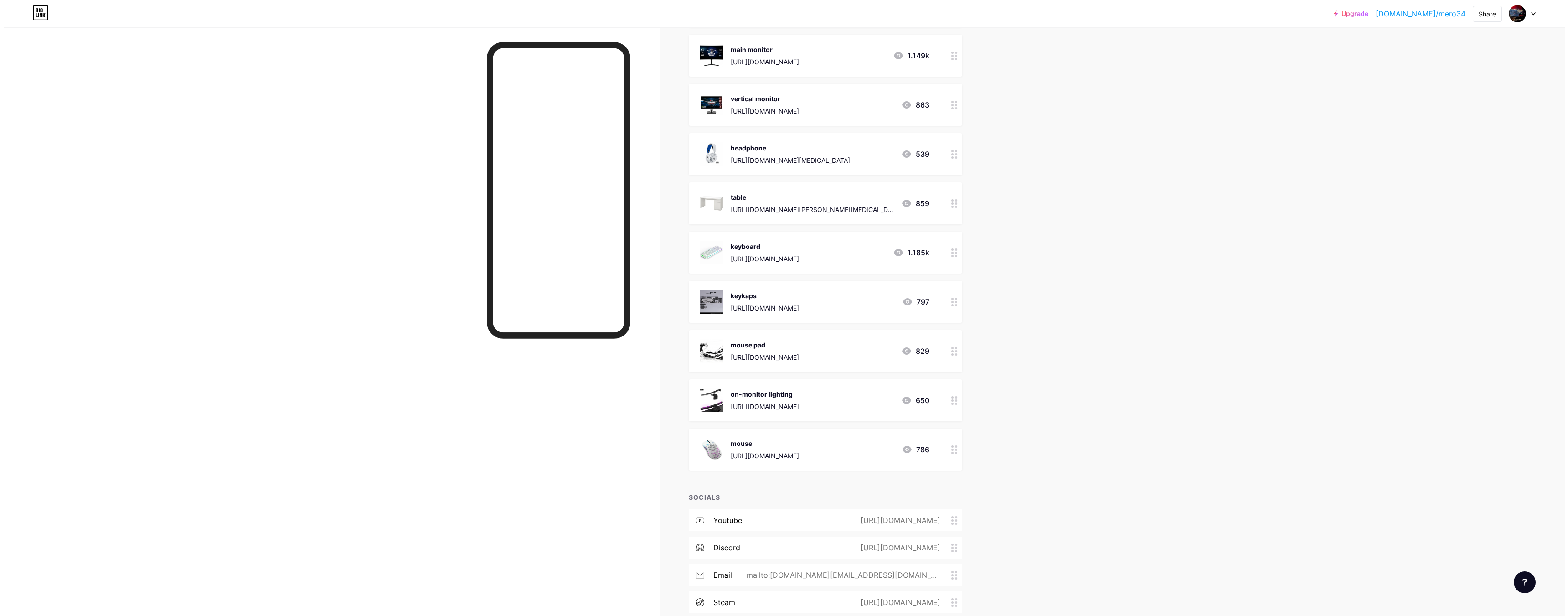
scroll to position [1094, 0]
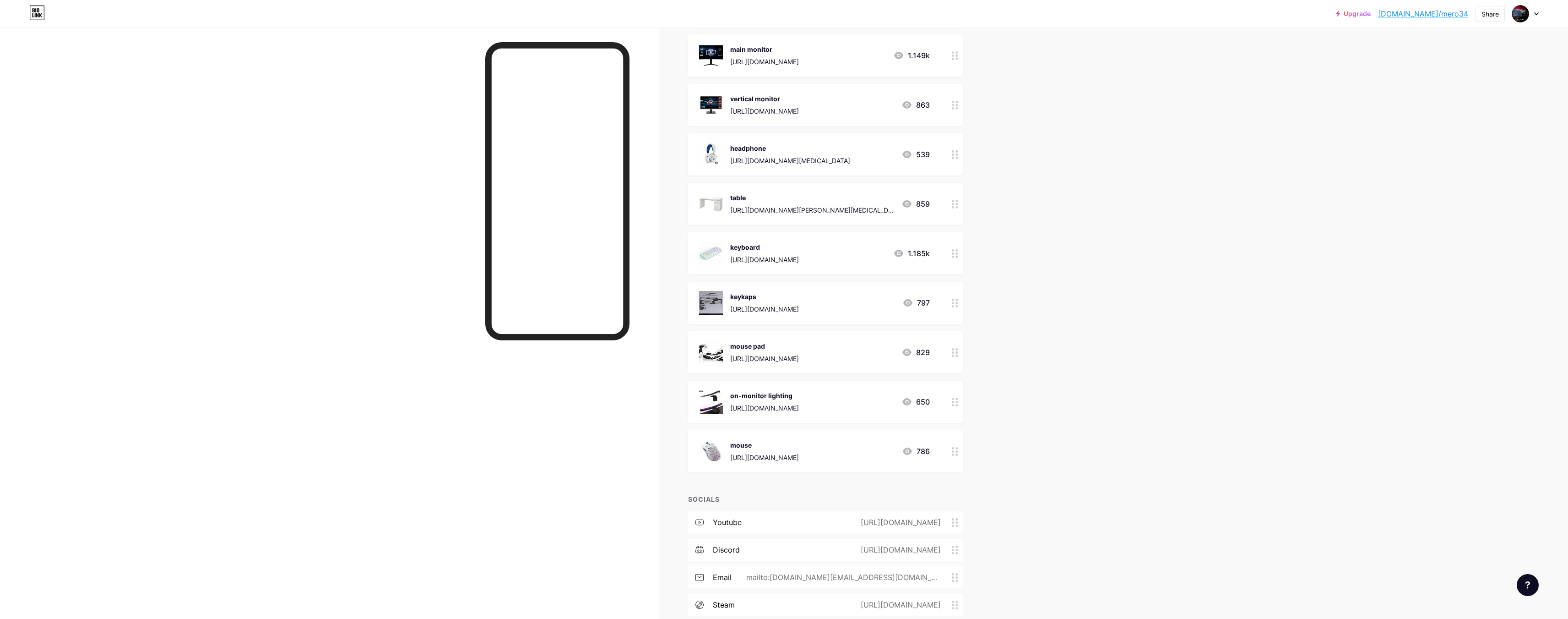
click at [799, 453] on div "[URL][DOMAIN_NAME]" at bounding box center [764, 458] width 68 height 10
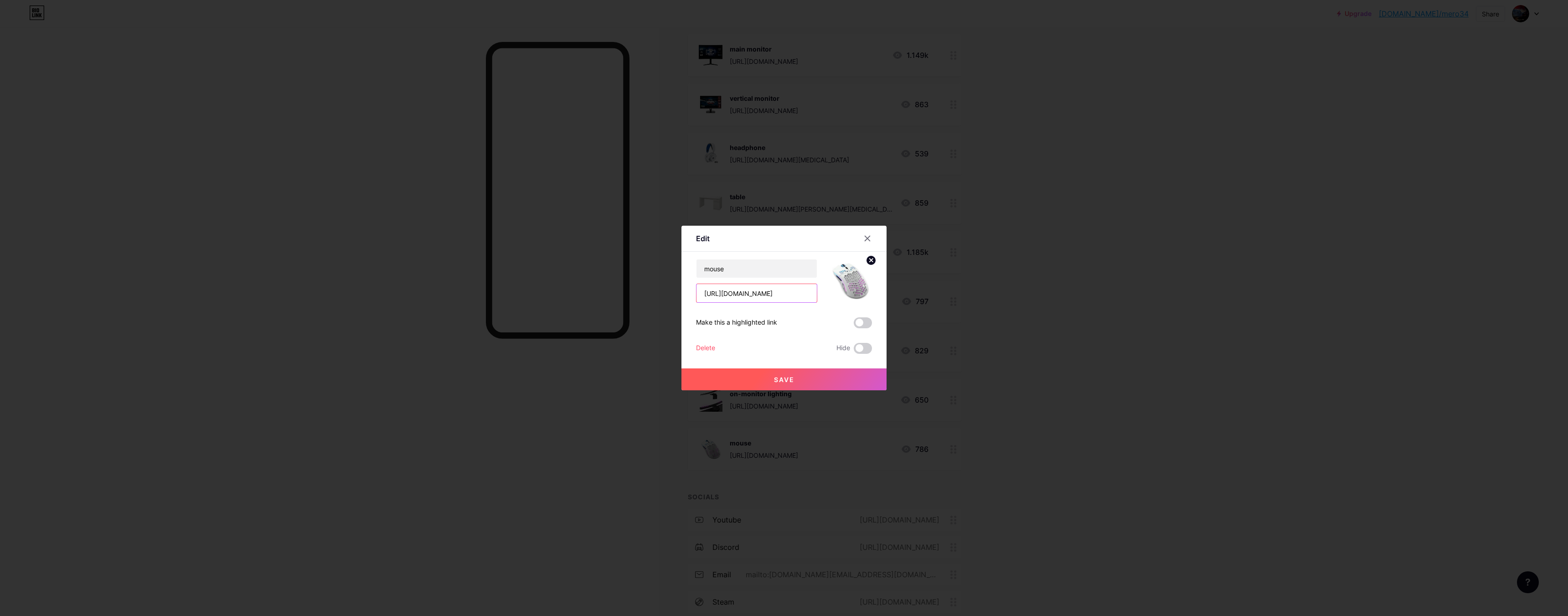
scroll to position [0, 209]
drag, startPoint x: 696, startPoint y: 293, endPoint x: 801, endPoint y: 295, distance: 105.0
click at [925, 299] on div "Edit Content YouTube Play YouTube video without leaving your page. ADD Vimeo Pl…" at bounding box center [784, 308] width 1568 height 616
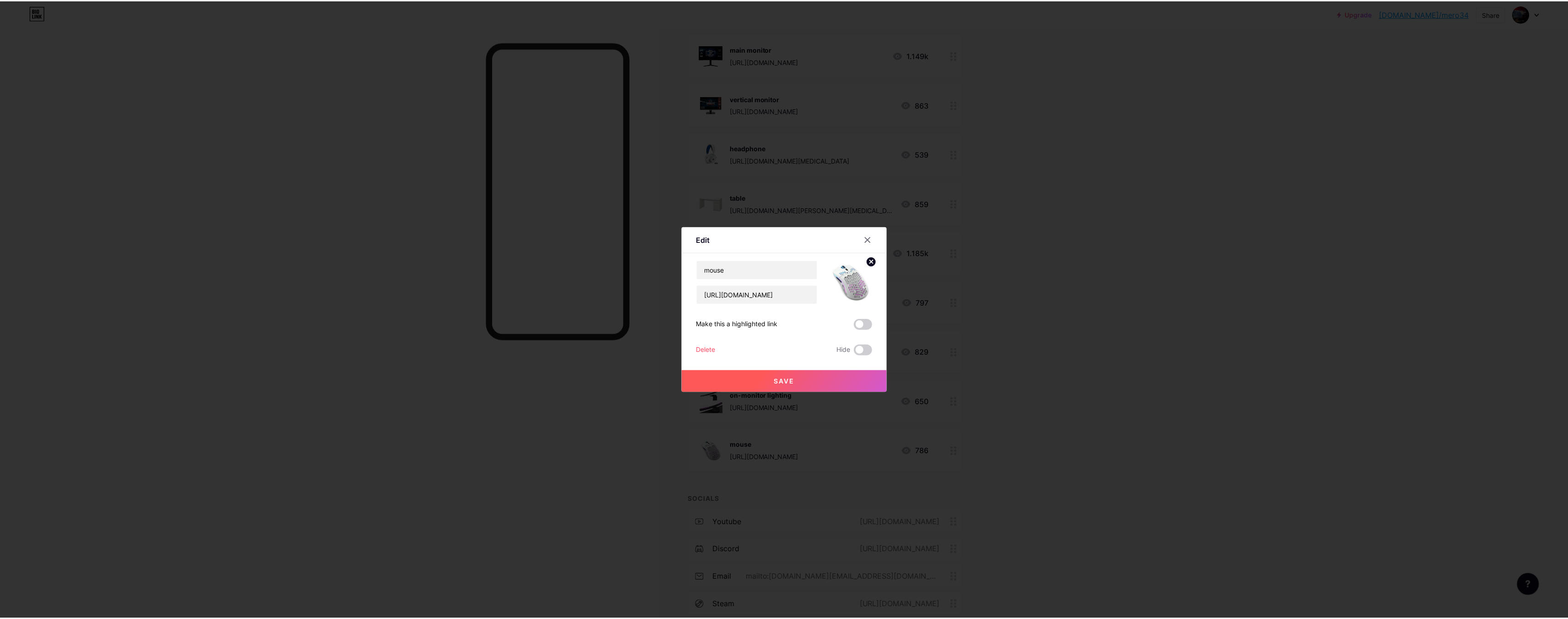
scroll to position [0, 0]
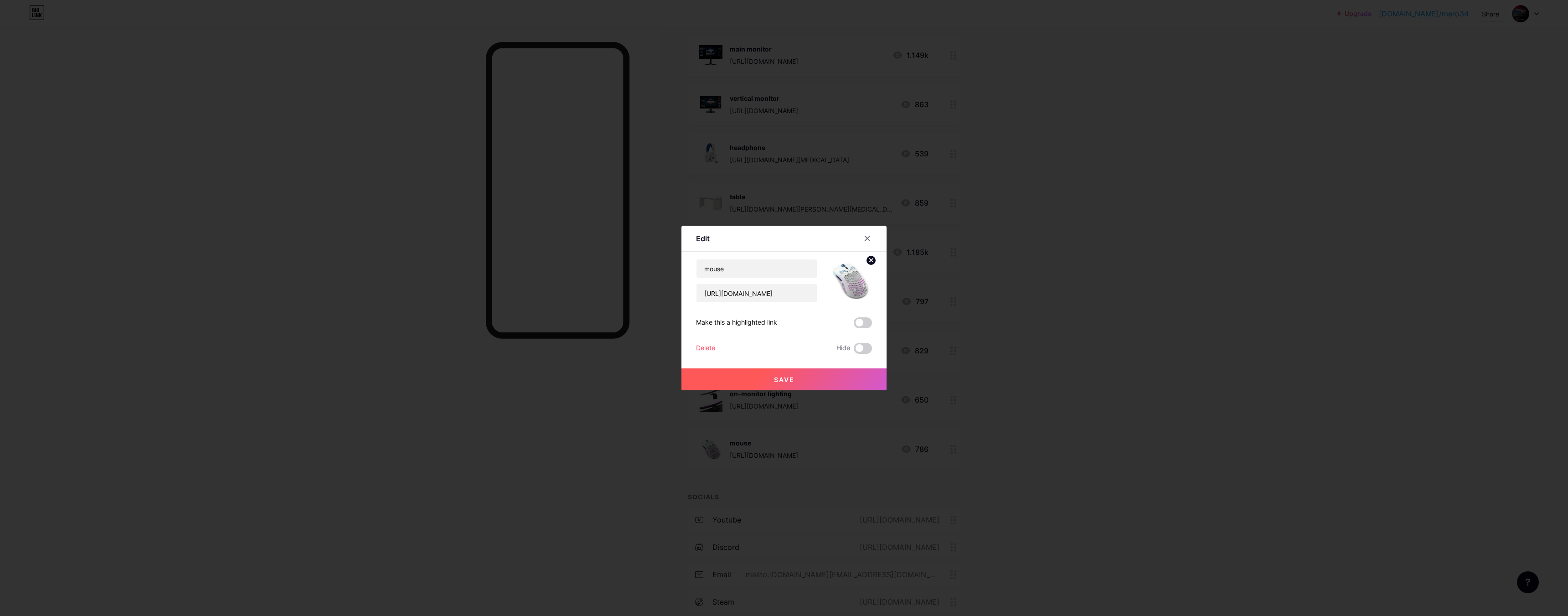
drag, startPoint x: 790, startPoint y: 295, endPoint x: 789, endPoint y: 238, distance: 57.0
click at [789, 238] on div "Edit" at bounding box center [784, 240] width 205 height 21
click at [859, 239] on div at bounding box center [867, 238] width 16 height 16
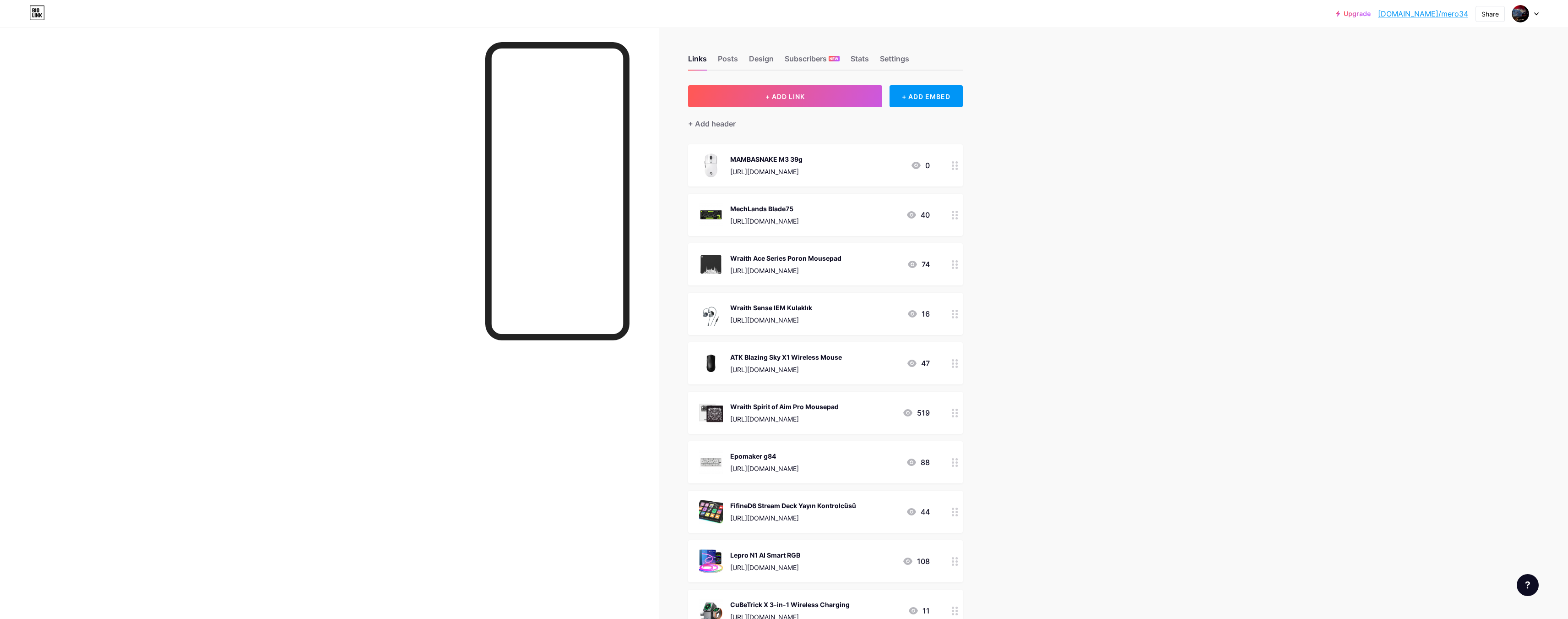
click at [716, 461] on img at bounding box center [710, 462] width 24 height 24
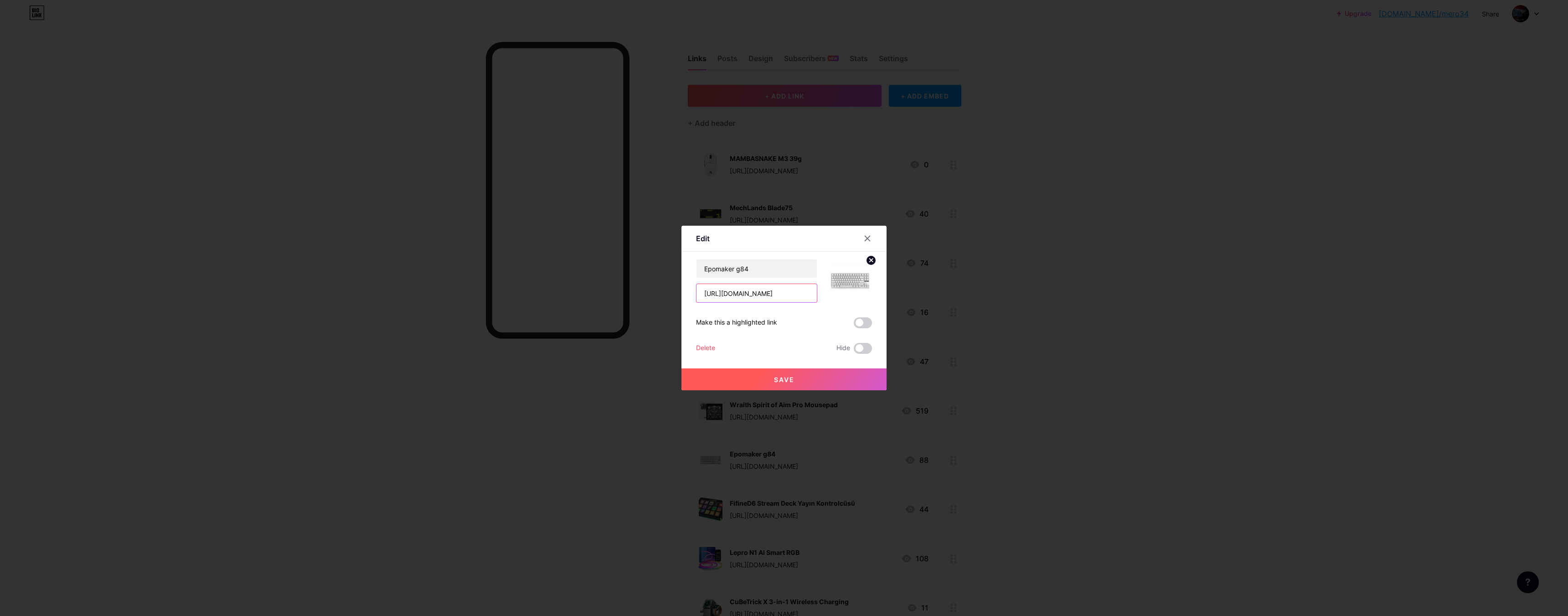
scroll to position [0, 121]
drag, startPoint x: 704, startPoint y: 292, endPoint x: 976, endPoint y: 282, distance: 272.2
click at [976, 282] on div "Edit Content YouTube Play YouTube video without leaving your page. ADD Vimeo Pl…" at bounding box center [784, 308] width 1568 height 616
drag, startPoint x: 765, startPoint y: 270, endPoint x: 741, endPoint y: 275, distance: 24.5
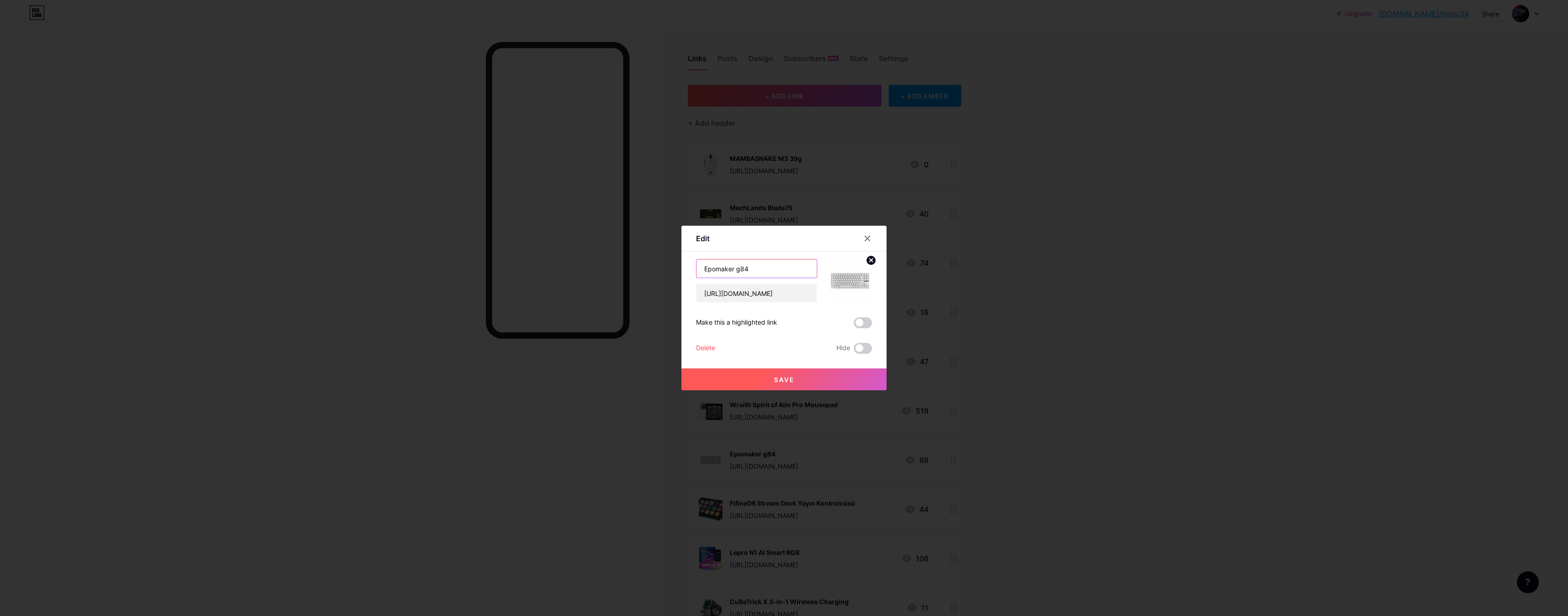
click at [632, 270] on div "Edit Content YouTube Play YouTube video without leaving your page. ADD Vimeo Pl…" at bounding box center [784, 308] width 1568 height 616
click at [860, 236] on div at bounding box center [867, 238] width 16 height 16
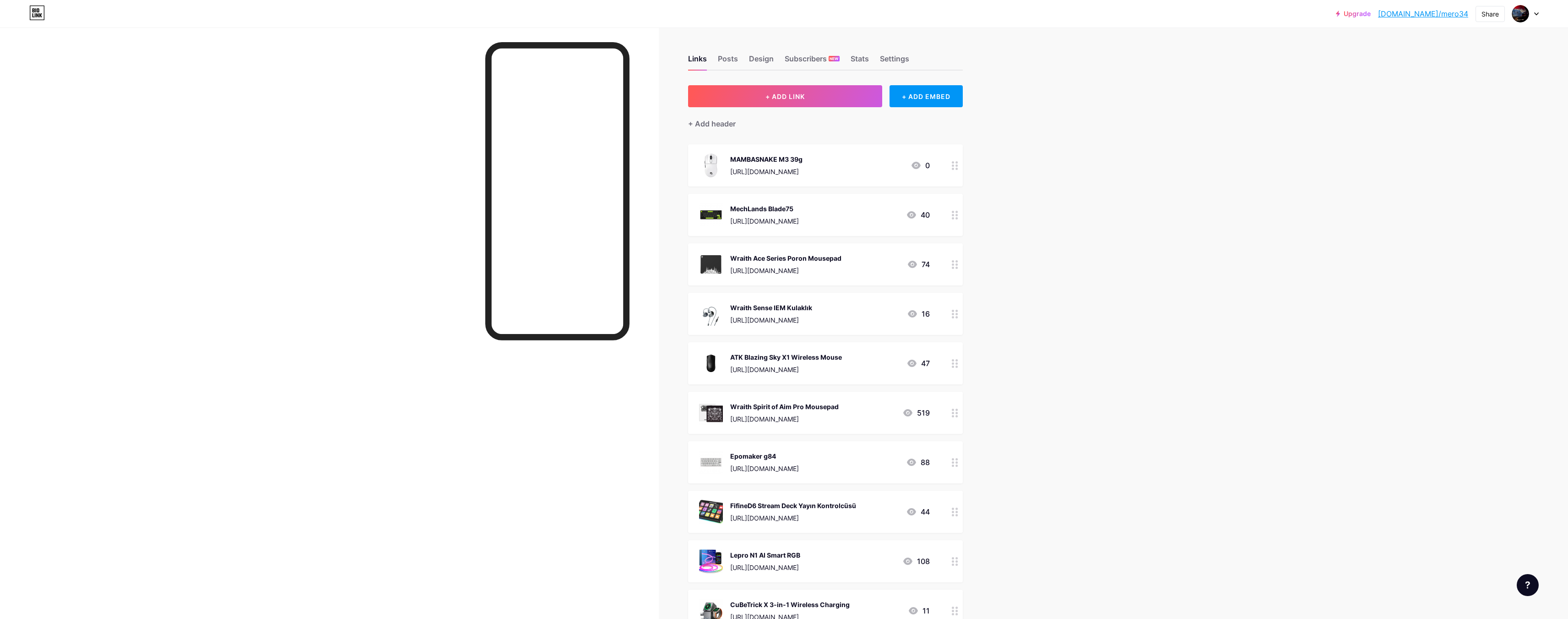
click at [709, 210] on img at bounding box center [710, 215] width 24 height 24
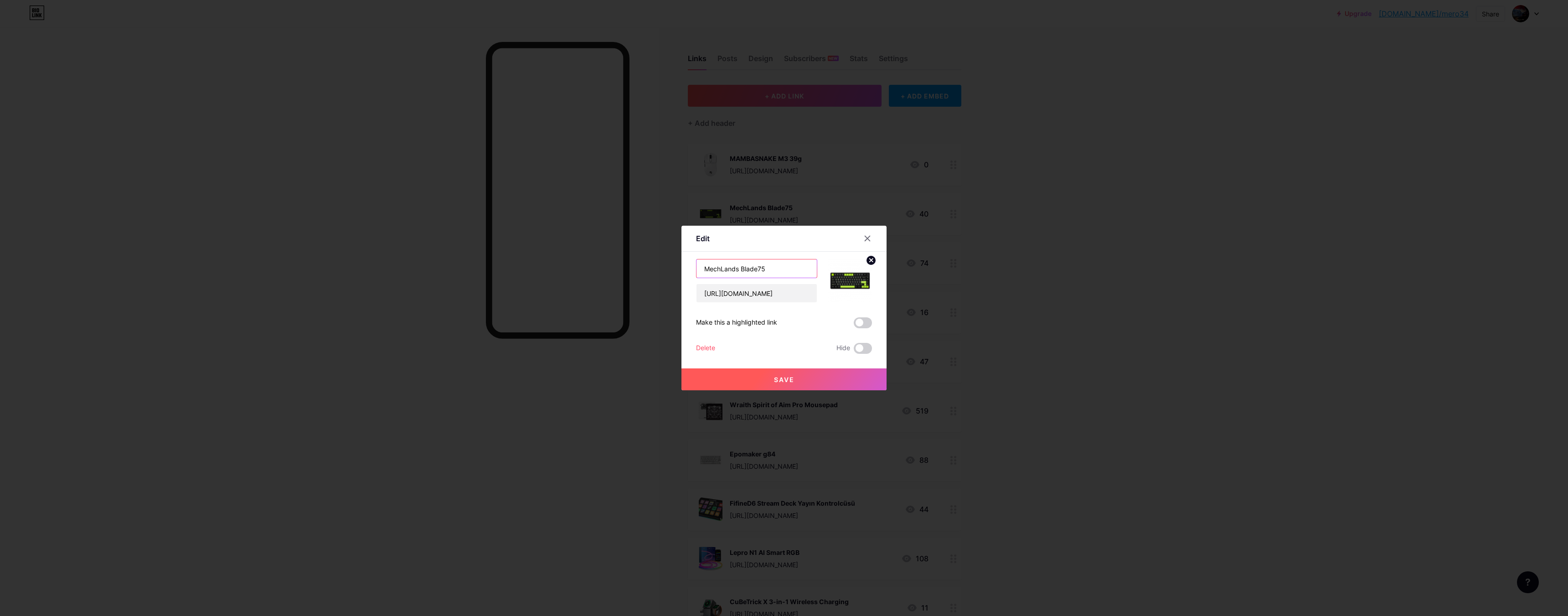
drag, startPoint x: 782, startPoint y: 265, endPoint x: 653, endPoint y: 258, distance: 129.2
click at [647, 259] on div "Edit Content YouTube Play YouTube video without leaving your page. ADD Vimeo Pl…" at bounding box center [784, 308] width 1568 height 616
drag, startPoint x: 698, startPoint y: 292, endPoint x: 1030, endPoint y: 313, distance: 332.7
click at [1043, 314] on div "Edit Content YouTube Play YouTube video without leaving your page. ADD Vimeo Pl…" at bounding box center [784, 308] width 1568 height 616
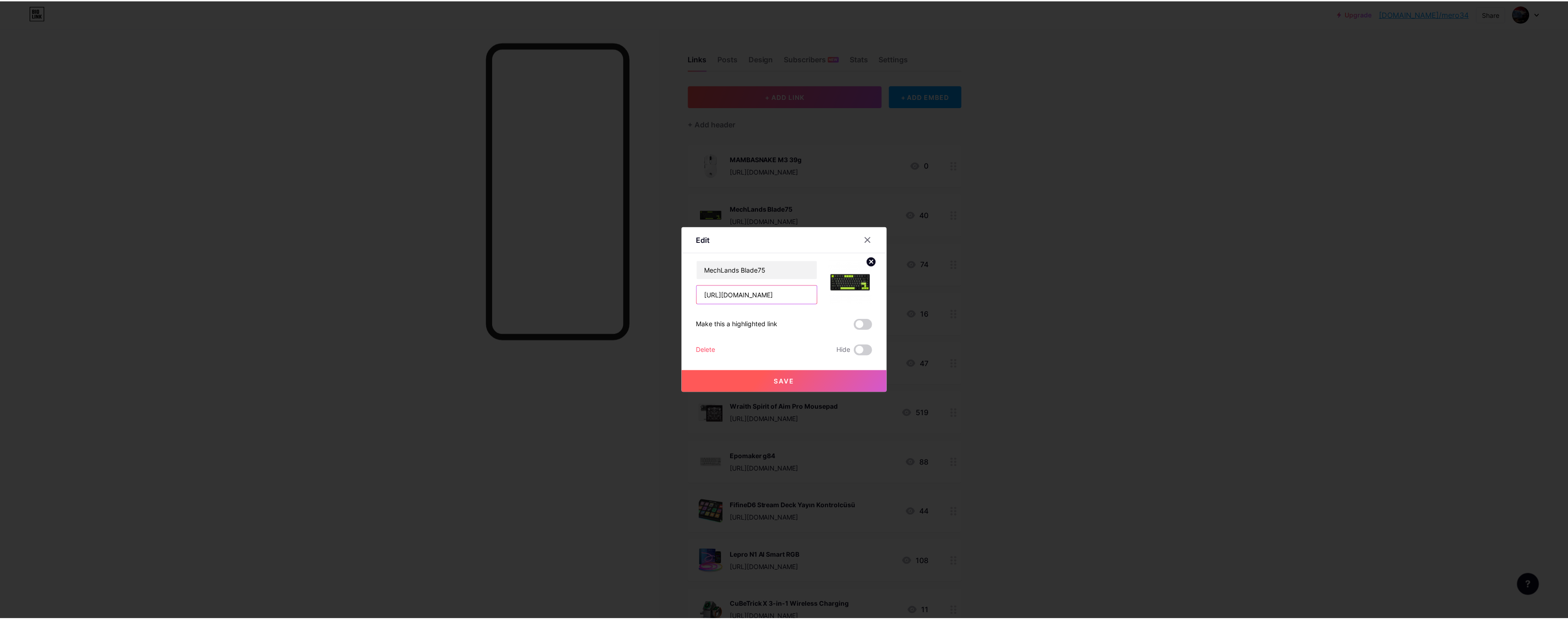
scroll to position [0, 0]
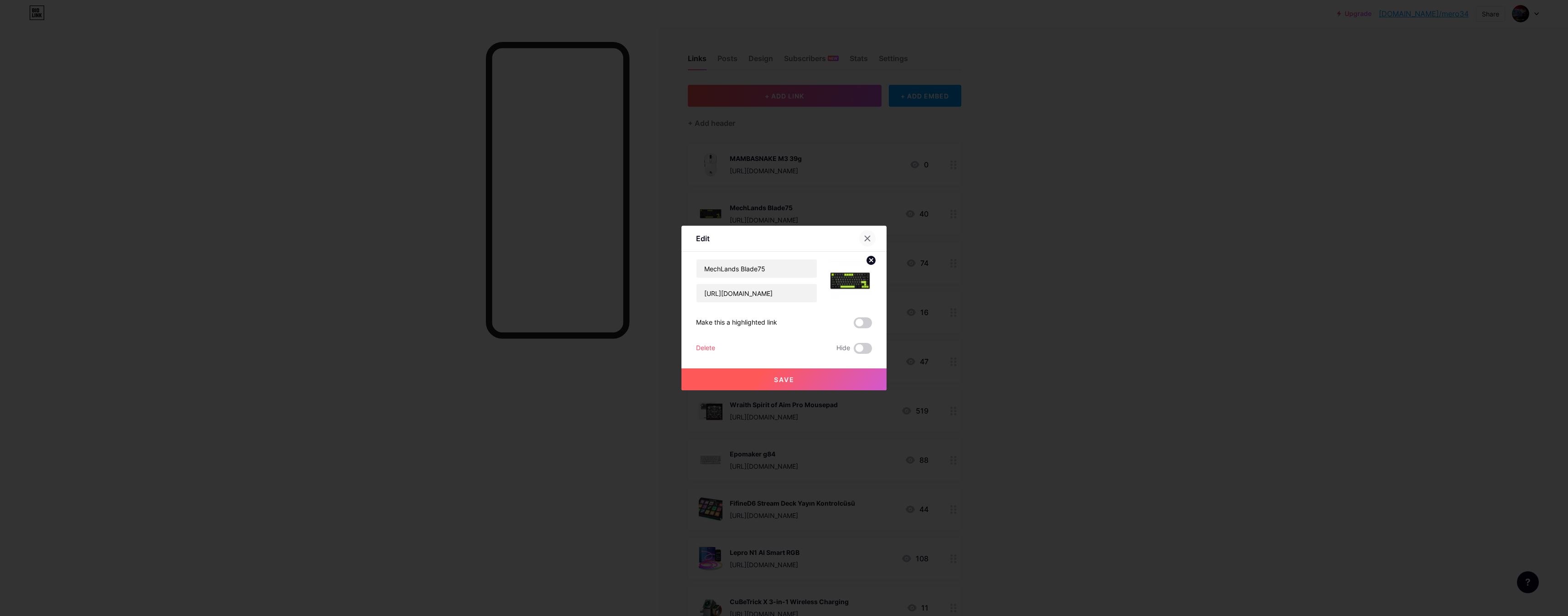
click at [864, 238] on icon at bounding box center [867, 239] width 7 height 7
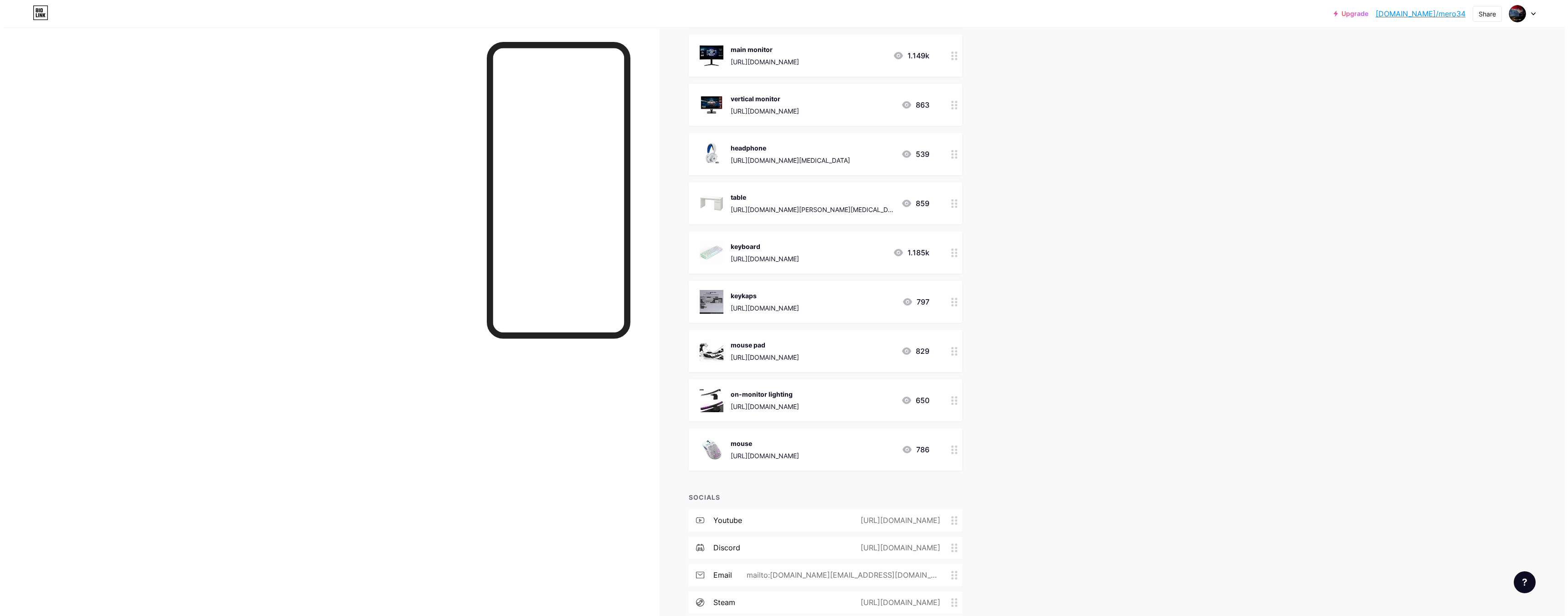
scroll to position [1094, 0]
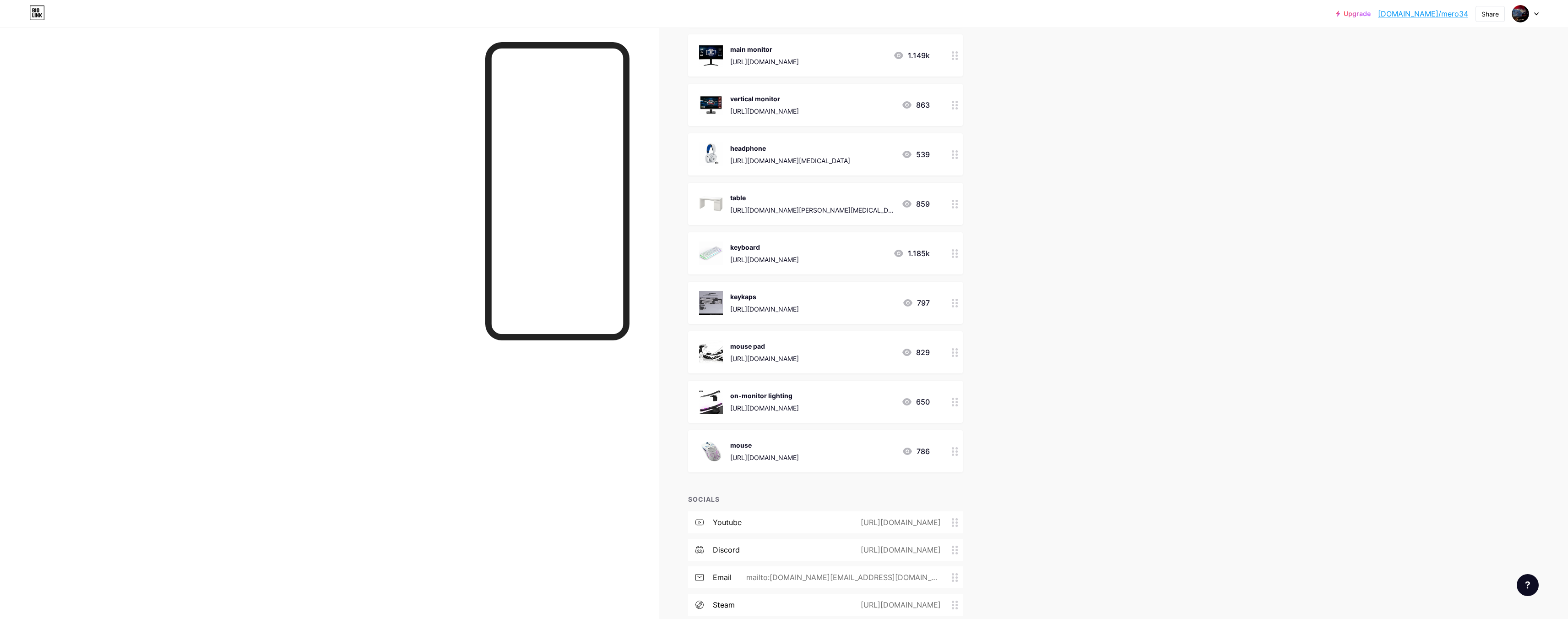
click at [773, 447] on div "mouse" at bounding box center [764, 445] width 68 height 10
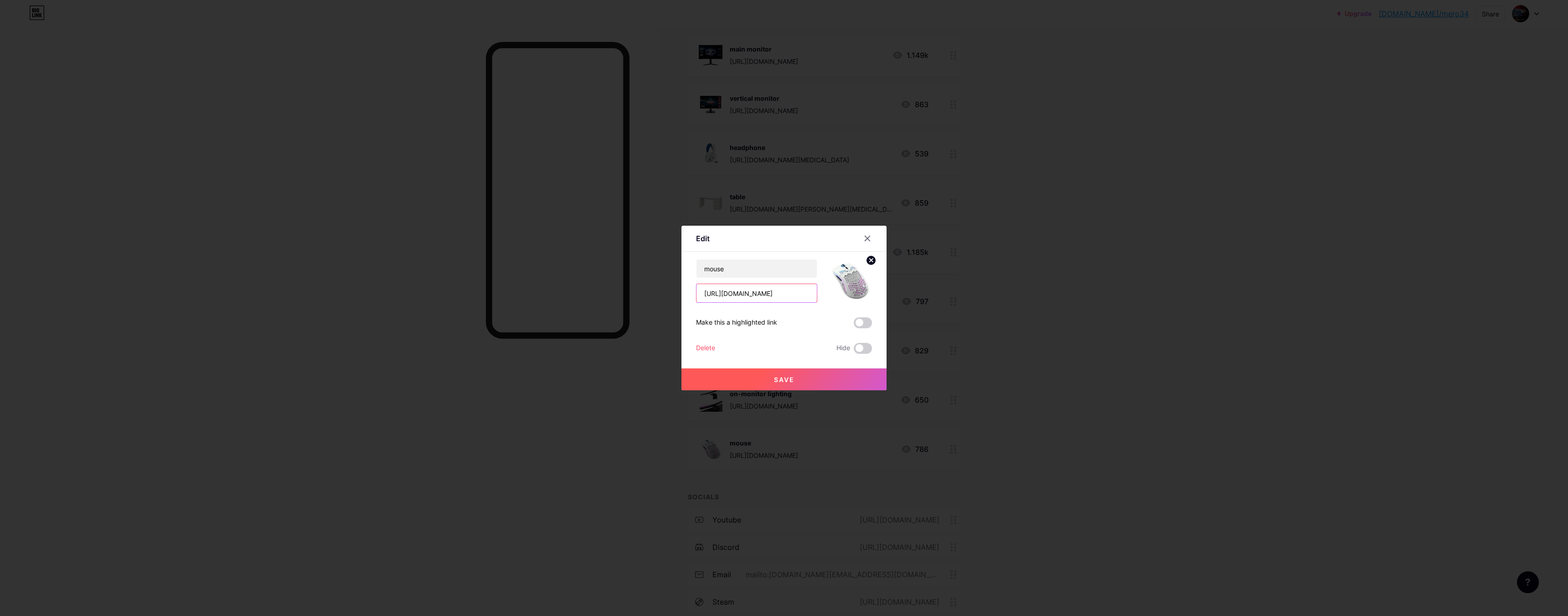
scroll to position [0, 209]
drag, startPoint x: 699, startPoint y: 294, endPoint x: 1060, endPoint y: 312, distance: 361.4
click at [1064, 311] on div "Edit Content YouTube Play YouTube video without leaving your page. ADD Vimeo Pl…" at bounding box center [784, 308] width 1568 height 616
drag, startPoint x: 814, startPoint y: 295, endPoint x: 699, endPoint y: 287, distance: 115.3
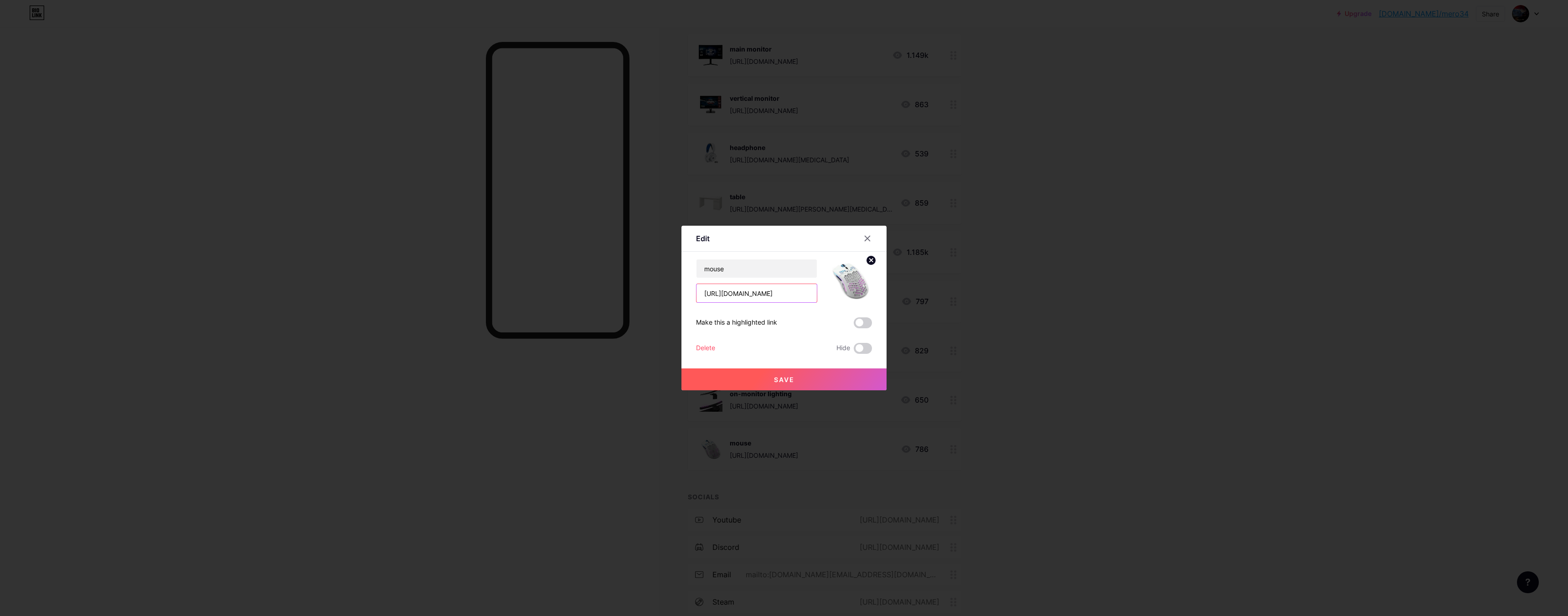
click at [698, 288] on input "[URL][DOMAIN_NAME]" at bounding box center [757, 293] width 121 height 18
drag, startPoint x: 697, startPoint y: 289, endPoint x: 807, endPoint y: 302, distance: 110.8
click at [999, 303] on div "Edit Content YouTube Play YouTube video without leaving your page. ADD Vimeo Pl…" at bounding box center [784, 308] width 1568 height 616
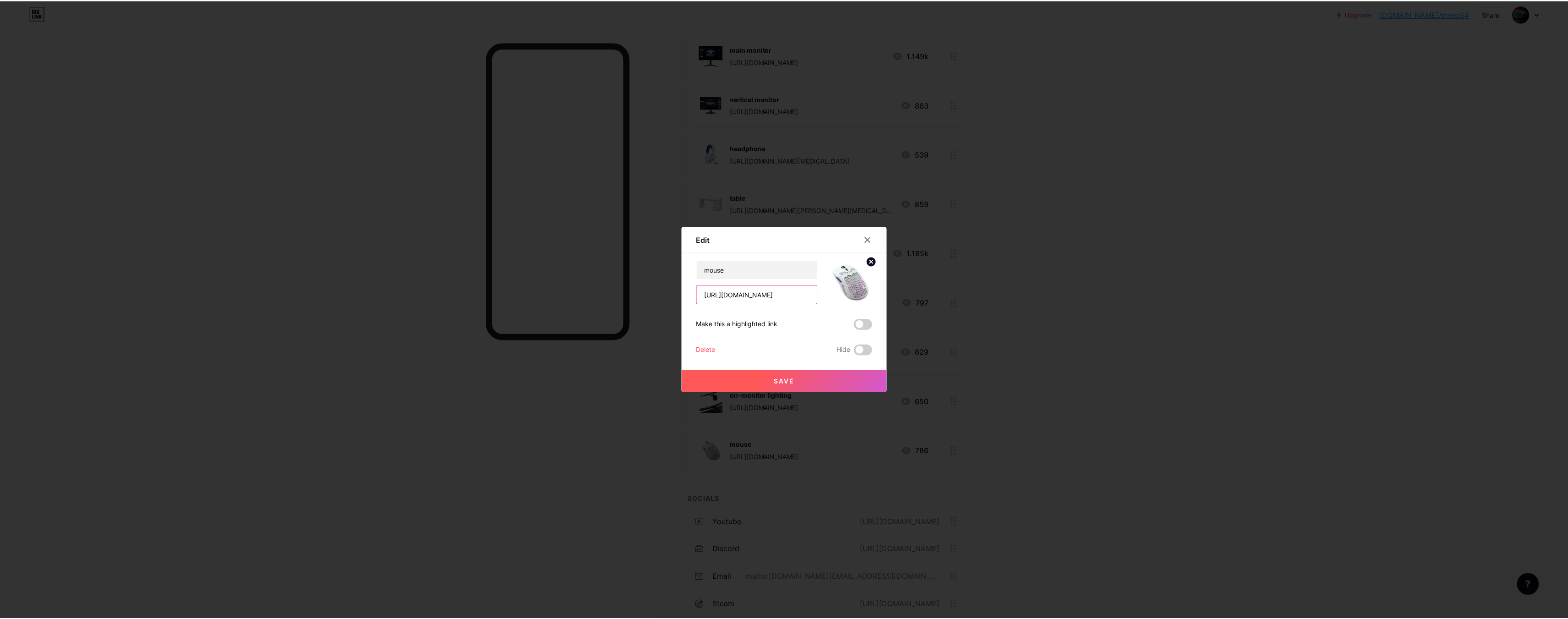
scroll to position [0, 0]
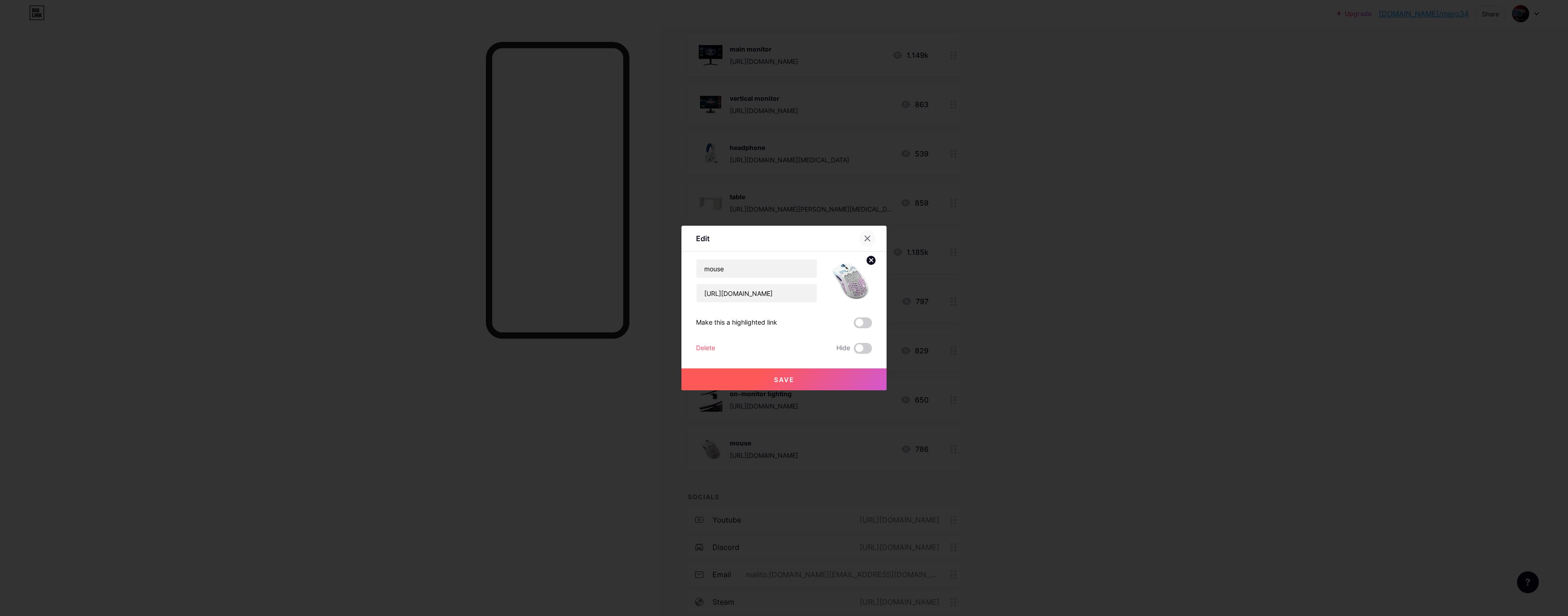
click at [860, 235] on div at bounding box center [867, 238] width 16 height 16
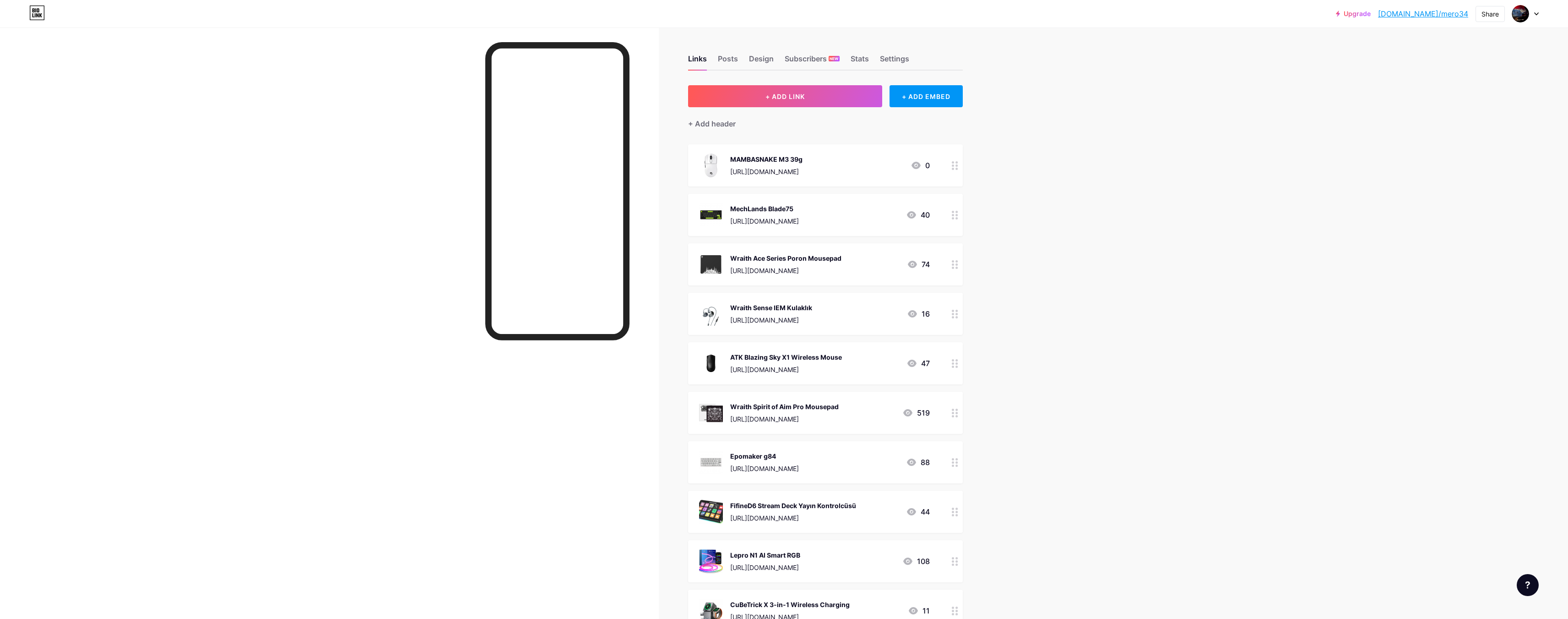
click at [765, 360] on div "ATK Blazing Sky X1 Wireless Mouse" at bounding box center [786, 357] width 112 height 10
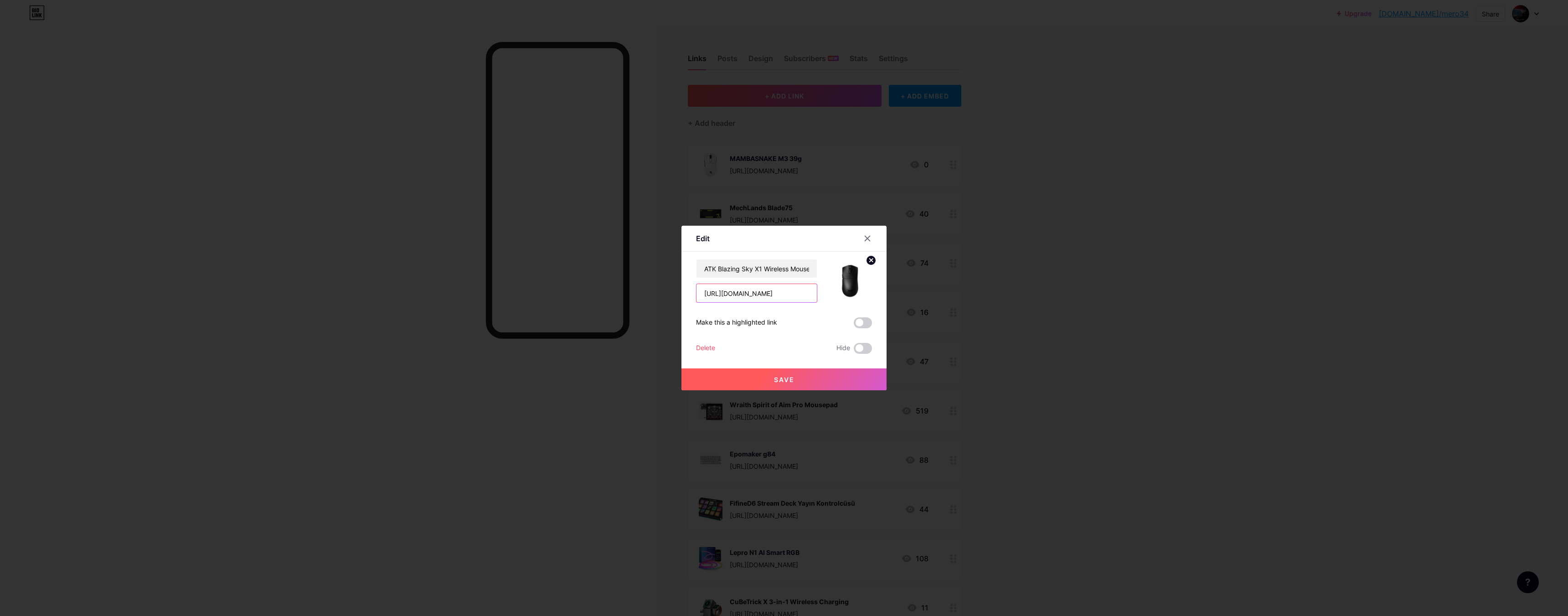
scroll to position [0, 366]
drag, startPoint x: 698, startPoint y: 293, endPoint x: 940, endPoint y: 295, distance: 242.0
click at [940, 295] on div "Edit Content YouTube Play YouTube video without leaving your page. ADD Vimeo Pl…" at bounding box center [784, 308] width 1568 height 616
drag, startPoint x: 698, startPoint y: 270, endPoint x: 910, endPoint y: 277, distance: 212.1
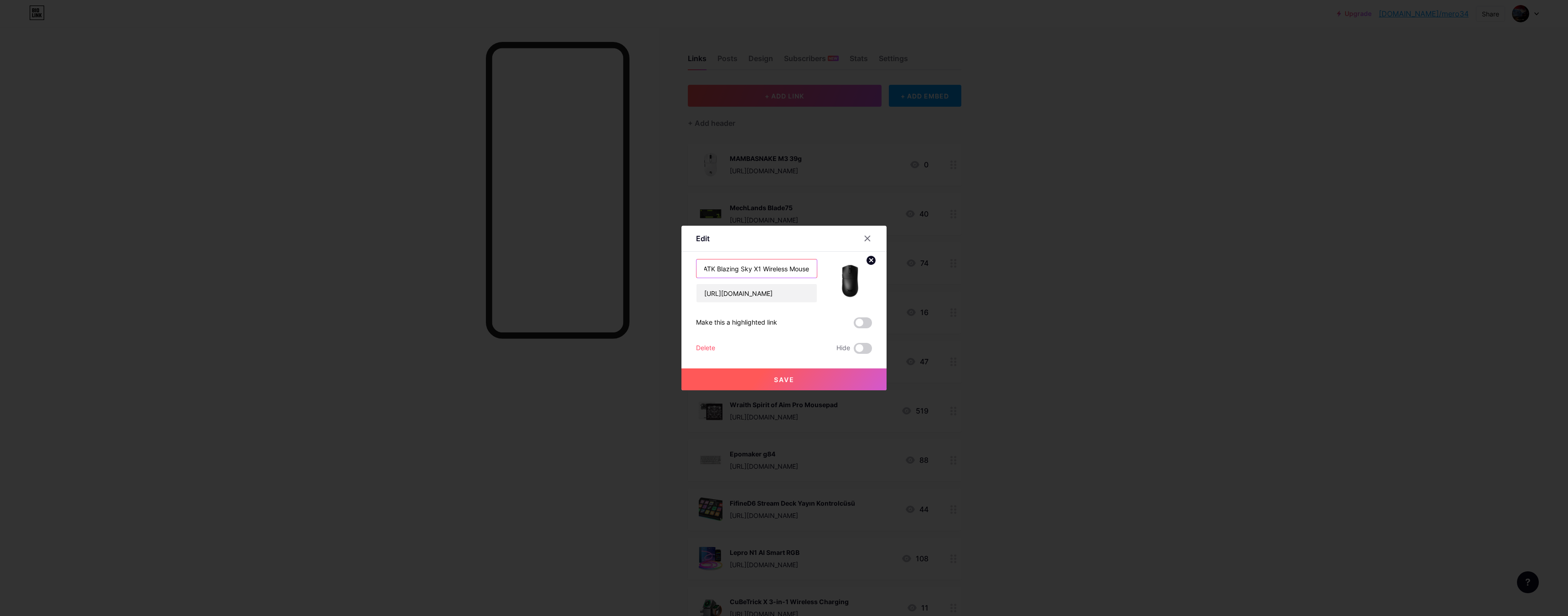
click at [936, 282] on div "Edit Content YouTube Play YouTube video without leaving your page. ADD Vimeo Pl…" at bounding box center [784, 308] width 1568 height 616
drag, startPoint x: 698, startPoint y: 293, endPoint x: 1003, endPoint y: 294, distance: 305.0
click at [1007, 294] on div "Edit Content YouTube Play YouTube video without leaving your page. ADD Vimeo Pl…" at bounding box center [784, 308] width 1568 height 616
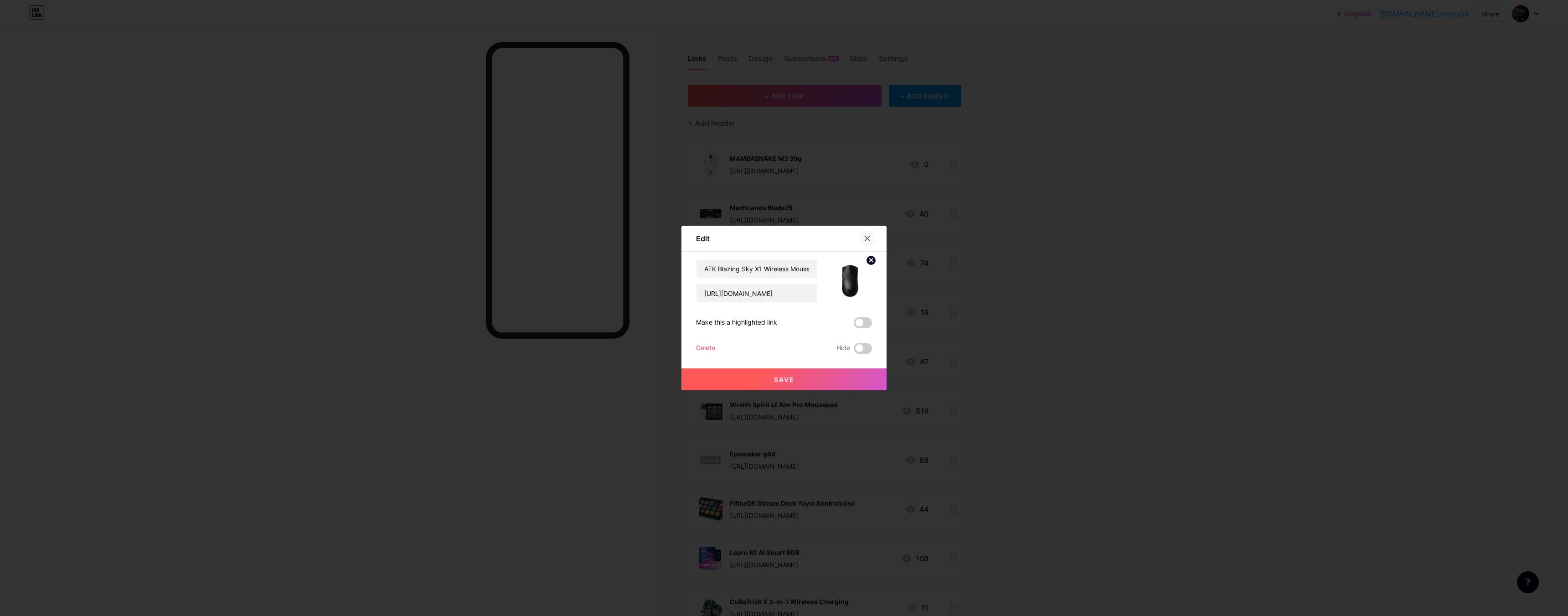
click at [865, 239] on icon at bounding box center [867, 239] width 5 height 5
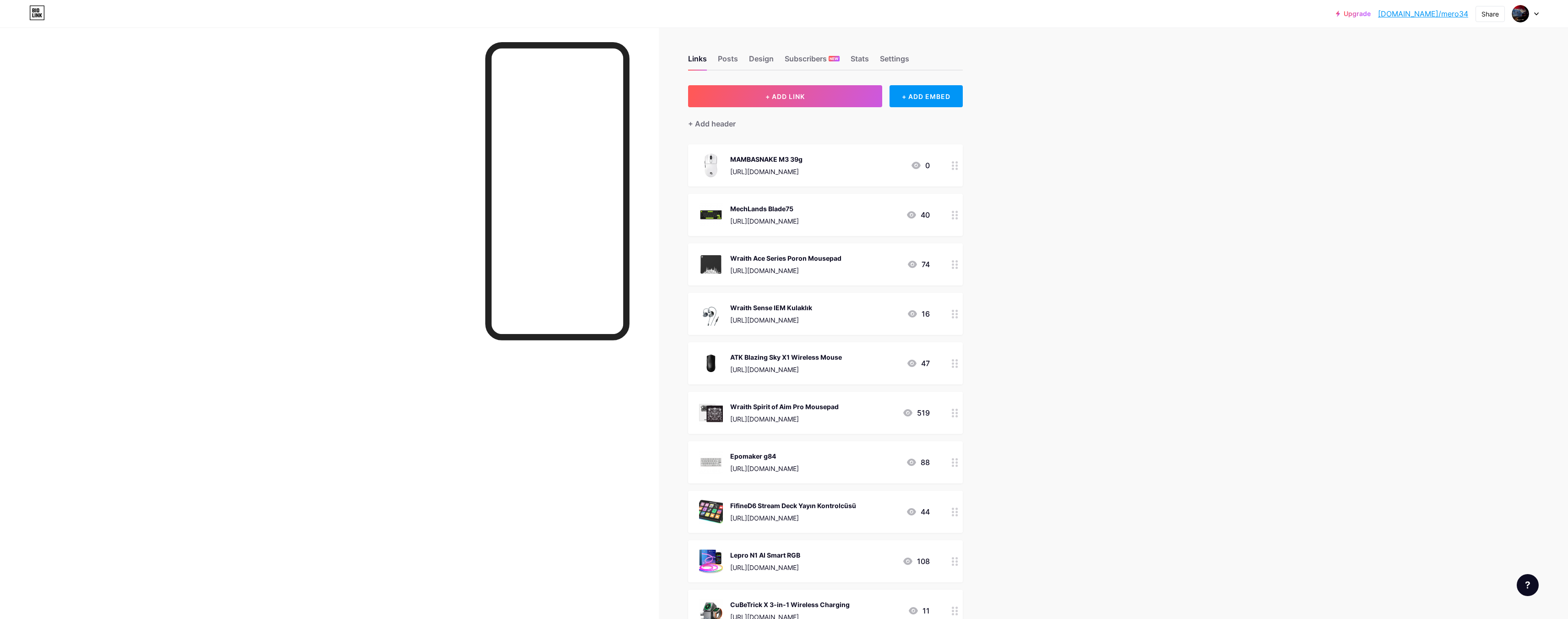
click at [841, 258] on div "Wraith Ace Series Poron Mousepad" at bounding box center [786, 258] width 111 height 10
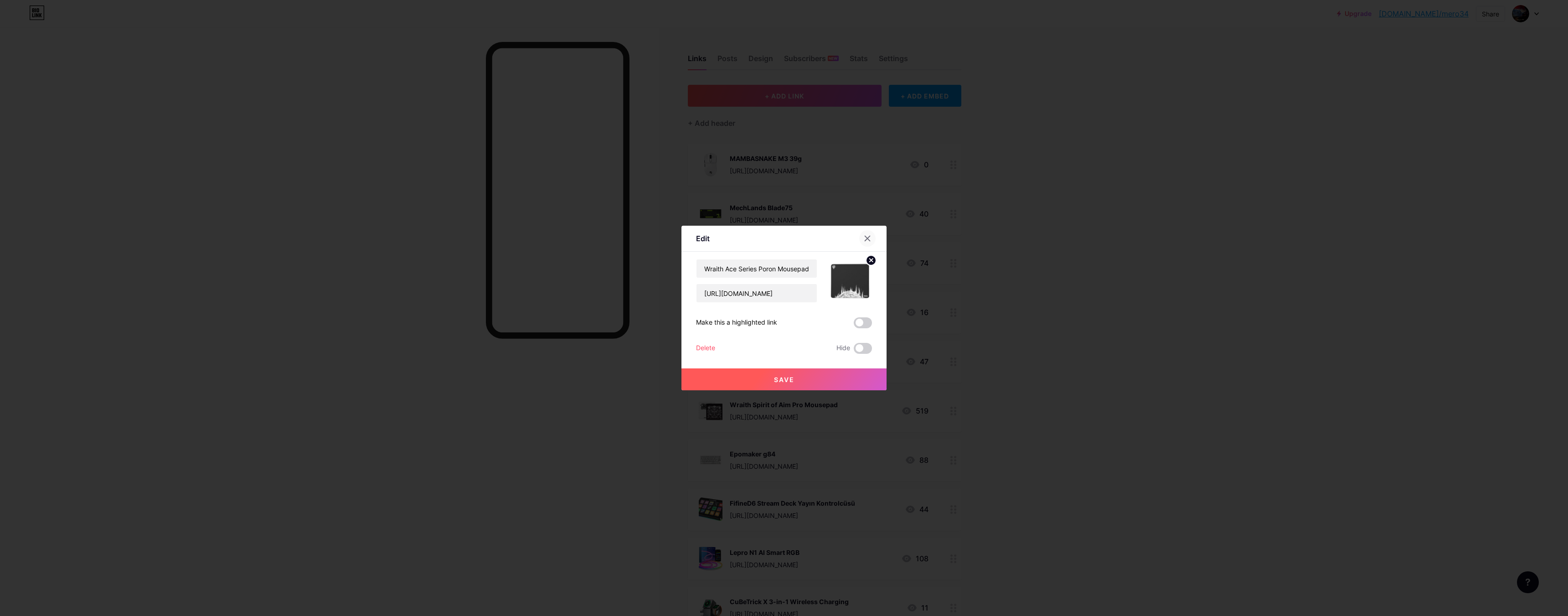
click at [864, 238] on icon at bounding box center [867, 239] width 7 height 7
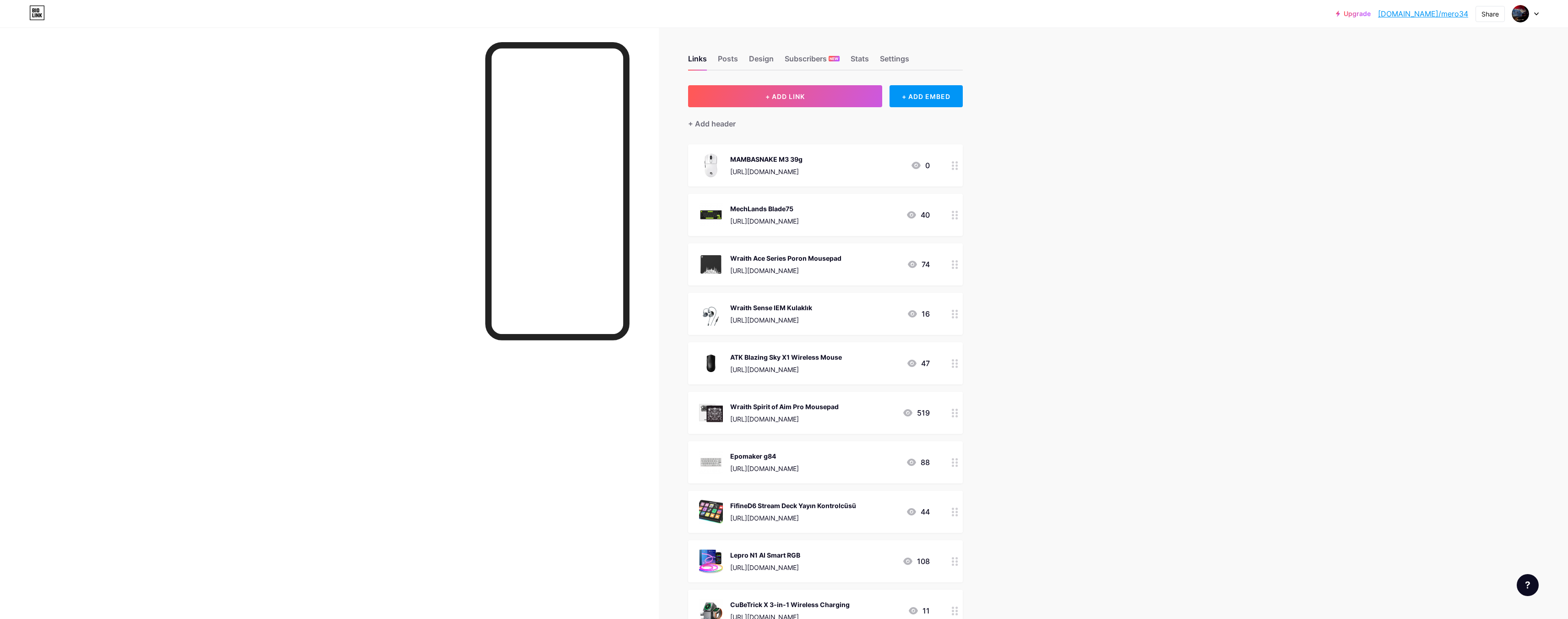
click at [841, 258] on div "Wraith Ace Series Poron Mousepad" at bounding box center [786, 258] width 111 height 10
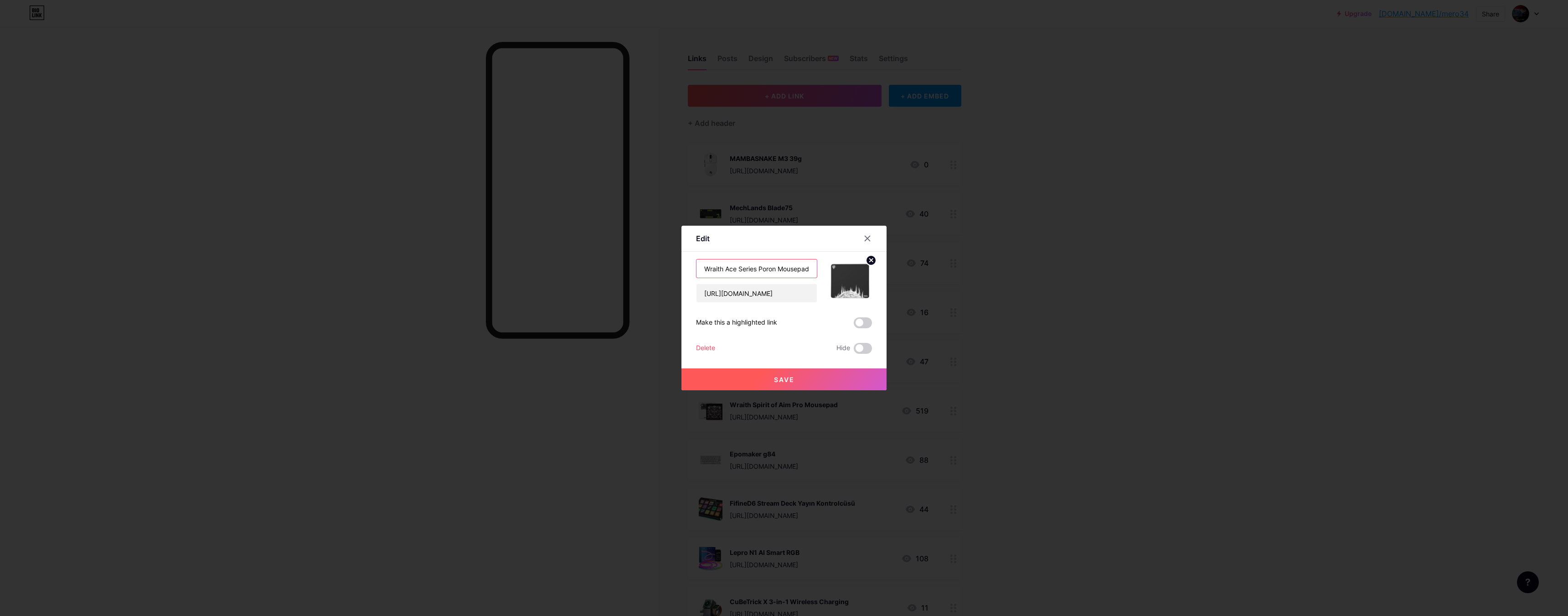
scroll to position [0, 1]
drag, startPoint x: 698, startPoint y: 265, endPoint x: 941, endPoint y: 286, distance: 243.9
click at [1003, 285] on div "Edit Content YouTube Play YouTube video without leaving your page. ADD Vimeo Pl…" at bounding box center [784, 308] width 1568 height 616
drag, startPoint x: 700, startPoint y: 295, endPoint x: 786, endPoint y: 301, distance: 86.2
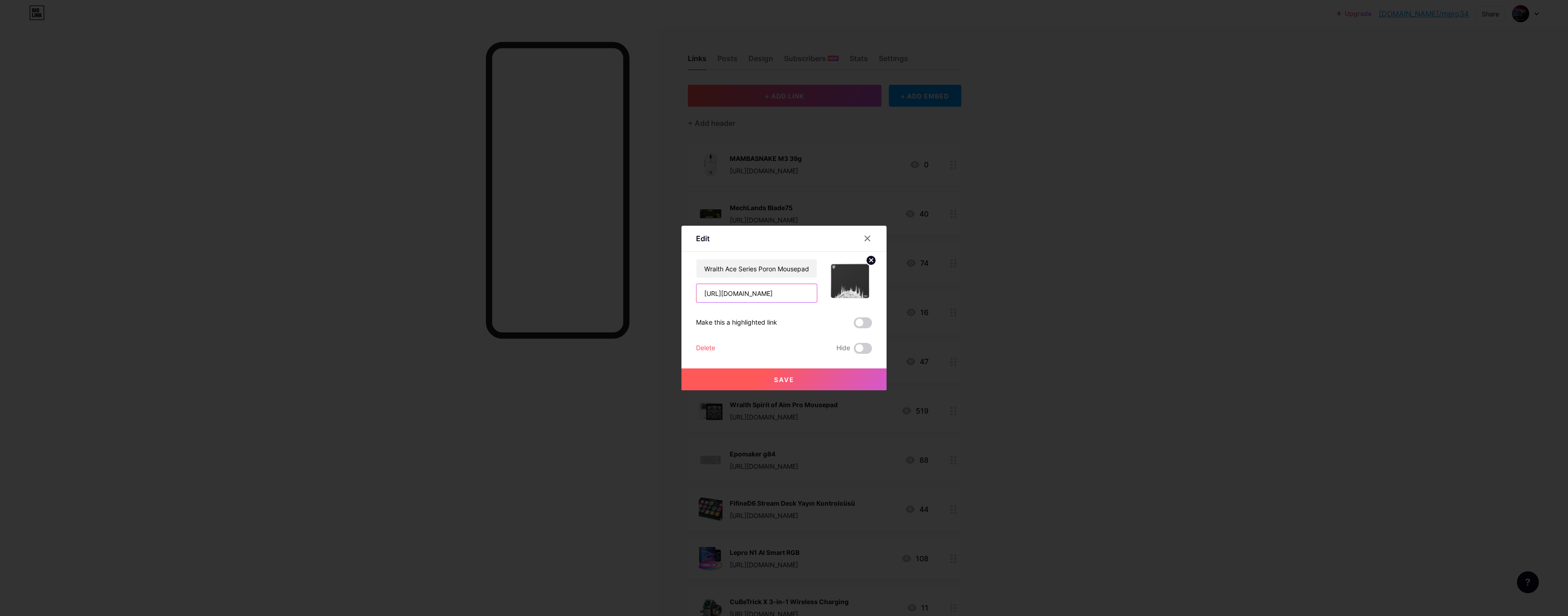
click at [981, 313] on div "Edit Content YouTube Play YouTube video without leaving your page. ADD Vimeo Pl…" at bounding box center [784, 308] width 1568 height 616
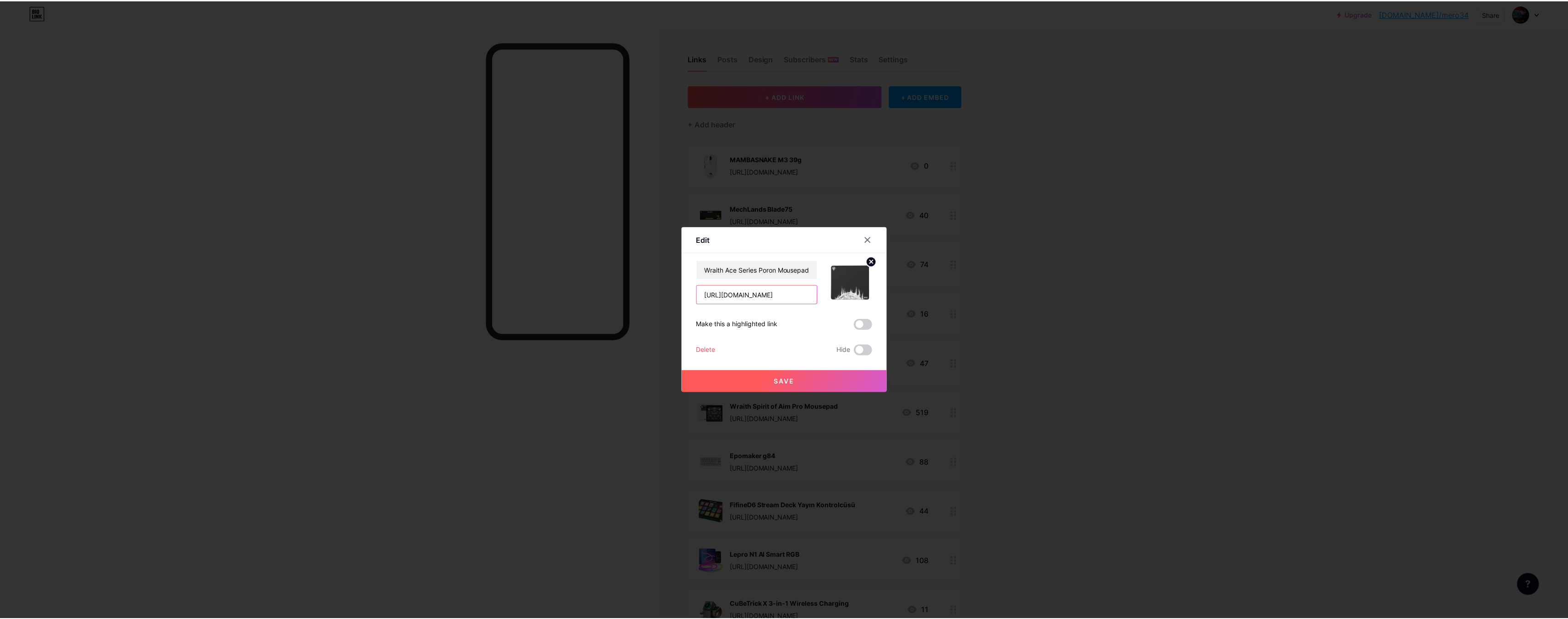
scroll to position [0, 0]
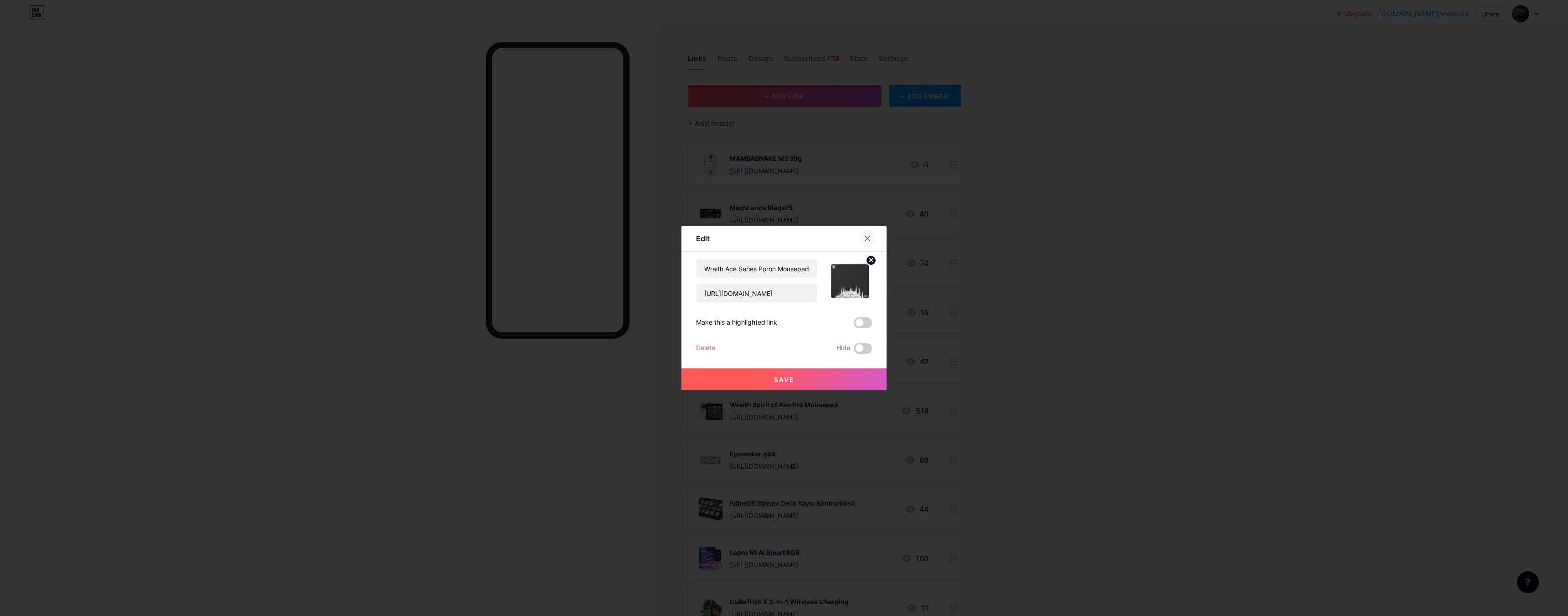
click at [870, 236] on div at bounding box center [867, 238] width 16 height 16
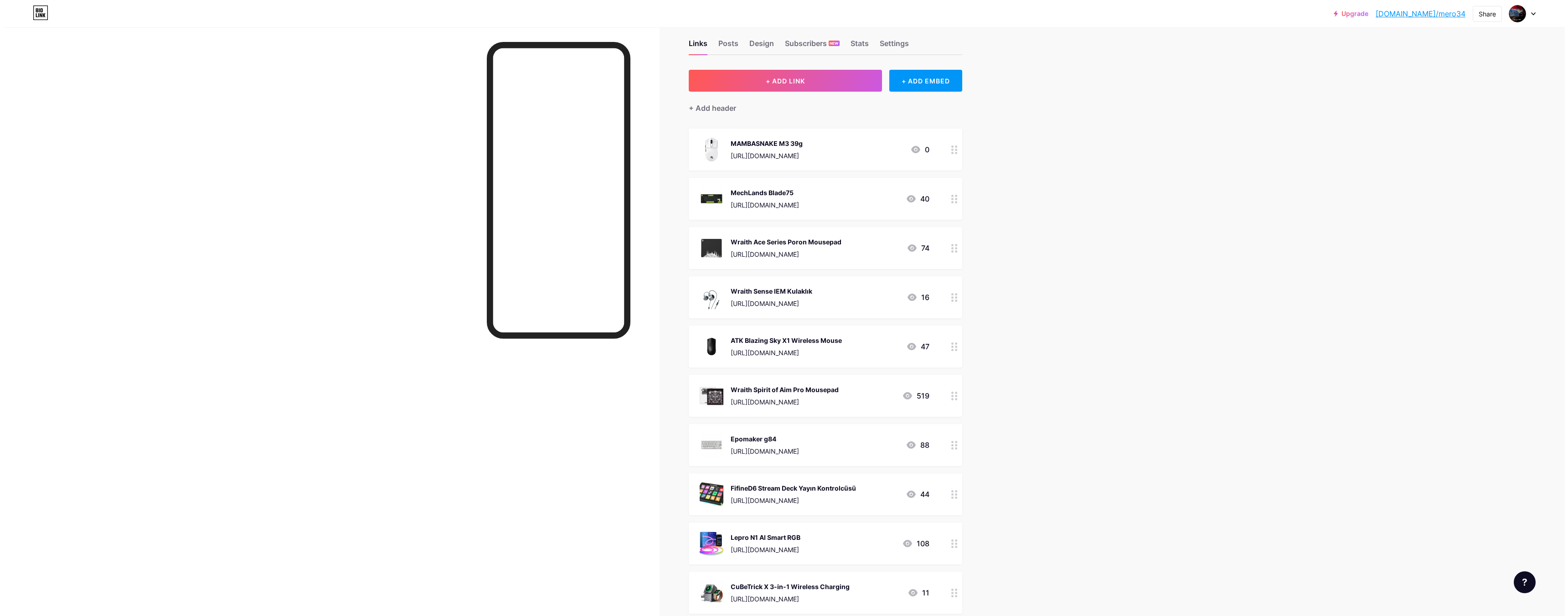
scroll to position [91, 0]
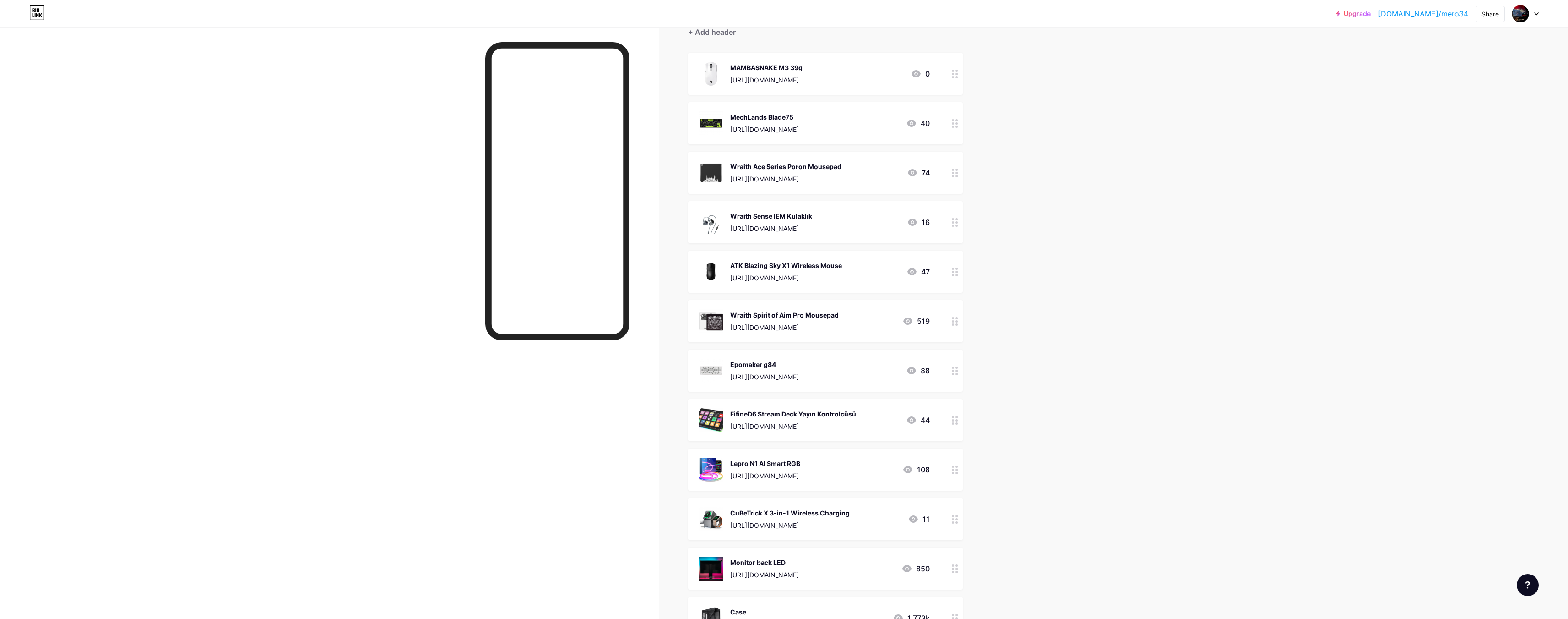
click at [839, 316] on div "Wraith Spirit of Aim Pro Mousepad" at bounding box center [784, 315] width 108 height 10
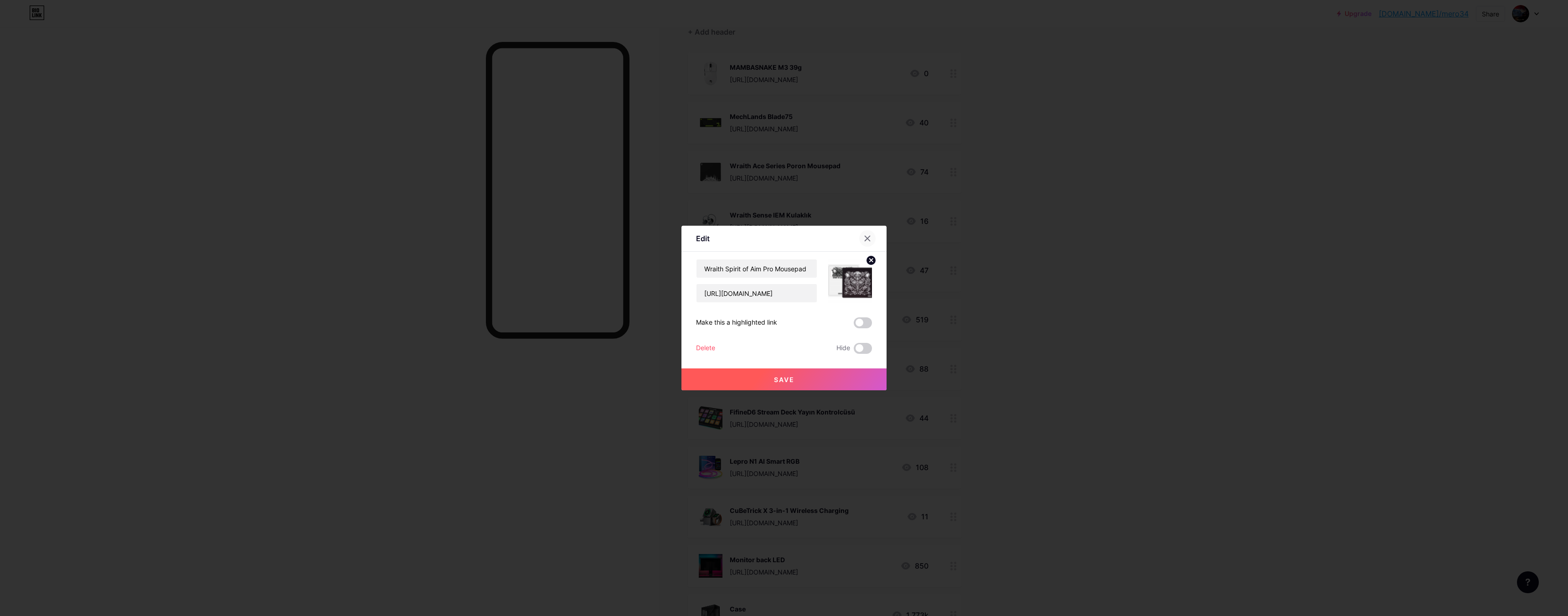
click at [866, 237] on icon at bounding box center [867, 239] width 7 height 7
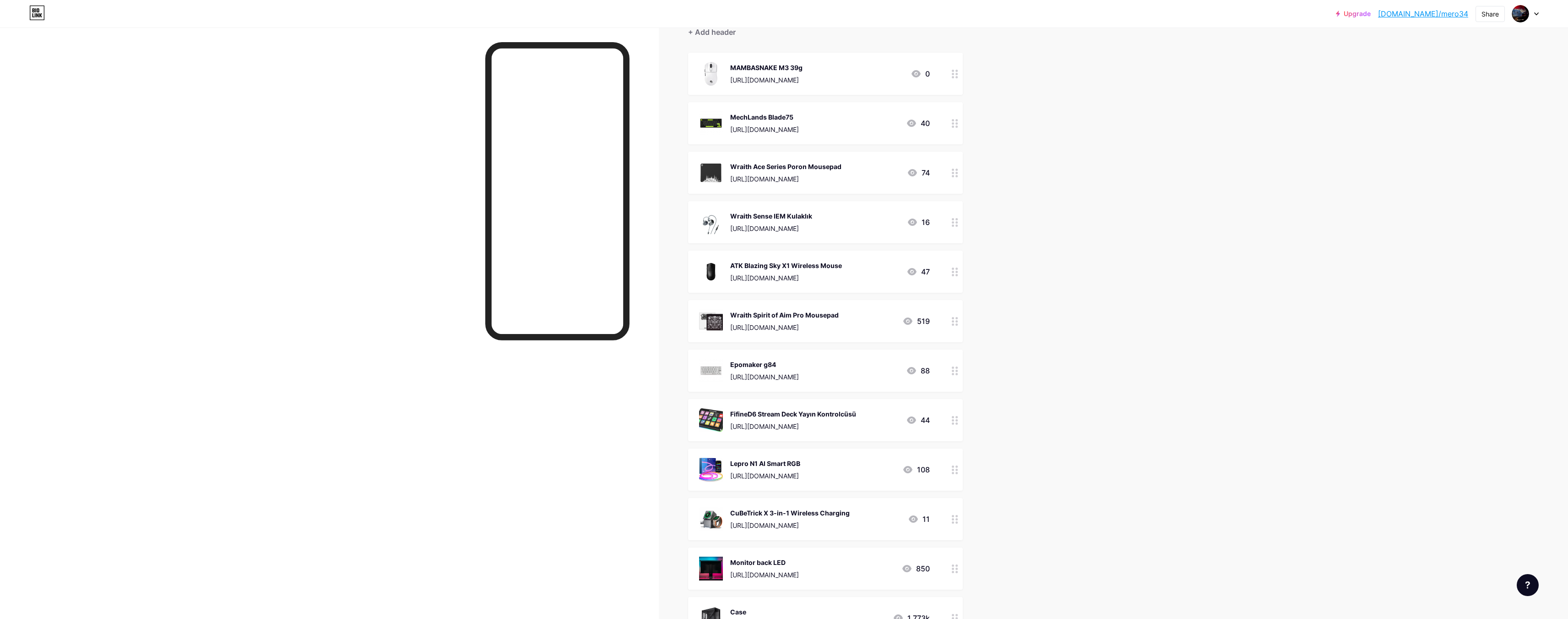
drag, startPoint x: 837, startPoint y: 316, endPoint x: 718, endPoint y: 316, distance: 119.0
click at [718, 316] on div "Wraith Spirit of Aim Pro Mousepad [URL][DOMAIN_NAME]" at bounding box center [768, 321] width 139 height 24
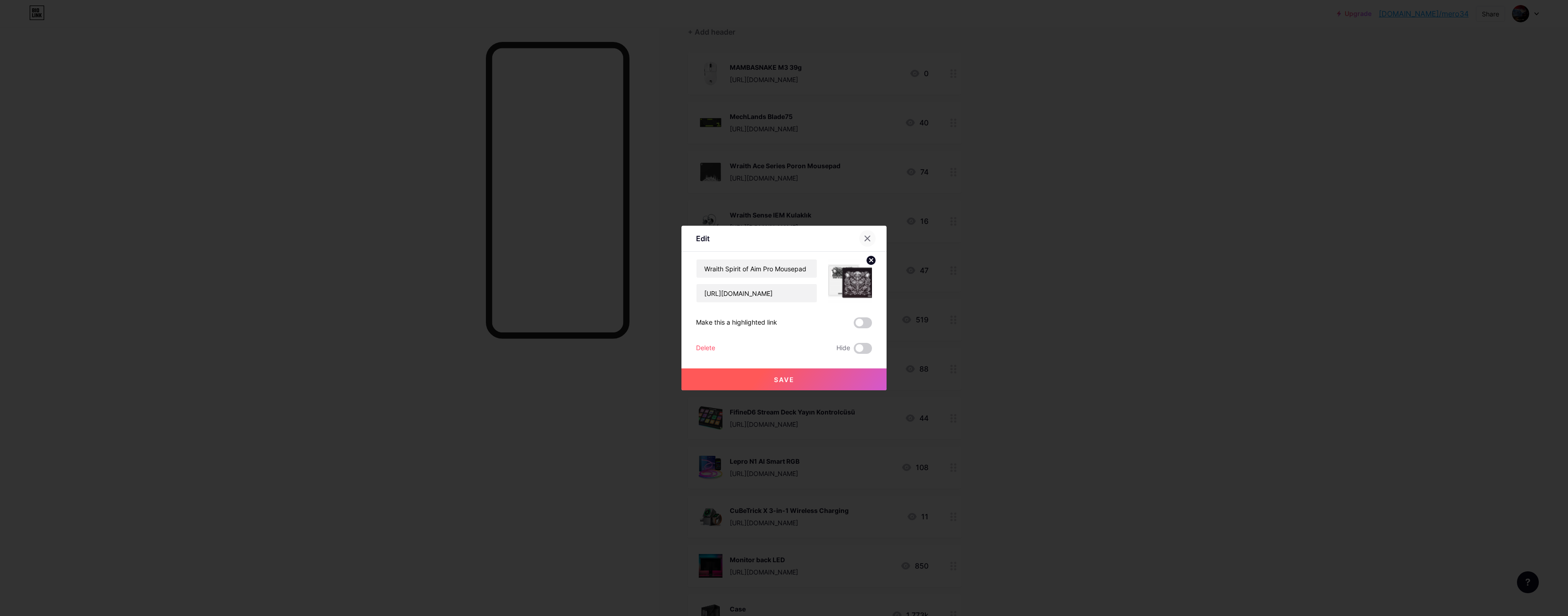
click at [865, 240] on icon at bounding box center [867, 239] width 5 height 5
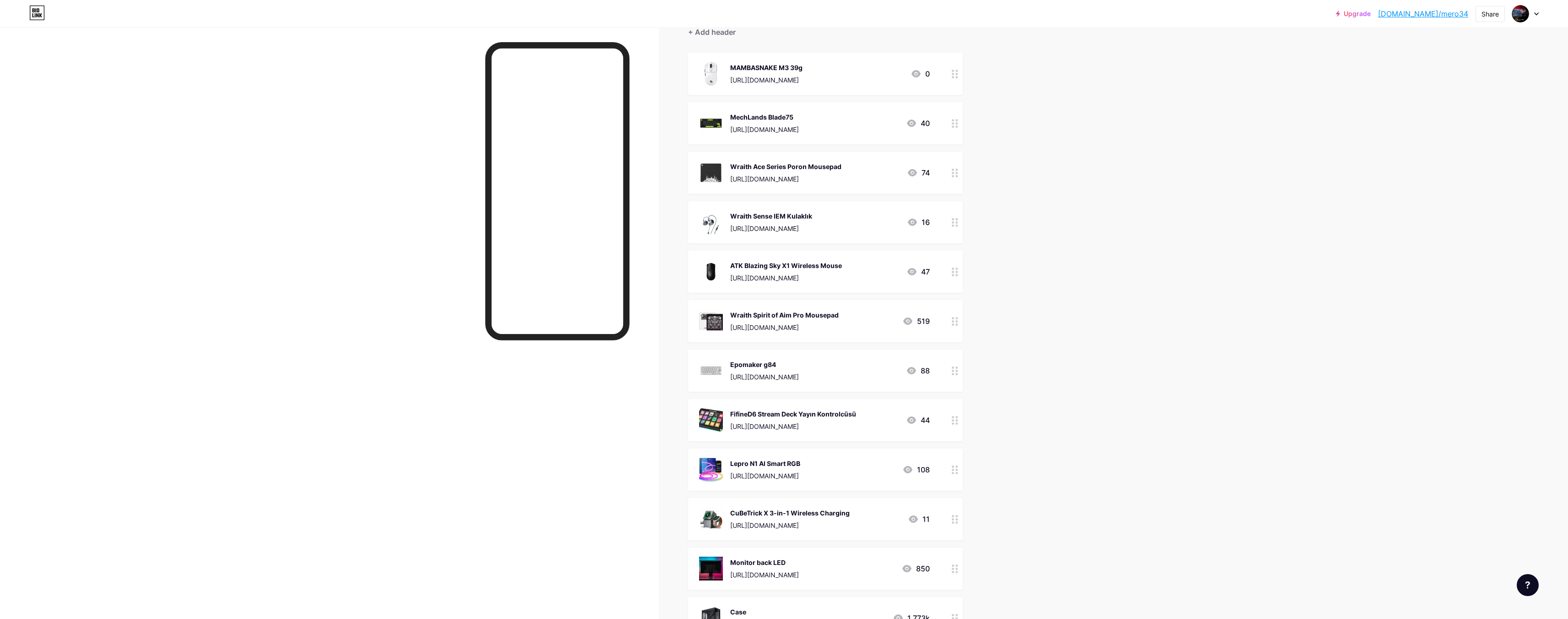
drag, startPoint x: 856, startPoint y: 308, endPoint x: 726, endPoint y: 316, distance: 130.2
click at [726, 316] on div "Wraith Spirit of Aim Pro Mousepad [URL][DOMAIN_NAME] 519" at bounding box center [825, 321] width 274 height 42
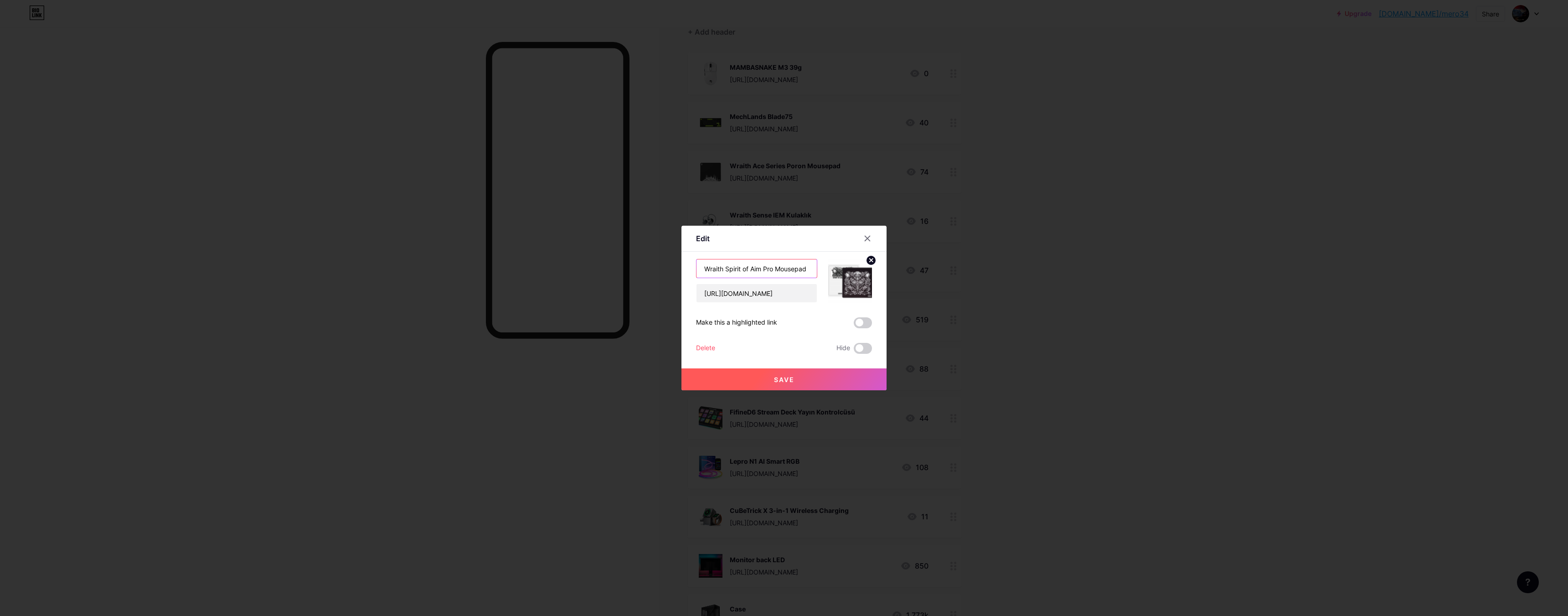
drag, startPoint x: 698, startPoint y: 268, endPoint x: 1021, endPoint y: 279, distance: 323.2
click at [1043, 279] on div "Edit Content YouTube Play YouTube video without leaving your page. ADD Vimeo Pl…" at bounding box center [784, 308] width 1568 height 616
drag, startPoint x: 699, startPoint y: 293, endPoint x: 1168, endPoint y: 292, distance: 469.0
click at [1194, 290] on div "Edit Content YouTube Play YouTube video without leaving your page. ADD Vimeo Pl…" at bounding box center [784, 308] width 1568 height 616
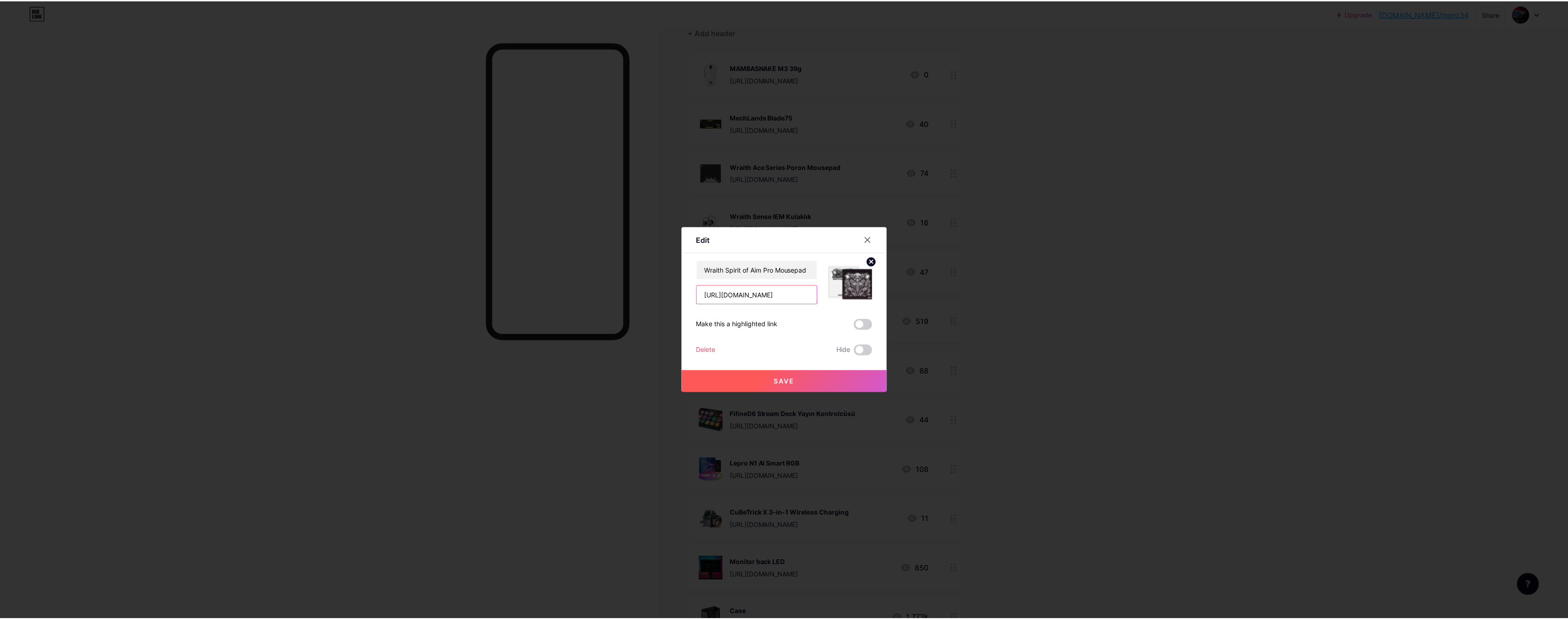
scroll to position [0, 0]
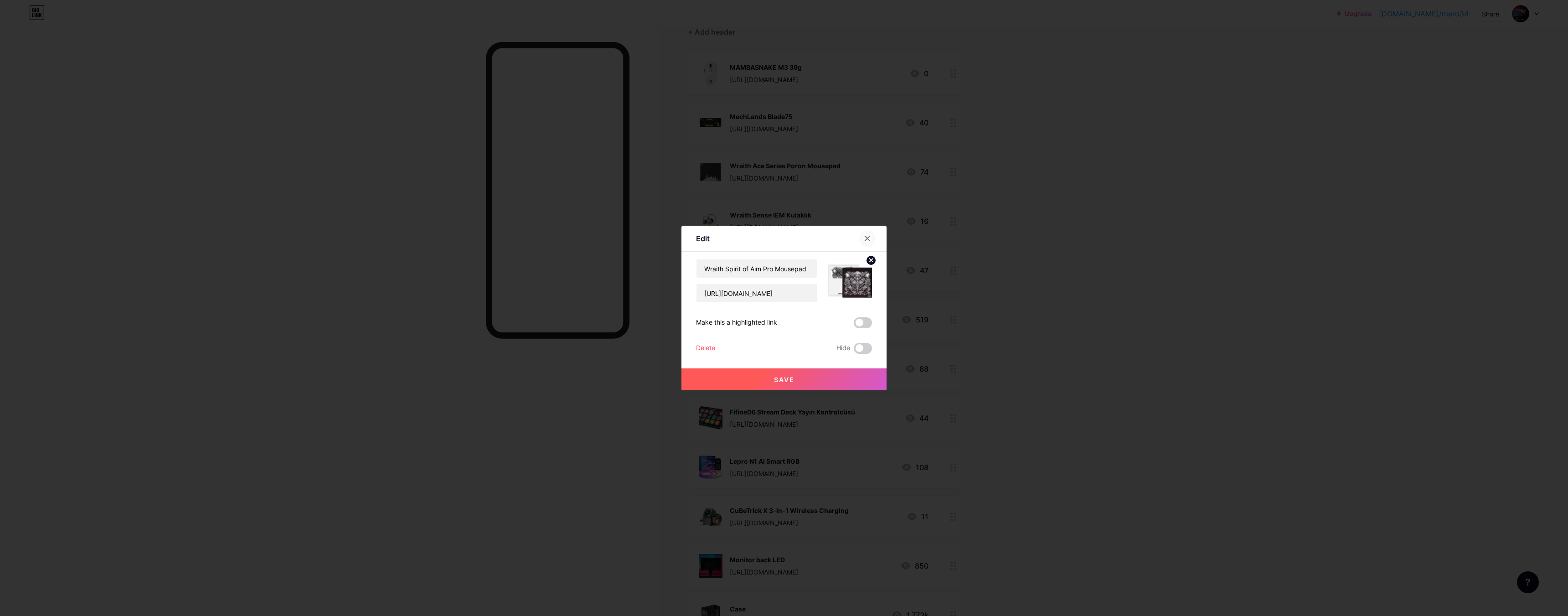
click at [864, 237] on icon at bounding box center [867, 239] width 7 height 7
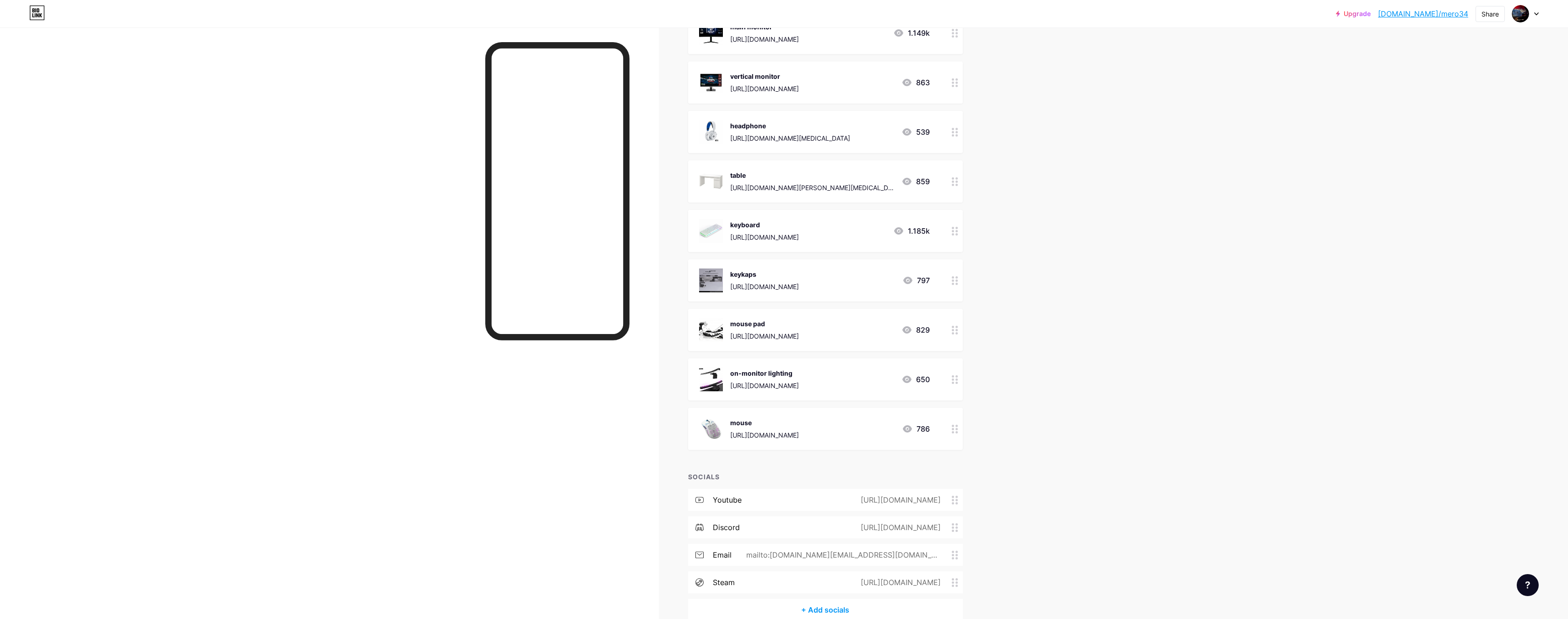
scroll to position [1169, 0]
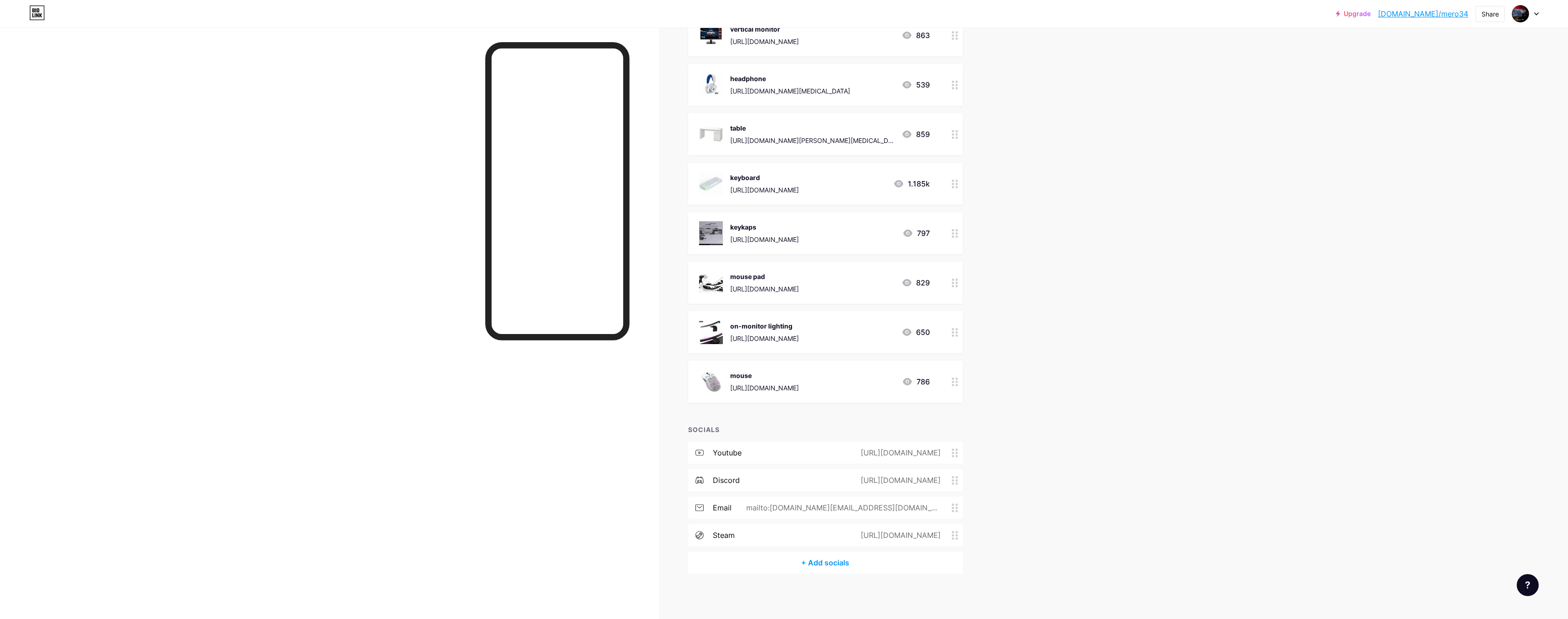
drag, startPoint x: 769, startPoint y: 276, endPoint x: 728, endPoint y: 276, distance: 41.0
click at [728, 276] on div "mouse pad [URL][DOMAIN_NAME]" at bounding box center [748, 283] width 100 height 24
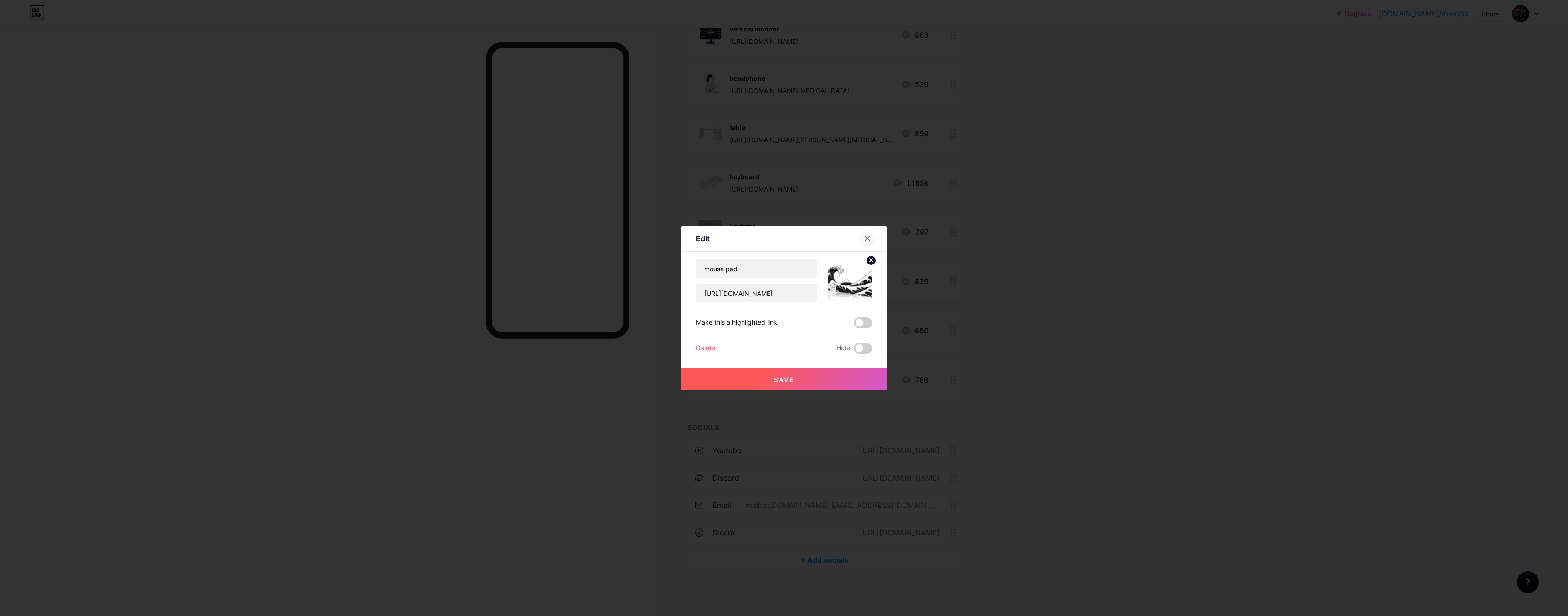
click at [860, 242] on div at bounding box center [867, 238] width 16 height 16
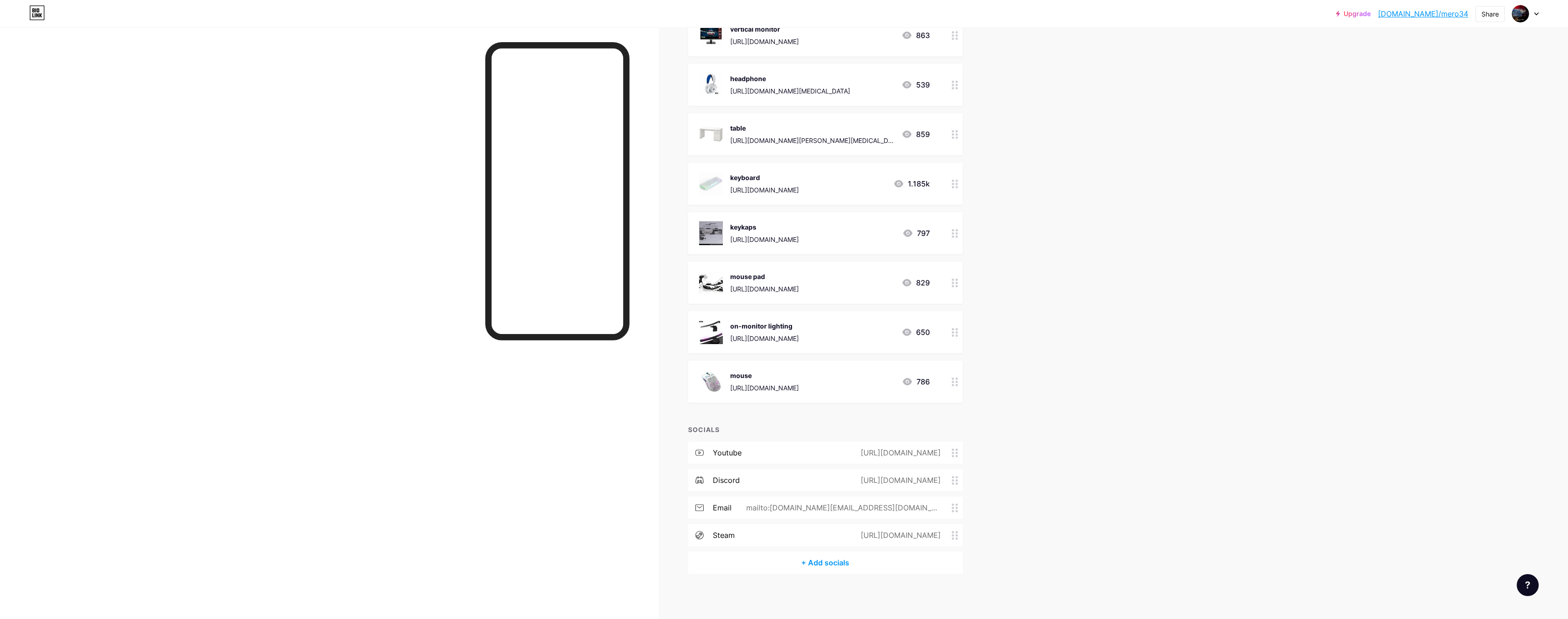
drag, startPoint x: 732, startPoint y: 288, endPoint x: 833, endPoint y: 287, distance: 101.0
click at [833, 287] on div "mouse pad [URL][DOMAIN_NAME] 829" at bounding box center [814, 283] width 230 height 24
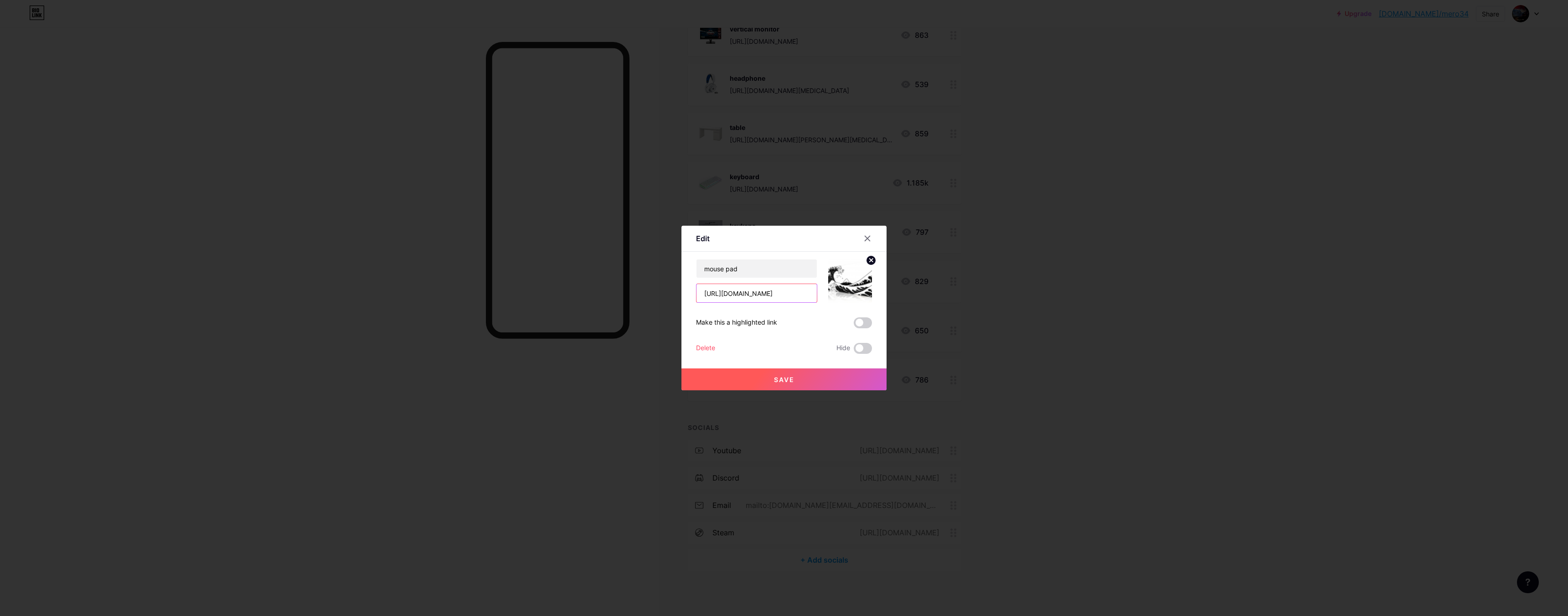
drag, startPoint x: 699, startPoint y: 294, endPoint x: 806, endPoint y: 294, distance: 107.0
click at [808, 295] on input "[URL][DOMAIN_NAME]" at bounding box center [757, 293] width 121 height 18
click at [864, 239] on icon at bounding box center [867, 239] width 7 height 7
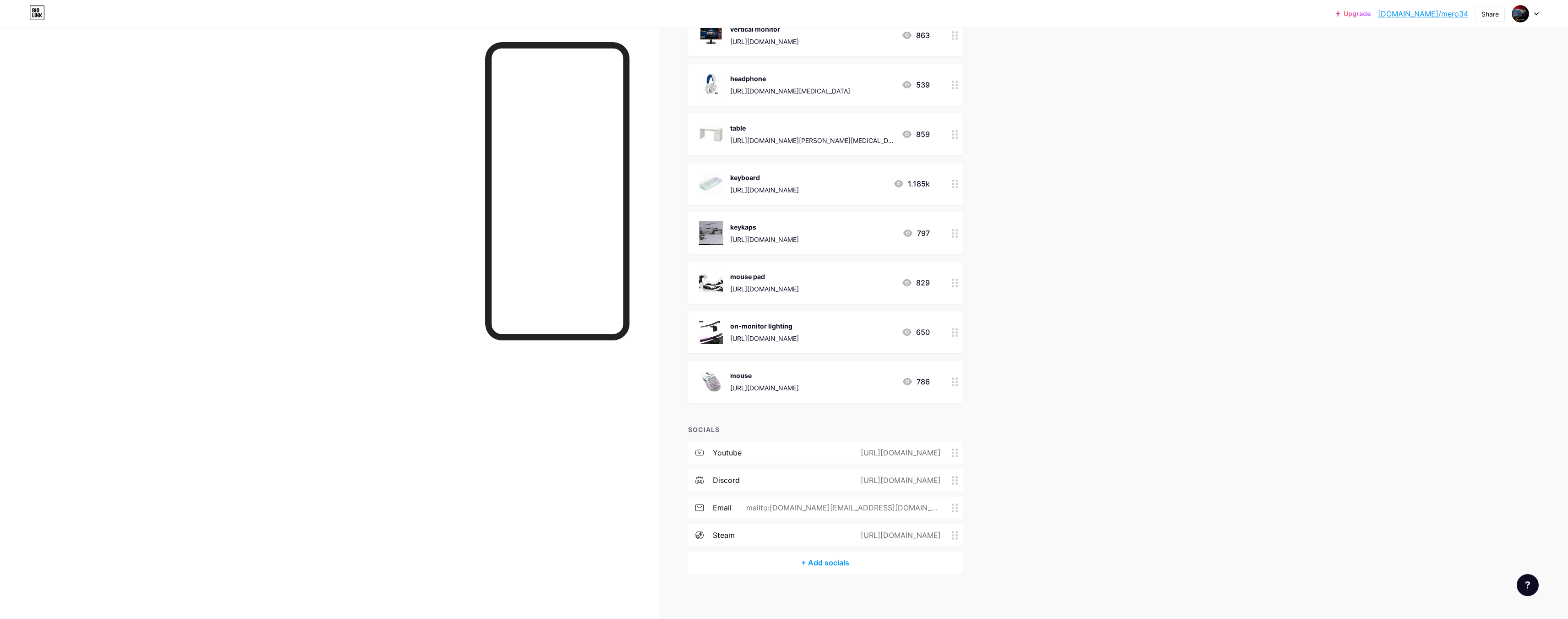
click at [764, 289] on div "[URL][DOMAIN_NAME]" at bounding box center [764, 289] width 68 height 10
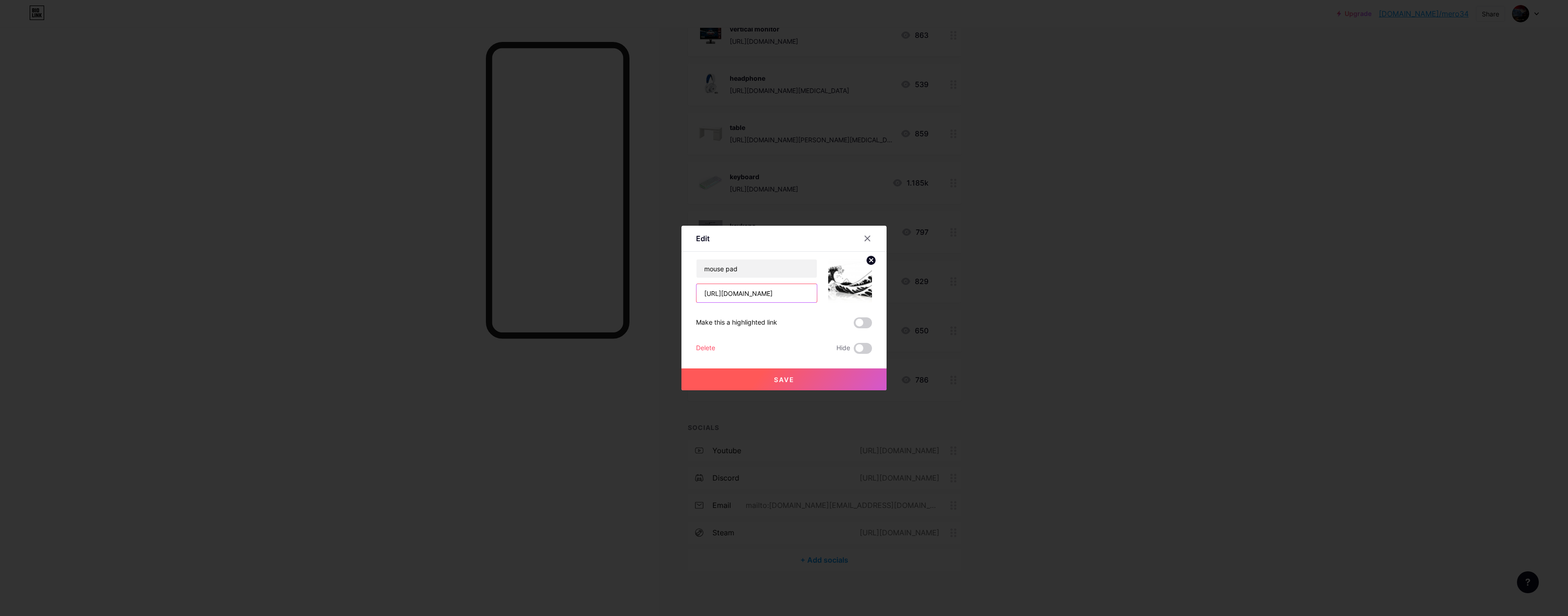
drag, startPoint x: 698, startPoint y: 292, endPoint x: 790, endPoint y: 292, distance: 92.0
click at [790, 292] on input "[URL][DOMAIN_NAME]" at bounding box center [757, 293] width 121 height 18
drag, startPoint x: 766, startPoint y: 295, endPoint x: 864, endPoint y: 239, distance: 112.9
click at [865, 239] on icon at bounding box center [867, 239] width 5 height 5
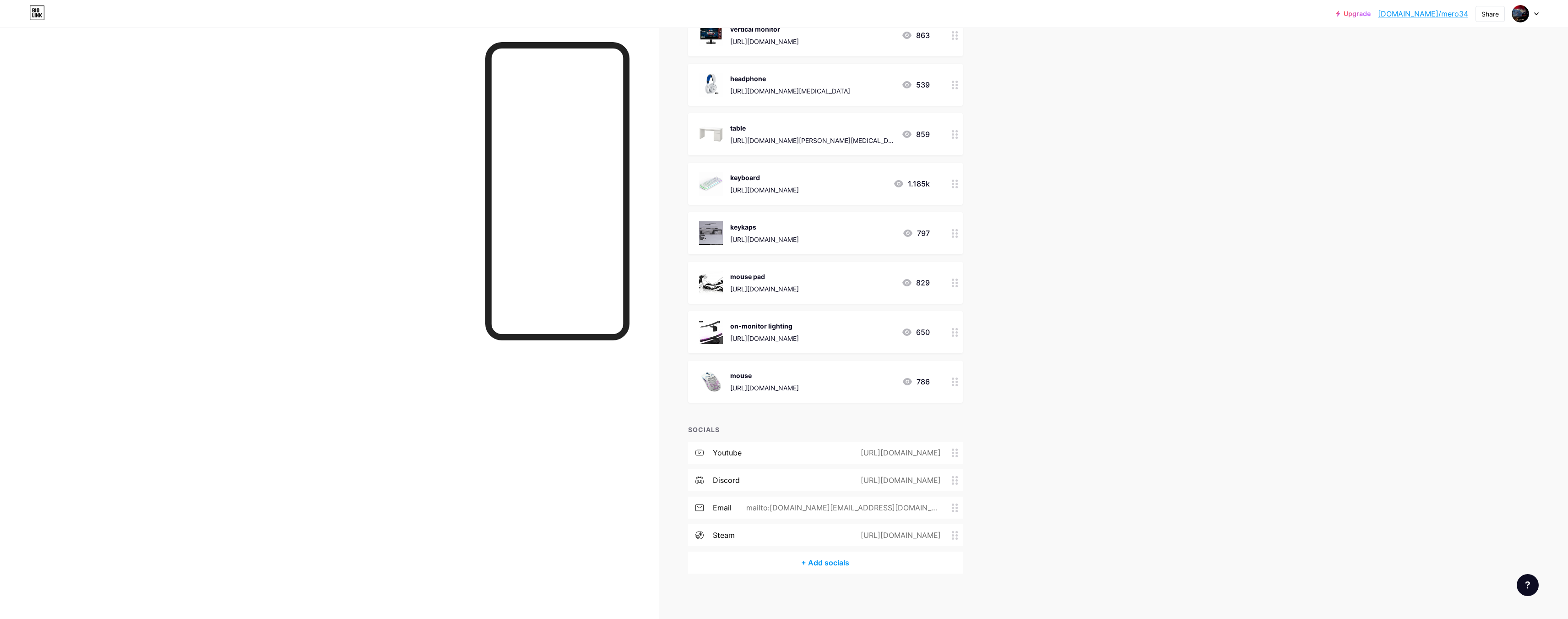
click at [732, 287] on div "mouse pad [URL][DOMAIN_NAME]" at bounding box center [748, 283] width 100 height 24
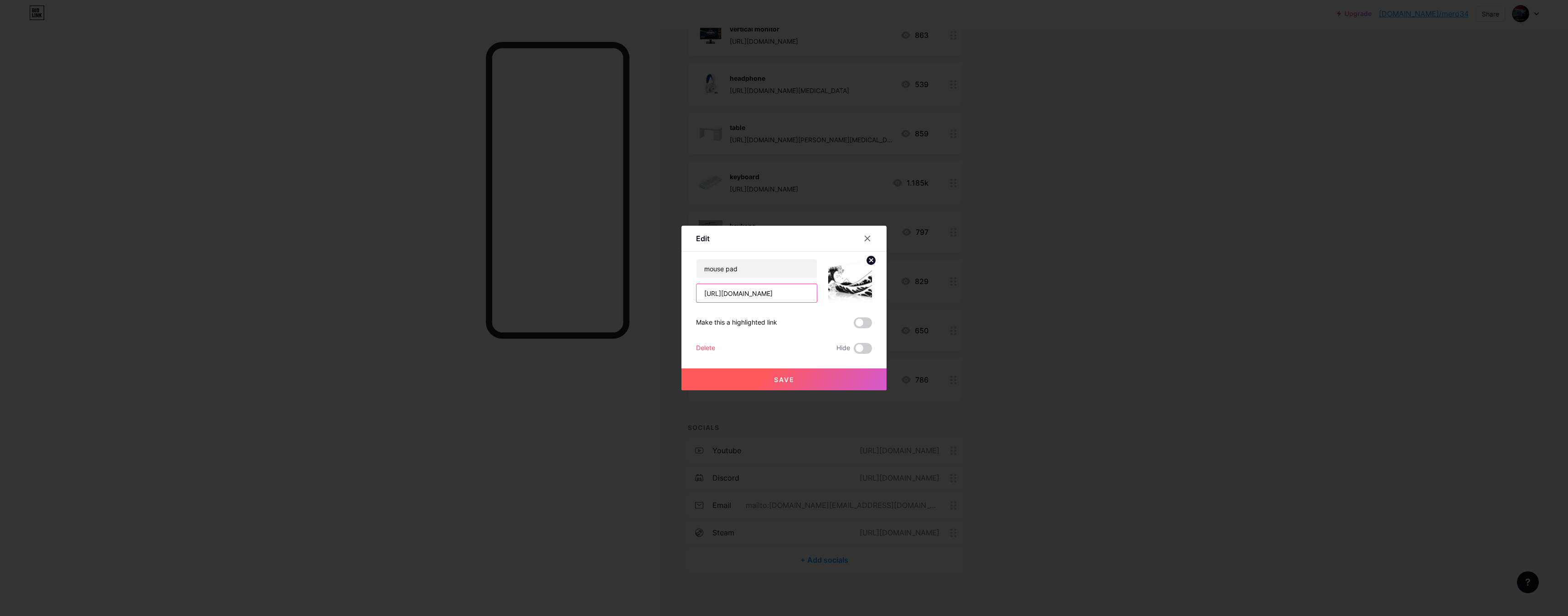
drag, startPoint x: 699, startPoint y: 295, endPoint x: 783, endPoint y: 295, distance: 84.0
click at [825, 292] on div "mouse pad [URL][DOMAIN_NAME]" at bounding box center [783, 281] width 176 height 44
click at [870, 237] on div at bounding box center [867, 238] width 16 height 16
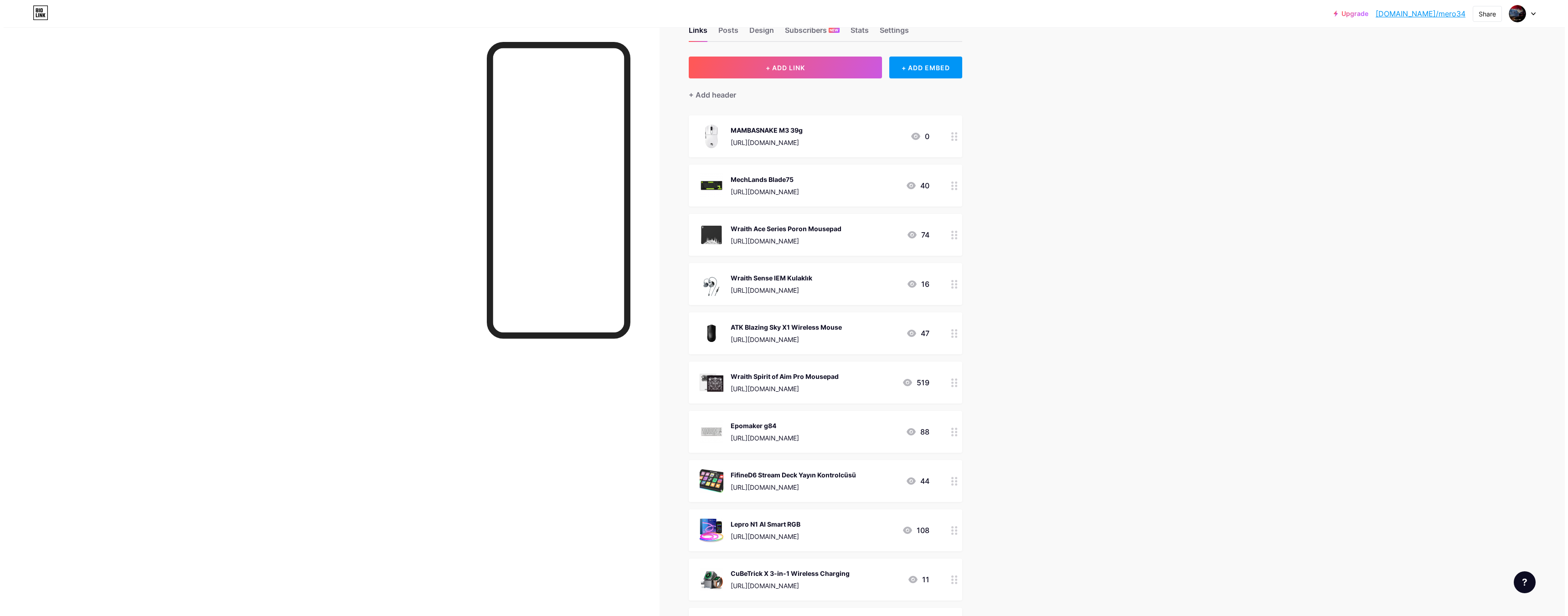
scroll to position [0, 0]
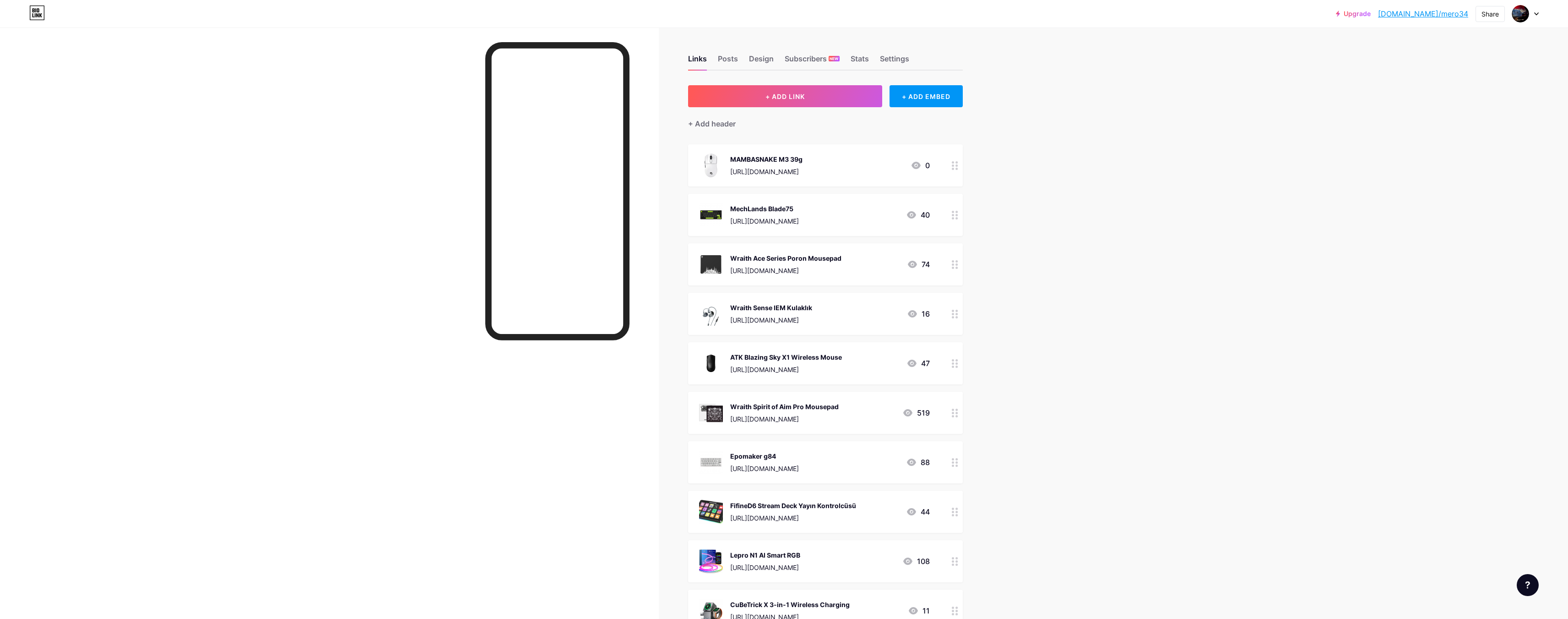
click at [746, 298] on div "Wraith Sense IEM Kulaklık [URL][DOMAIN_NAME] 16" at bounding box center [825, 314] width 274 height 42
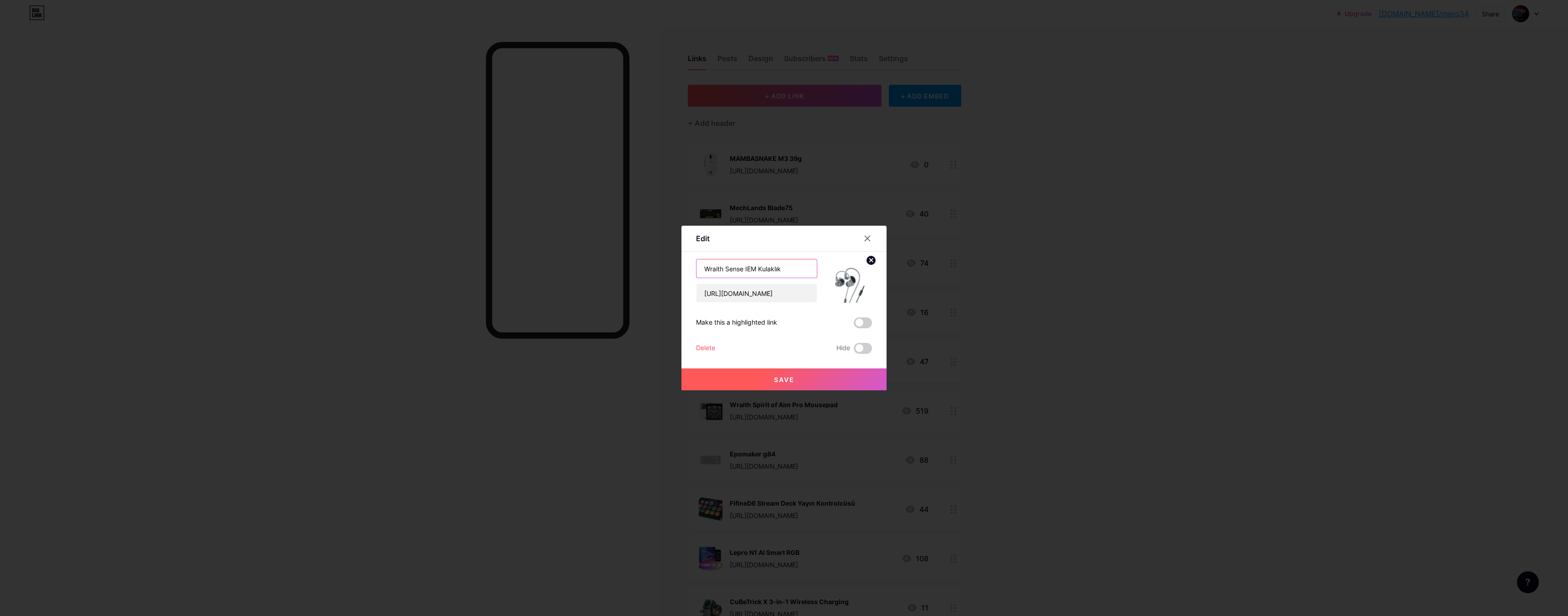
drag, startPoint x: 698, startPoint y: 272, endPoint x: 804, endPoint y: 273, distance: 106.0
click at [825, 273] on div "Wraith Sense IEM Kulaklık [URL][DOMAIN_NAME]" at bounding box center [783, 281] width 176 height 44
drag, startPoint x: 698, startPoint y: 292, endPoint x: 853, endPoint y: 296, distance: 155.1
click at [1013, 287] on div "Edit Content YouTube Play YouTube video without leaving your page. ADD Vimeo Pl…" at bounding box center [784, 308] width 1568 height 616
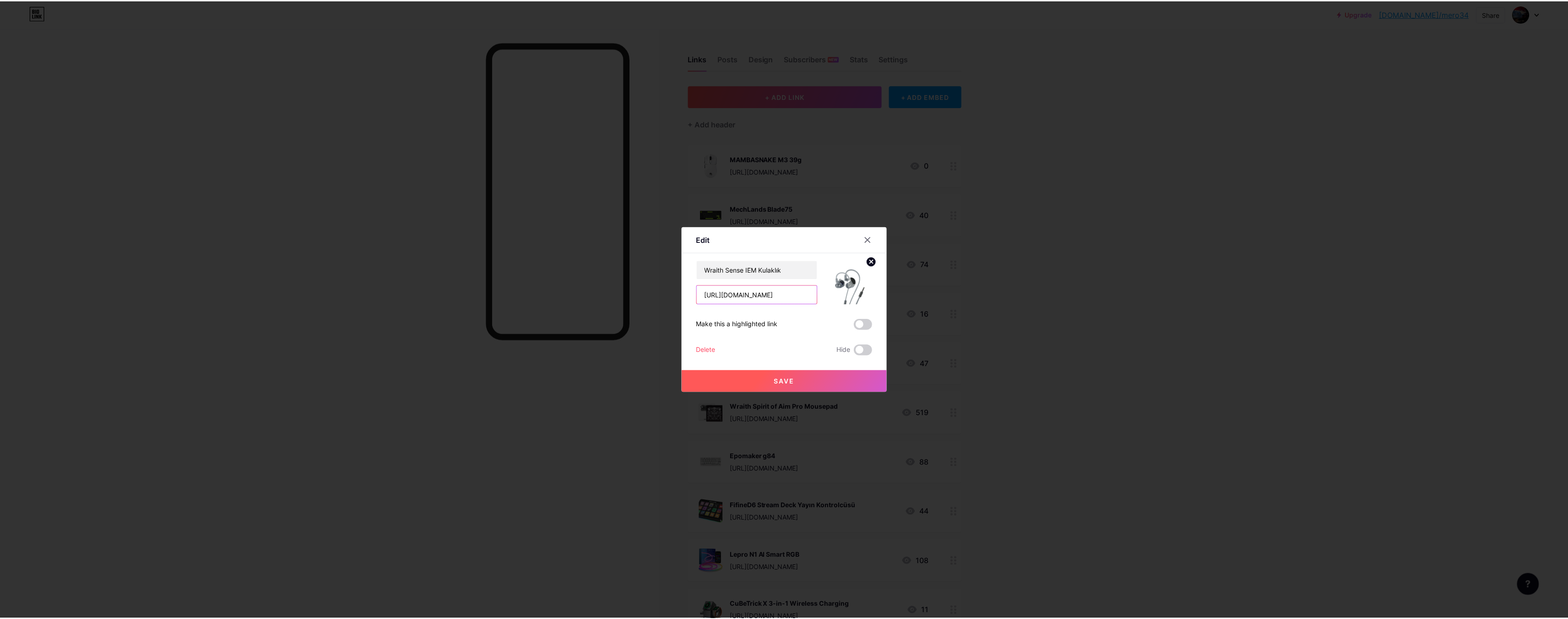
scroll to position [0, 0]
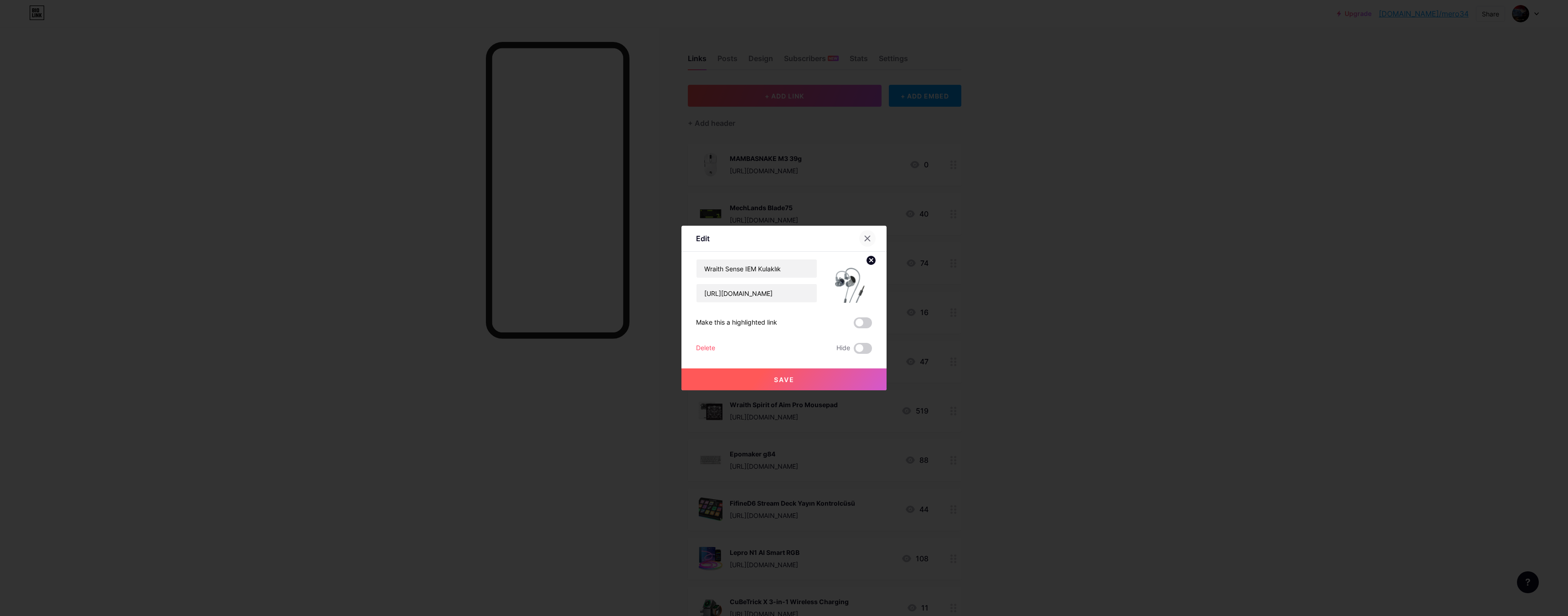
click at [864, 237] on icon at bounding box center [867, 239] width 7 height 7
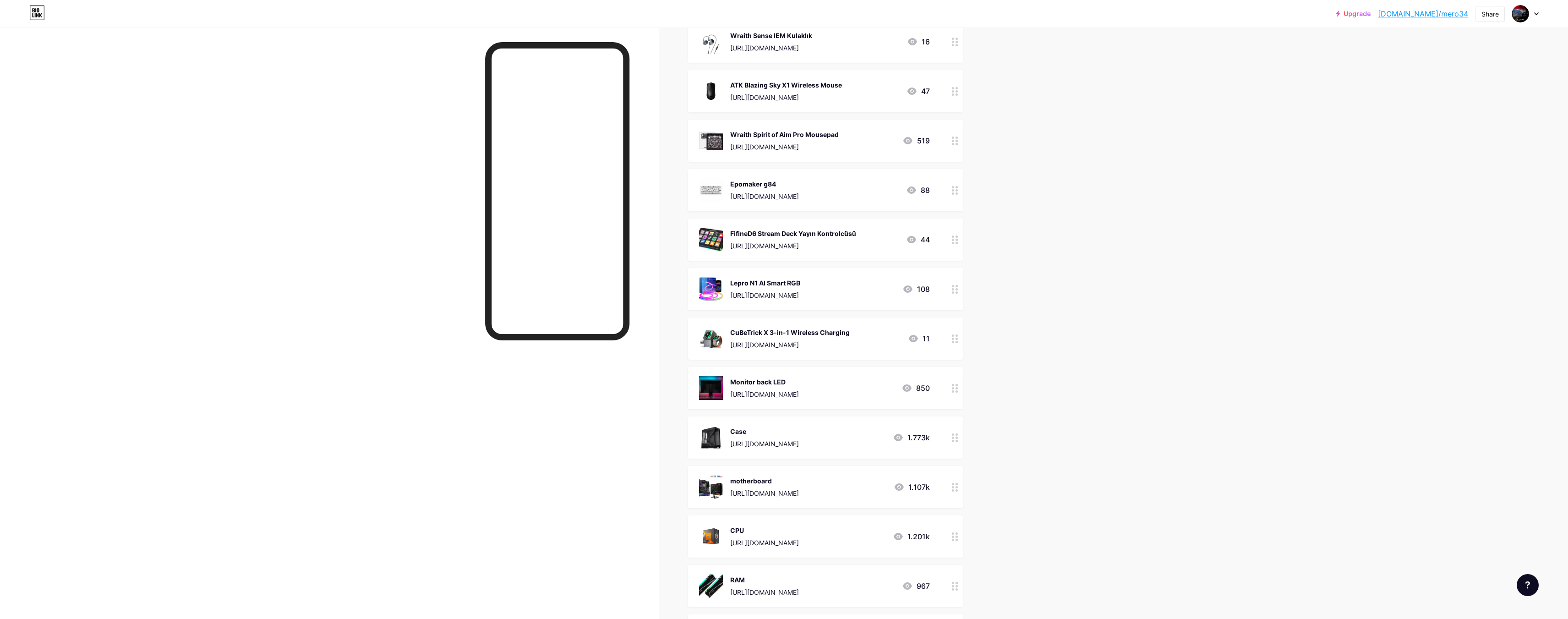
scroll to position [275, 0]
